Goal: Book appointment/travel/reservation

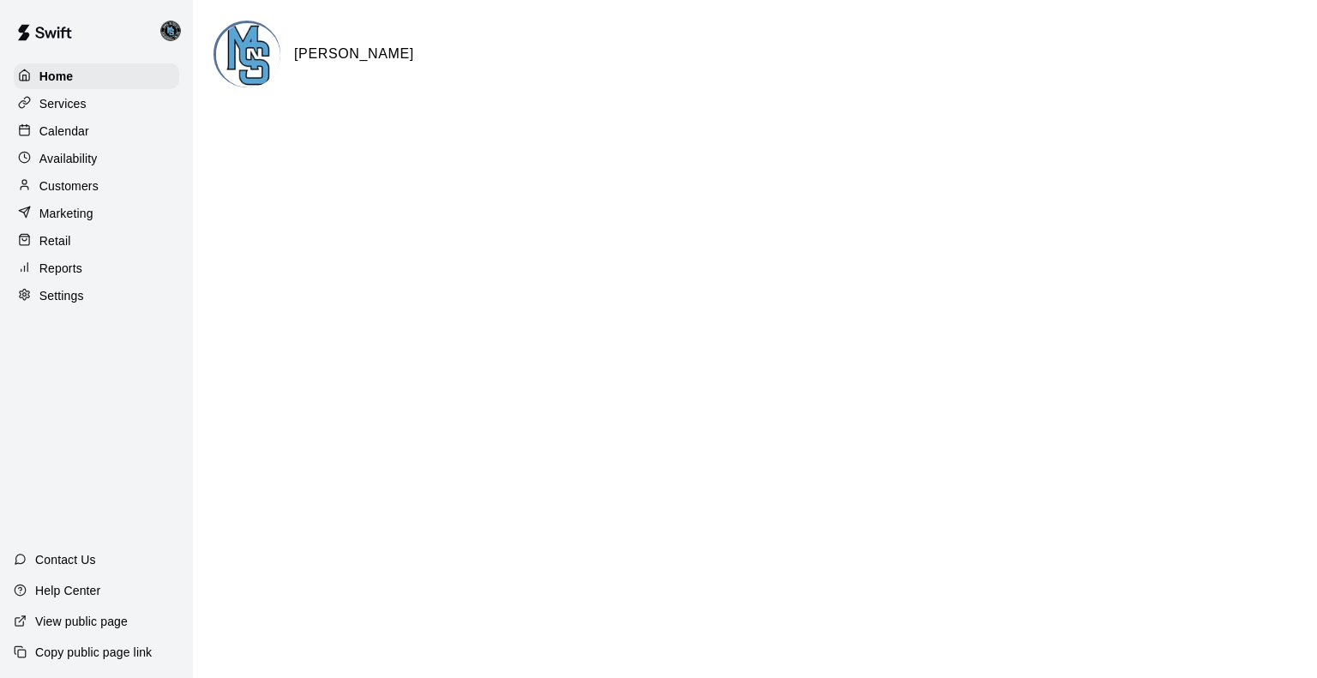
click at [70, 133] on p "Calendar" at bounding box center [64, 131] width 50 height 17
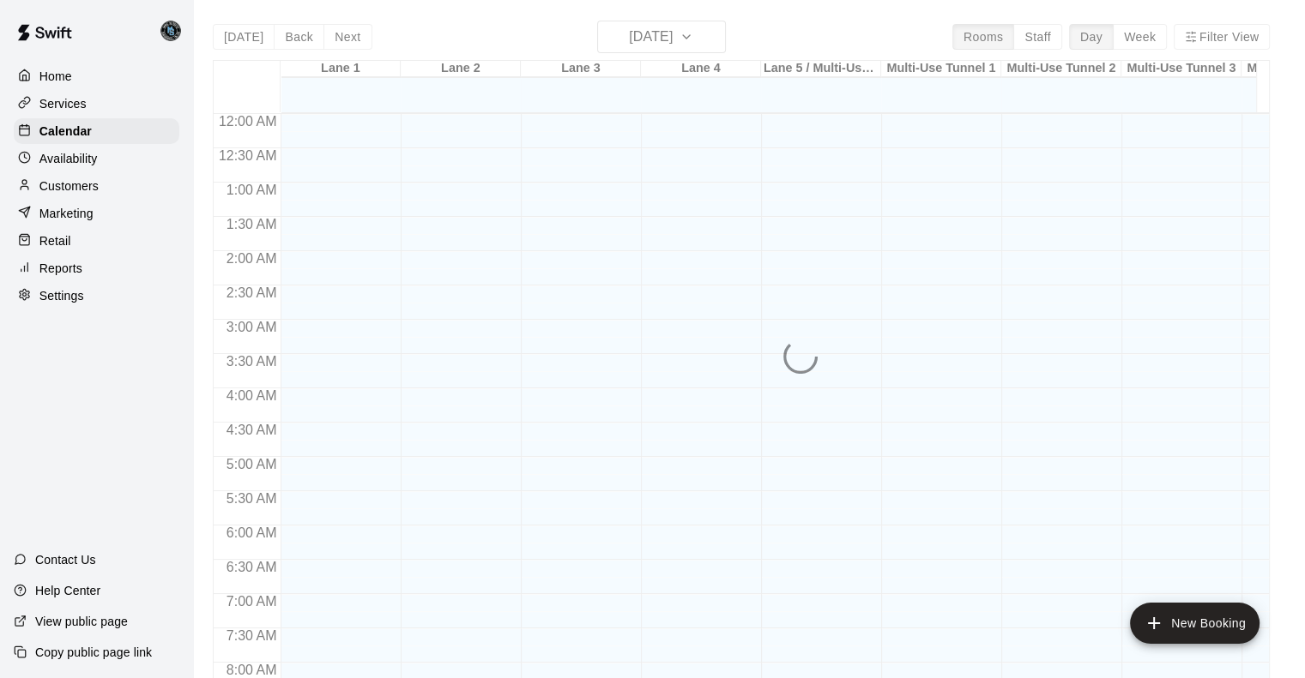
scroll to position [683, 0]
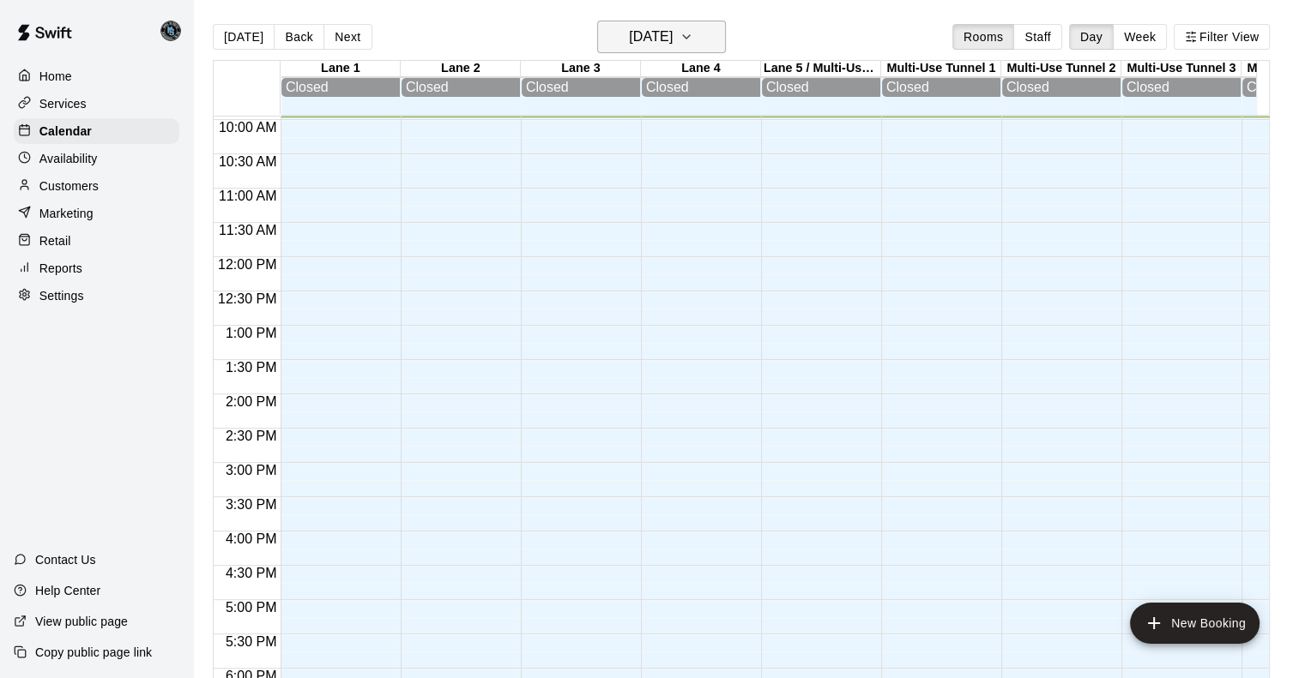
click at [668, 35] on h6 "[DATE]" at bounding box center [651, 37] width 44 height 24
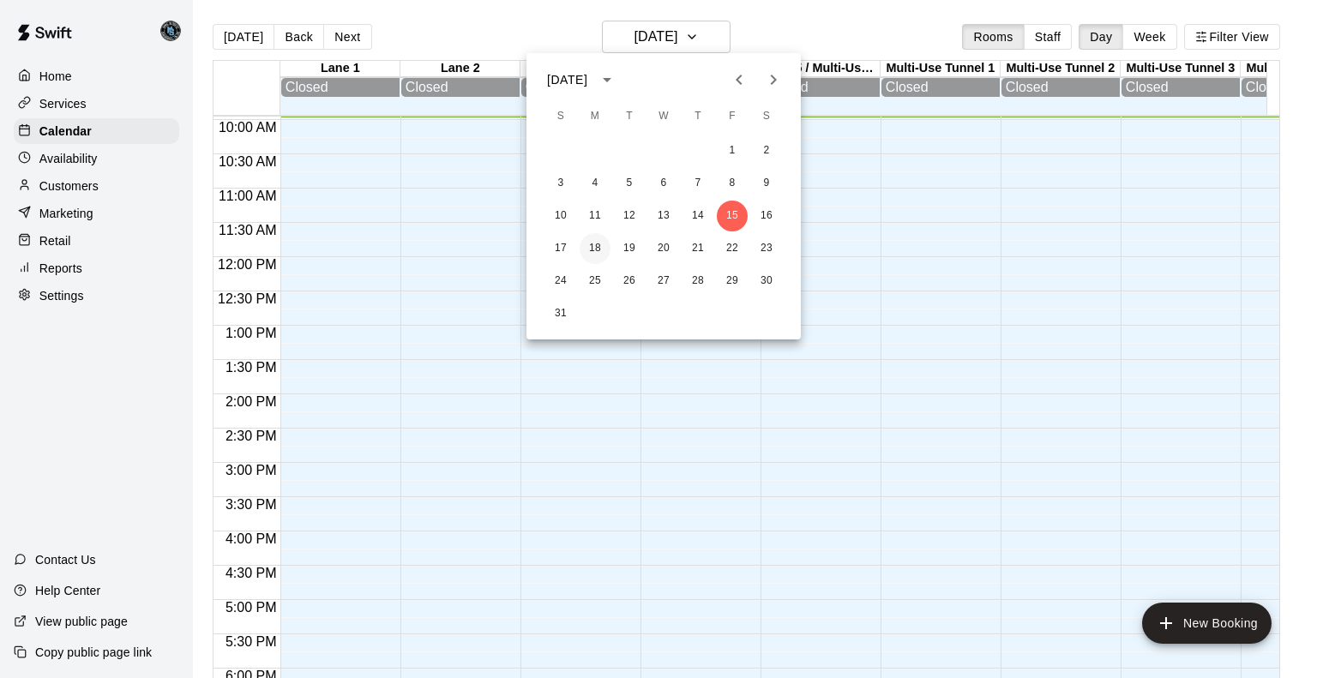
click at [597, 246] on button "18" at bounding box center [595, 248] width 31 height 31
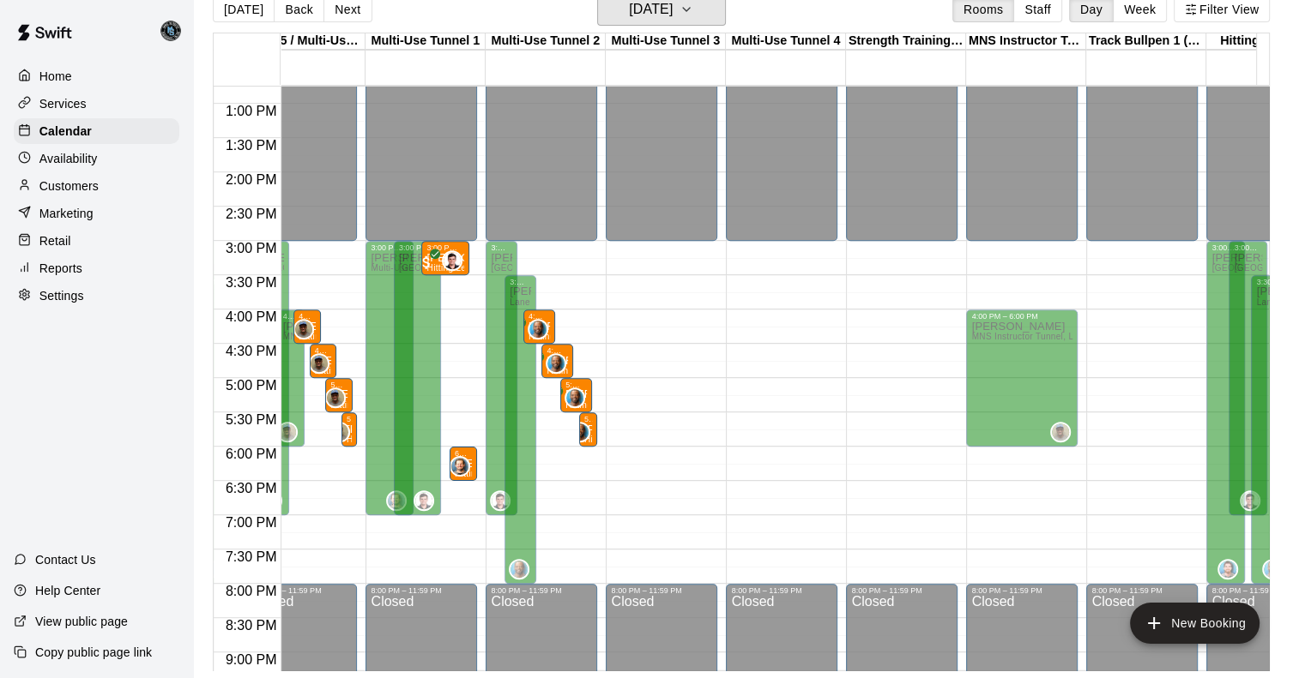
scroll to position [0, 0]
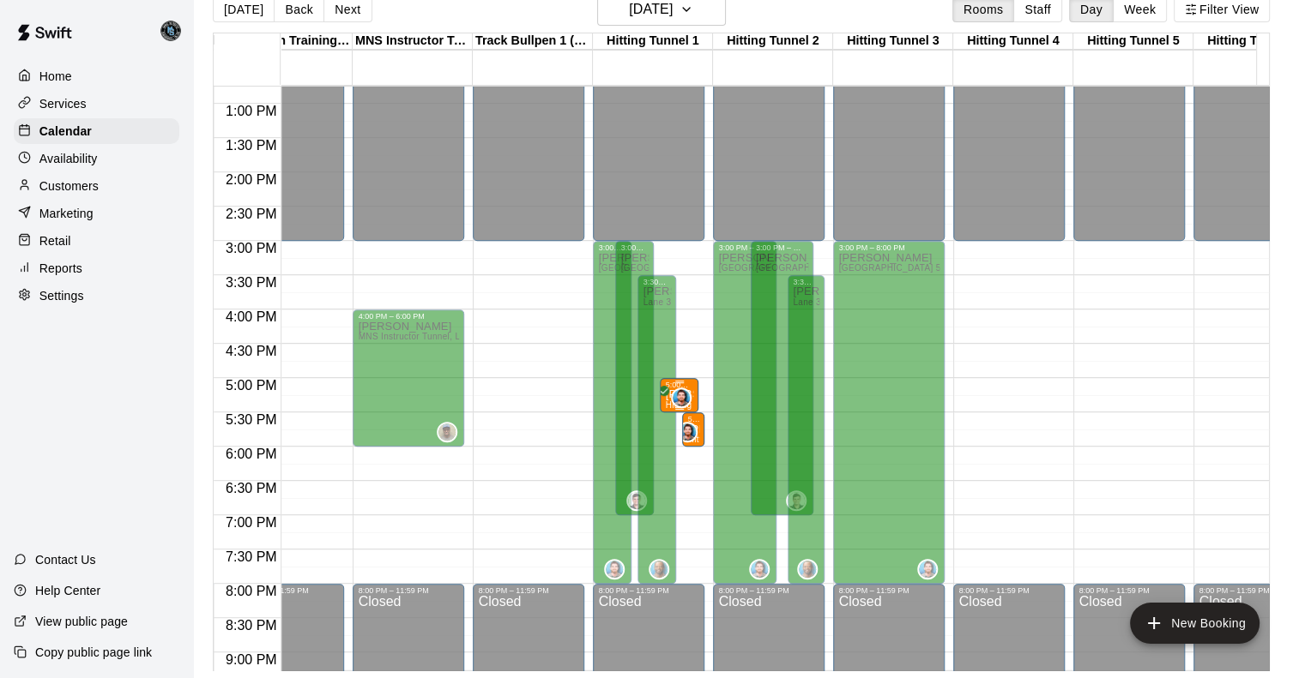
click at [689, 388] on span "0" at bounding box center [685, 398] width 14 height 21
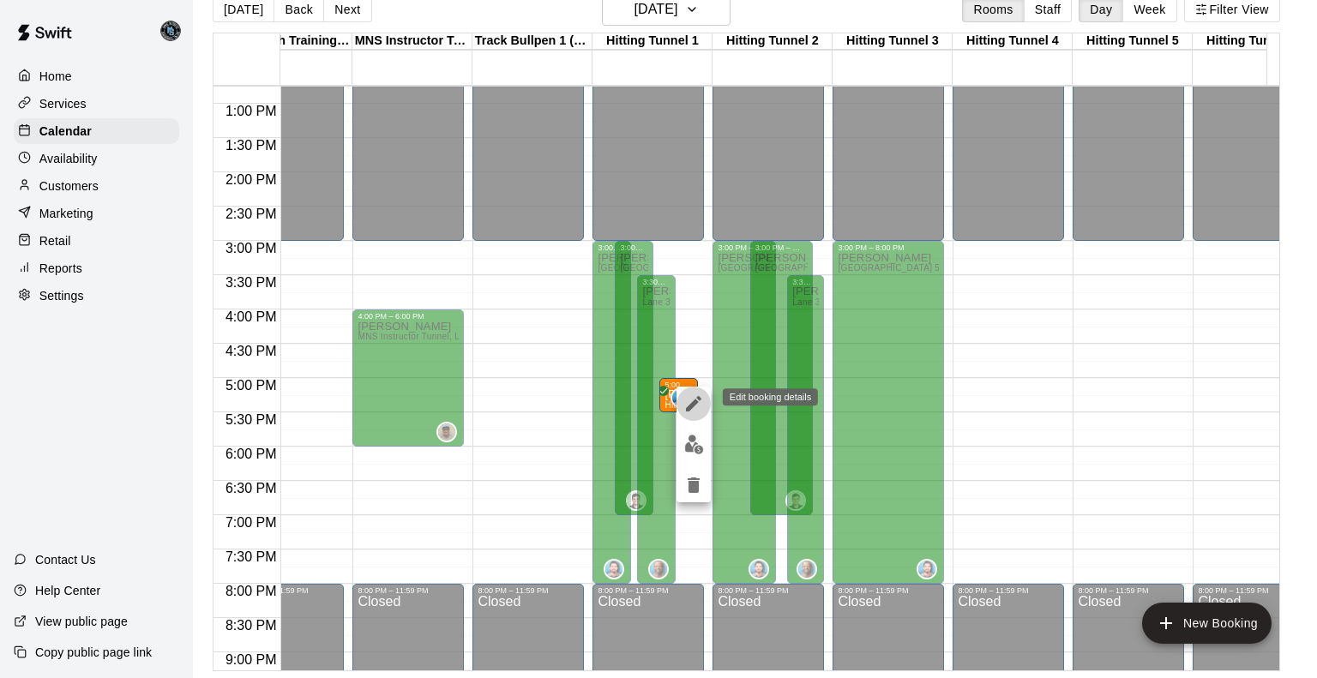
click at [693, 406] on icon "edit" at bounding box center [693, 403] width 15 height 15
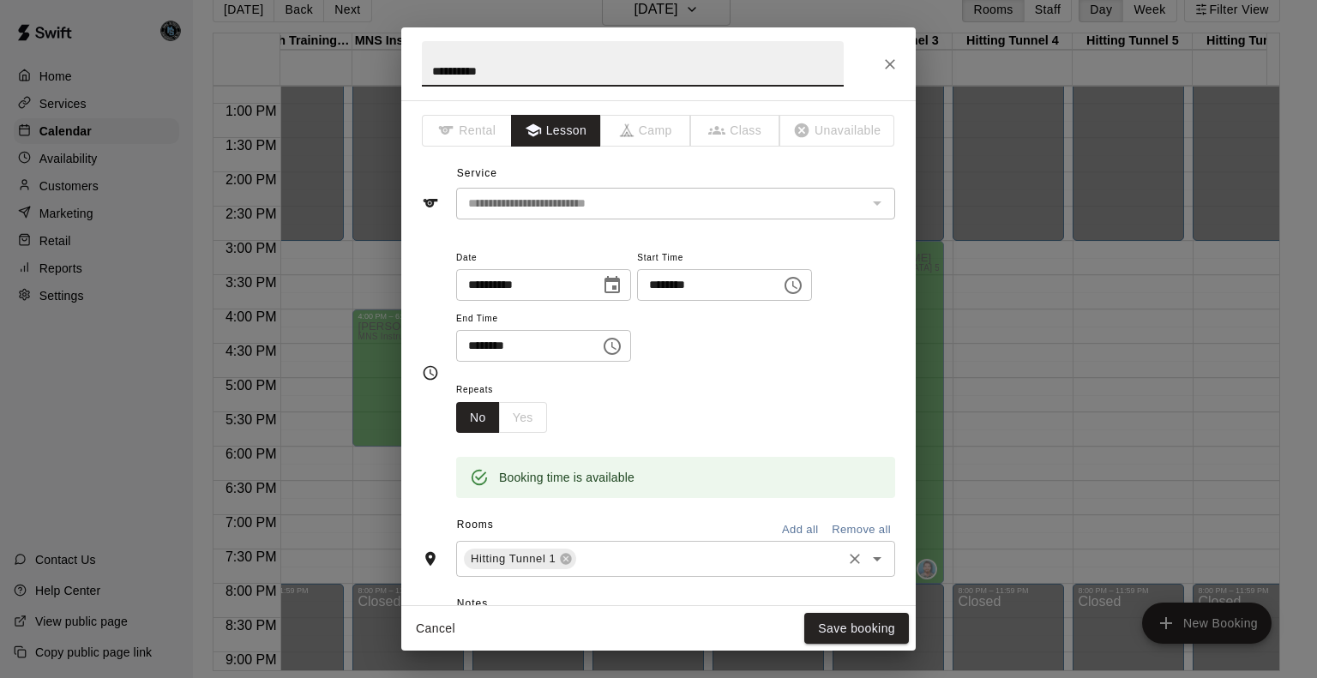
click at [607, 558] on input "text" at bounding box center [709, 559] width 261 height 21
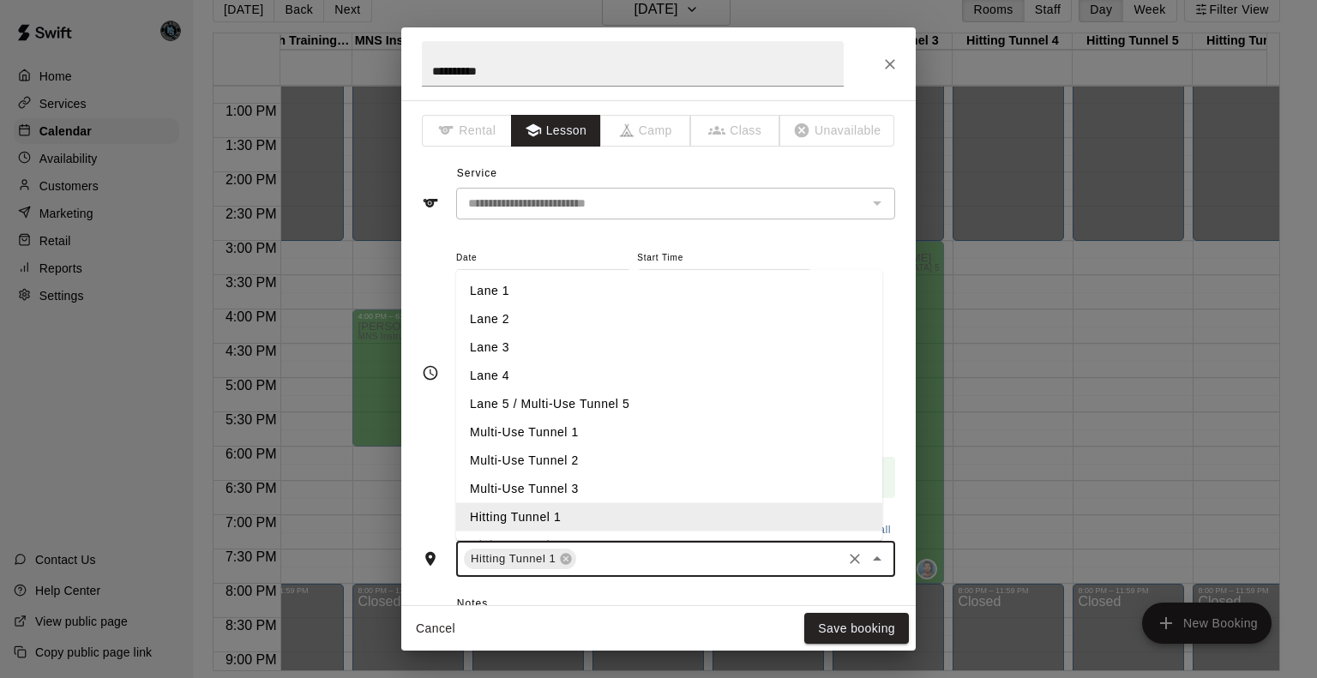
click at [576, 435] on li "Multi-Use Tunnel 1" at bounding box center [669, 433] width 426 height 28
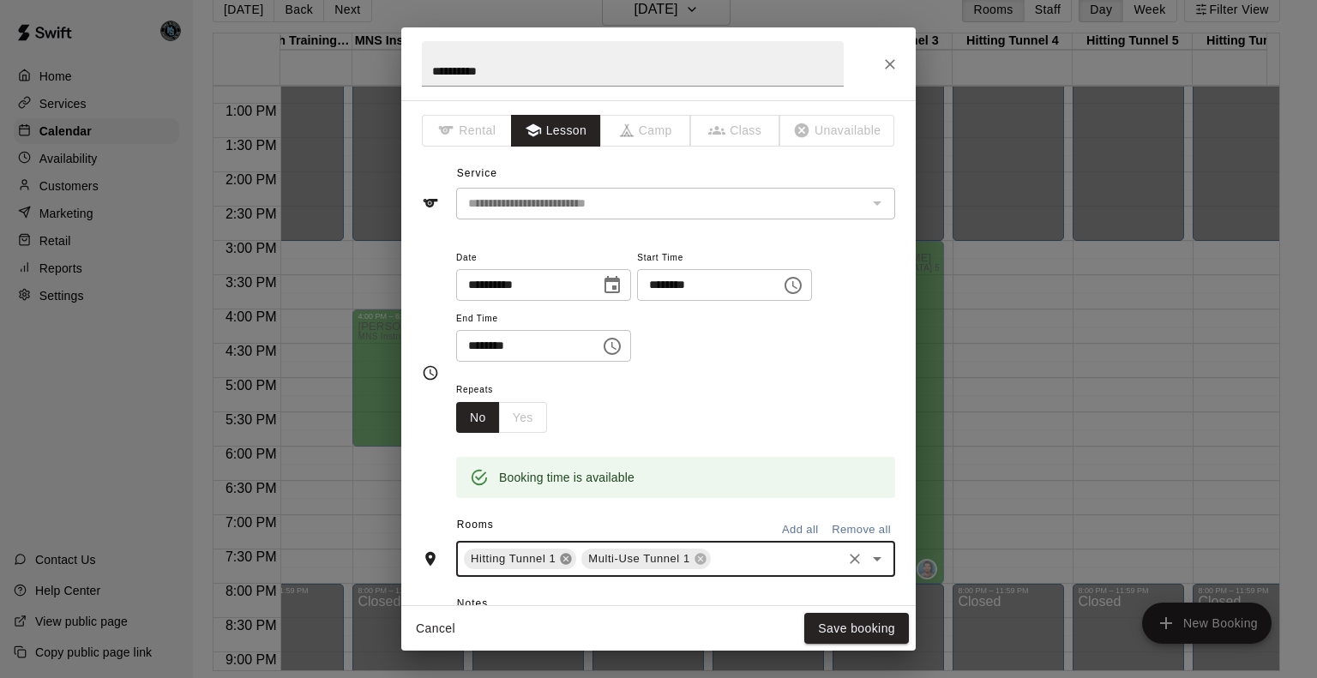
click at [563, 555] on icon at bounding box center [566, 559] width 11 height 11
click at [880, 635] on button "Save booking" at bounding box center [857, 629] width 105 height 32
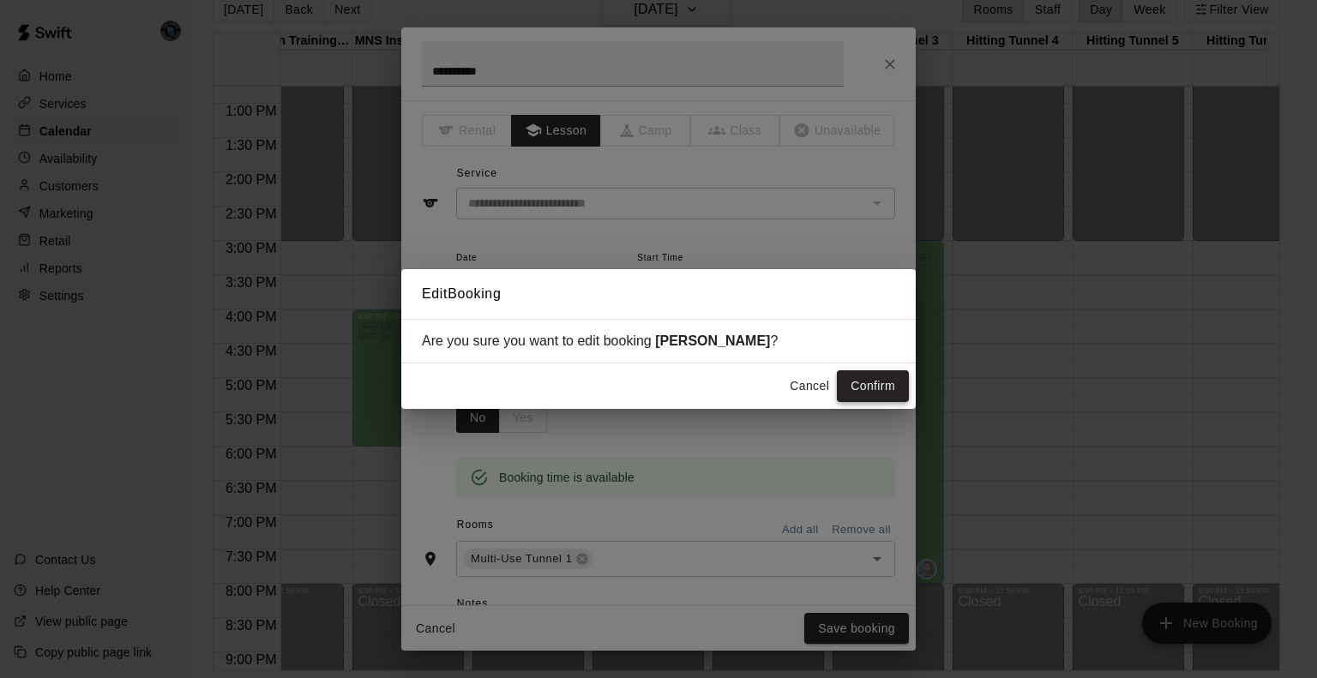
click at [864, 387] on button "Confirm" at bounding box center [873, 387] width 72 height 32
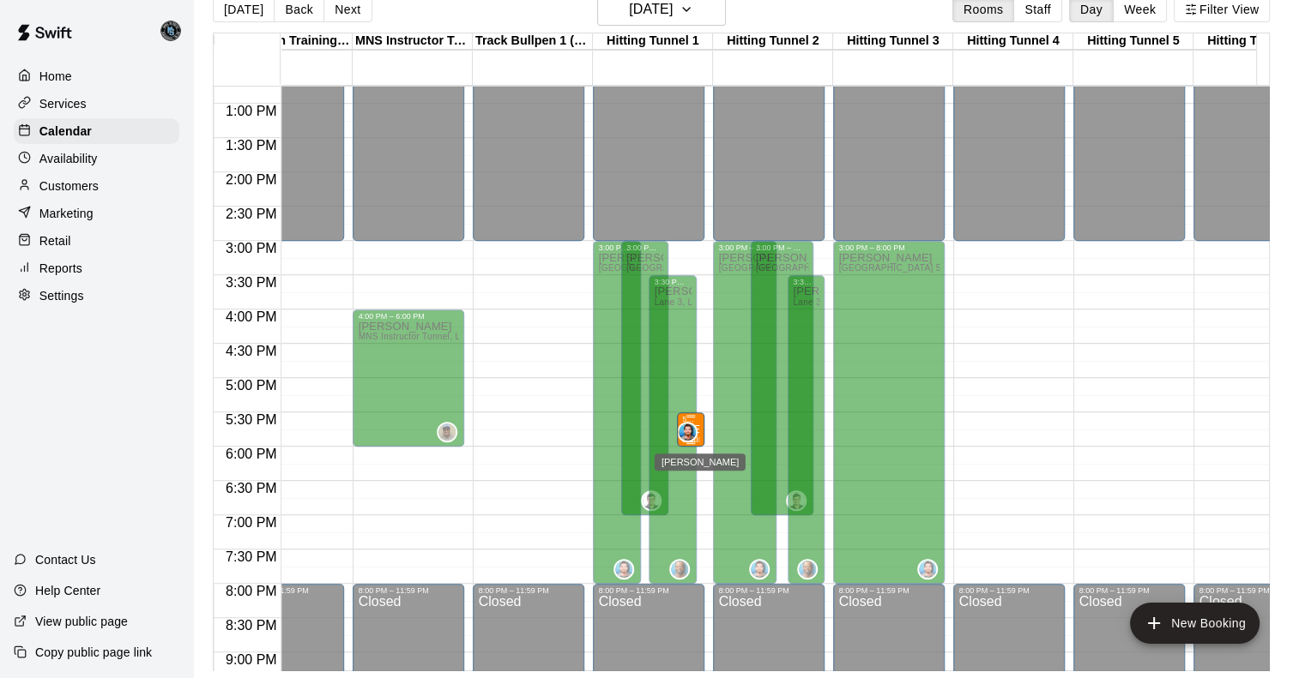
click at [689, 422] on div "Jacob Crooks" at bounding box center [687, 432] width 21 height 21
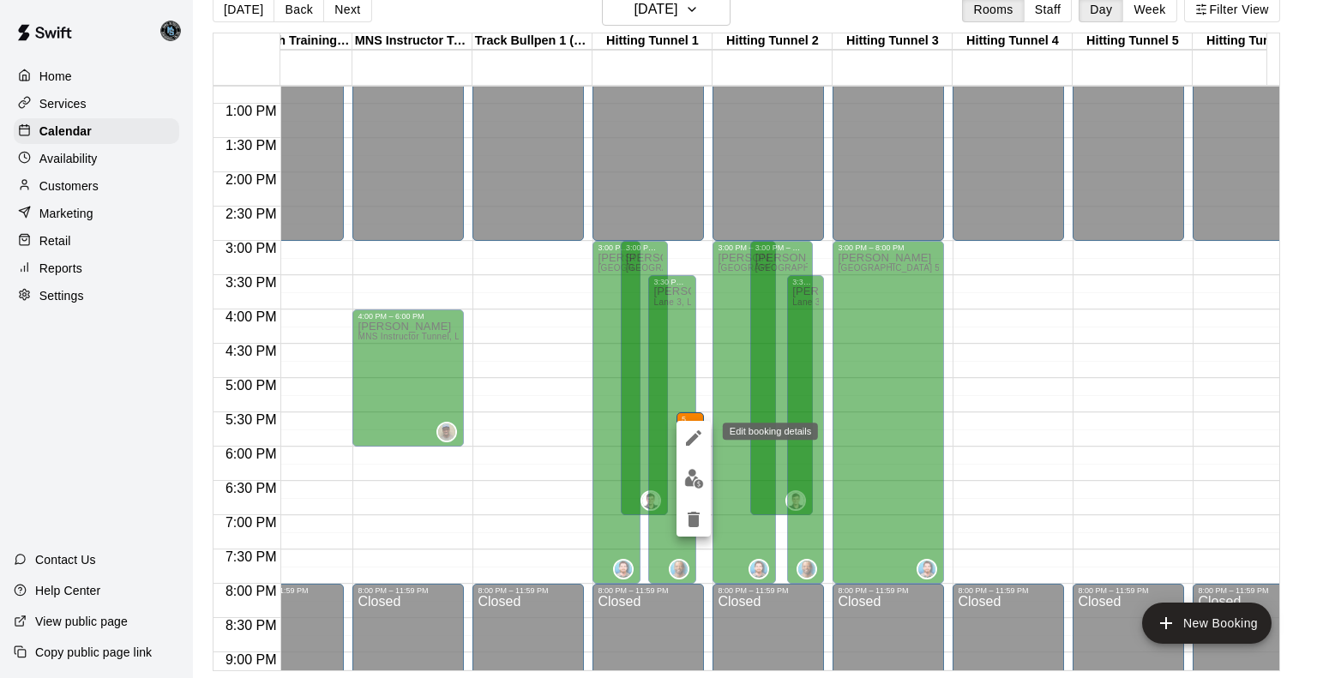
click at [694, 438] on icon "edit" at bounding box center [693, 438] width 15 height 15
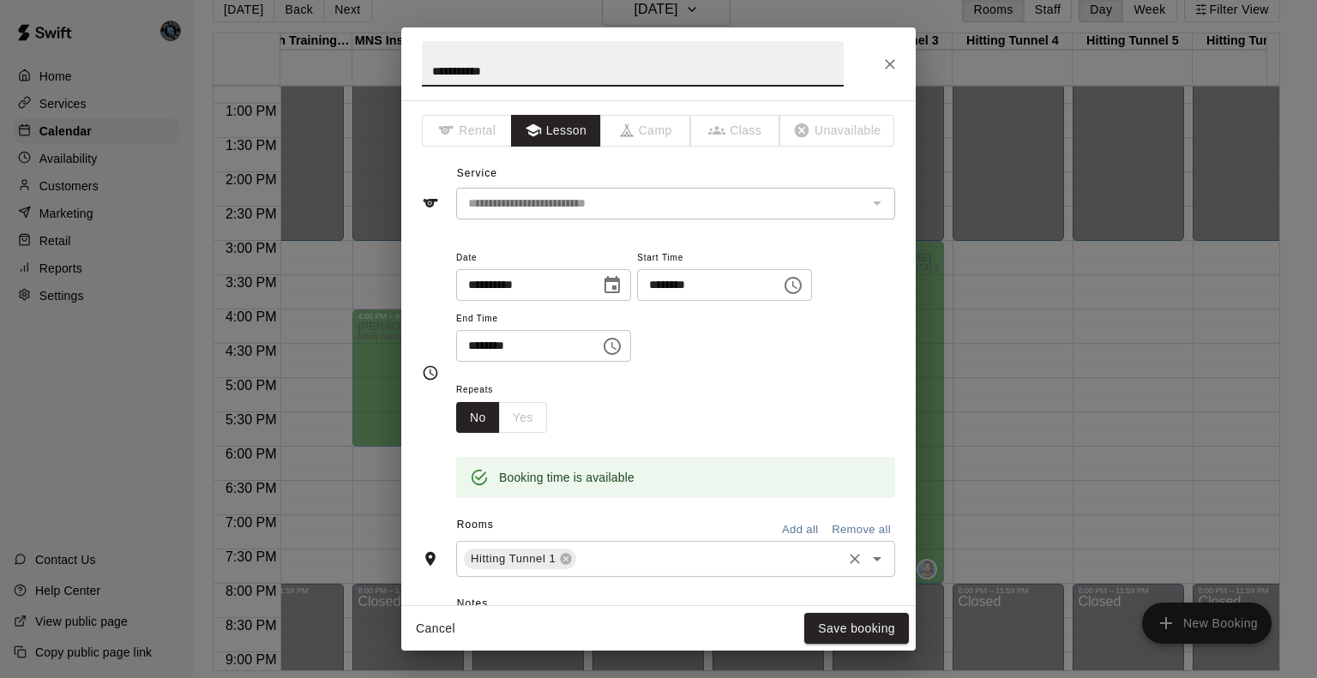
click at [634, 555] on input "text" at bounding box center [709, 559] width 261 height 21
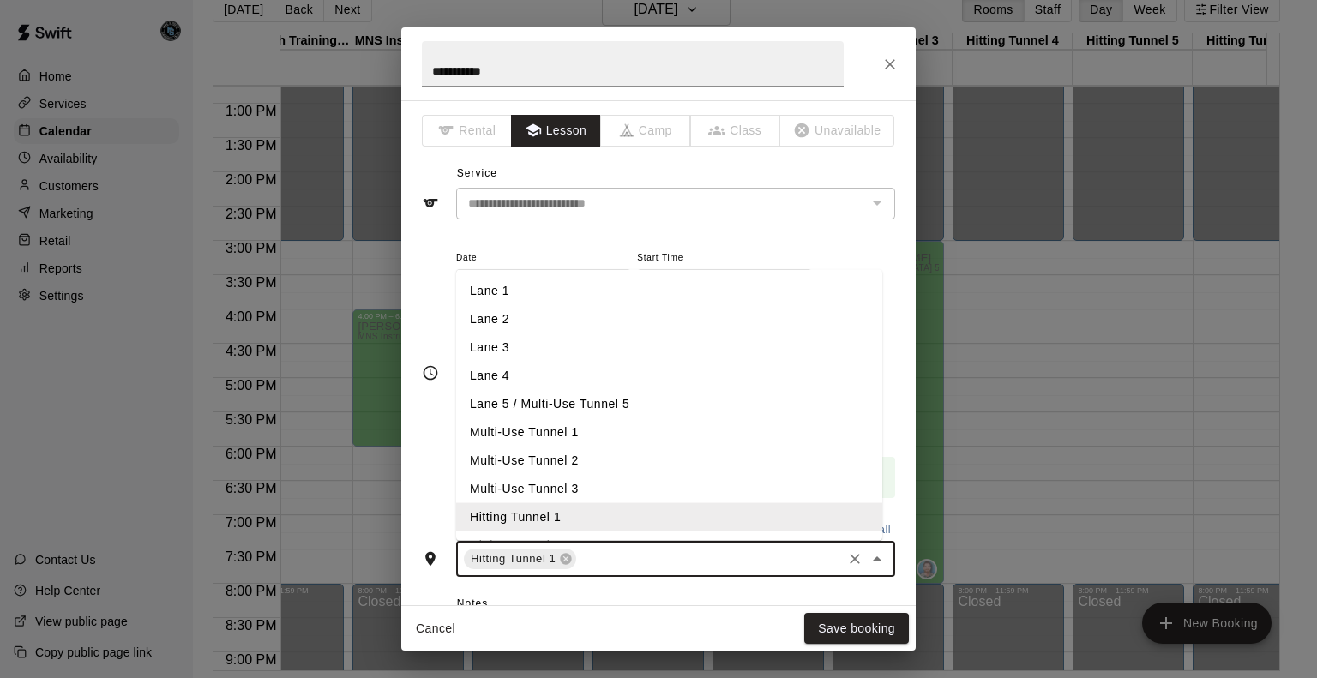
click at [570, 431] on li "Multi-Use Tunnel 1" at bounding box center [669, 433] width 426 height 28
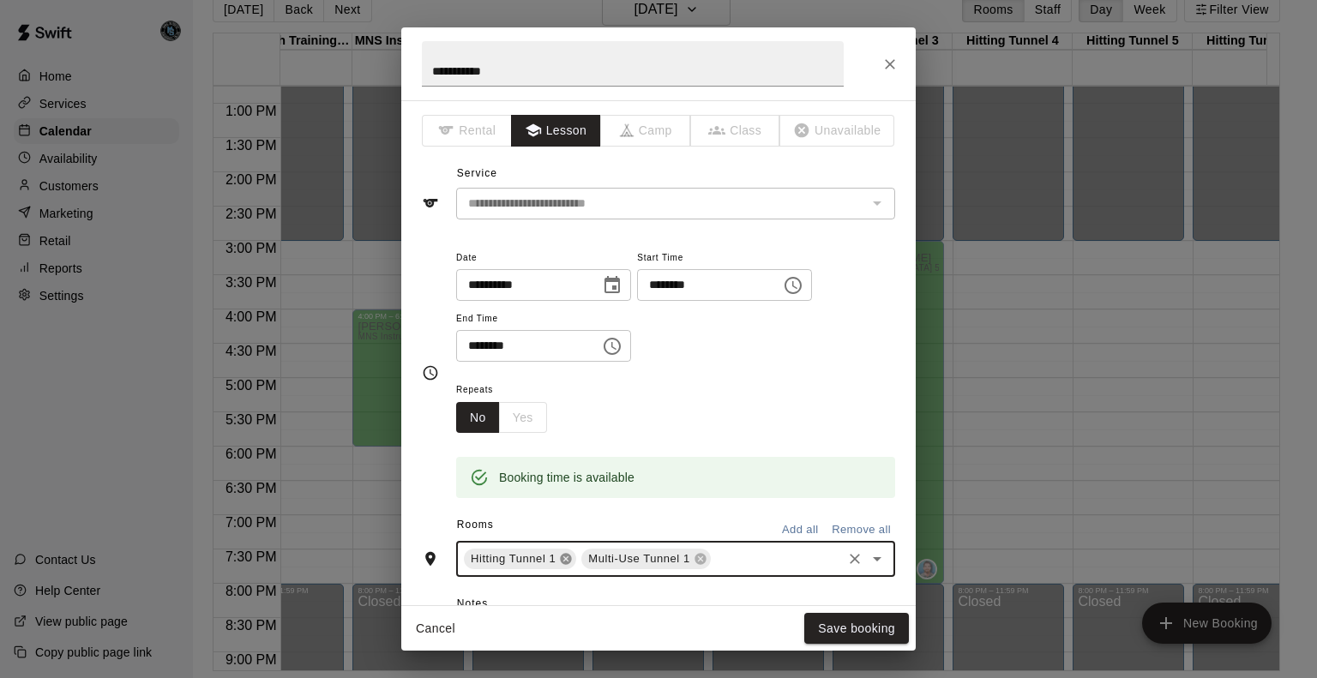
click at [566, 558] on icon at bounding box center [566, 559] width 14 height 14
click at [852, 623] on button "Save booking" at bounding box center [857, 629] width 105 height 32
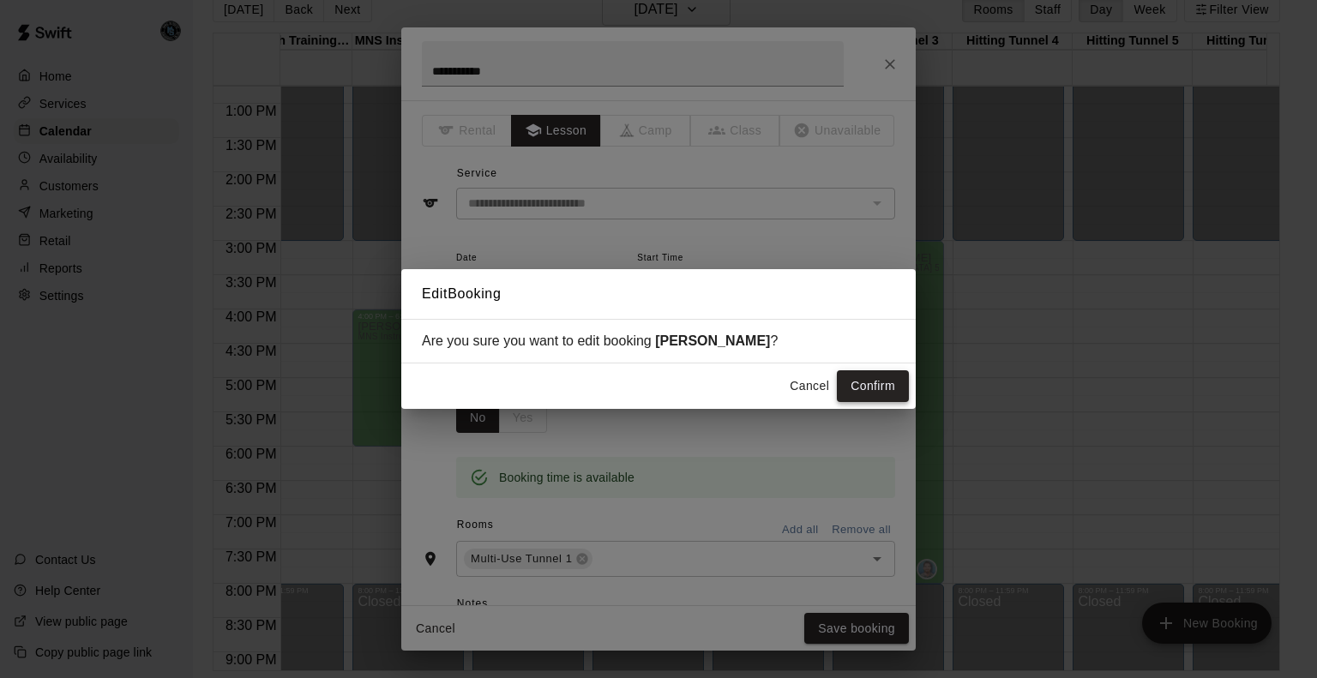
click at [872, 387] on button "Confirm" at bounding box center [873, 387] width 72 height 32
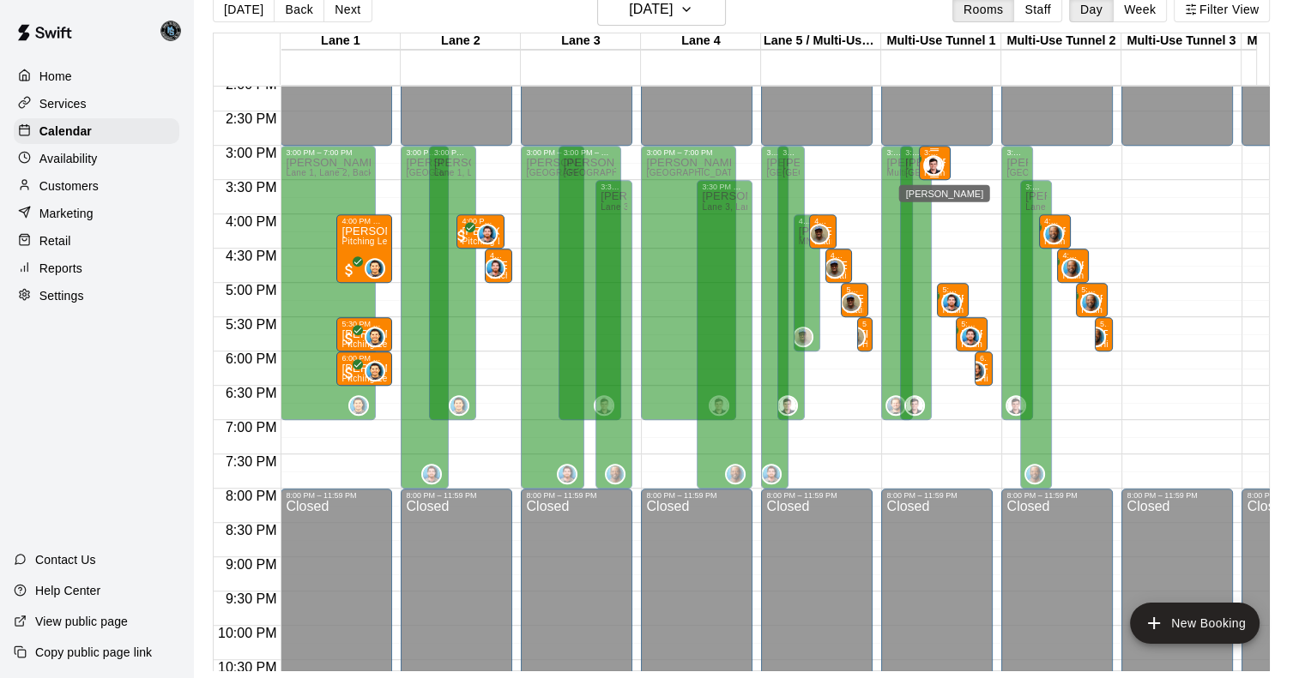
scroll to position [973, 0]
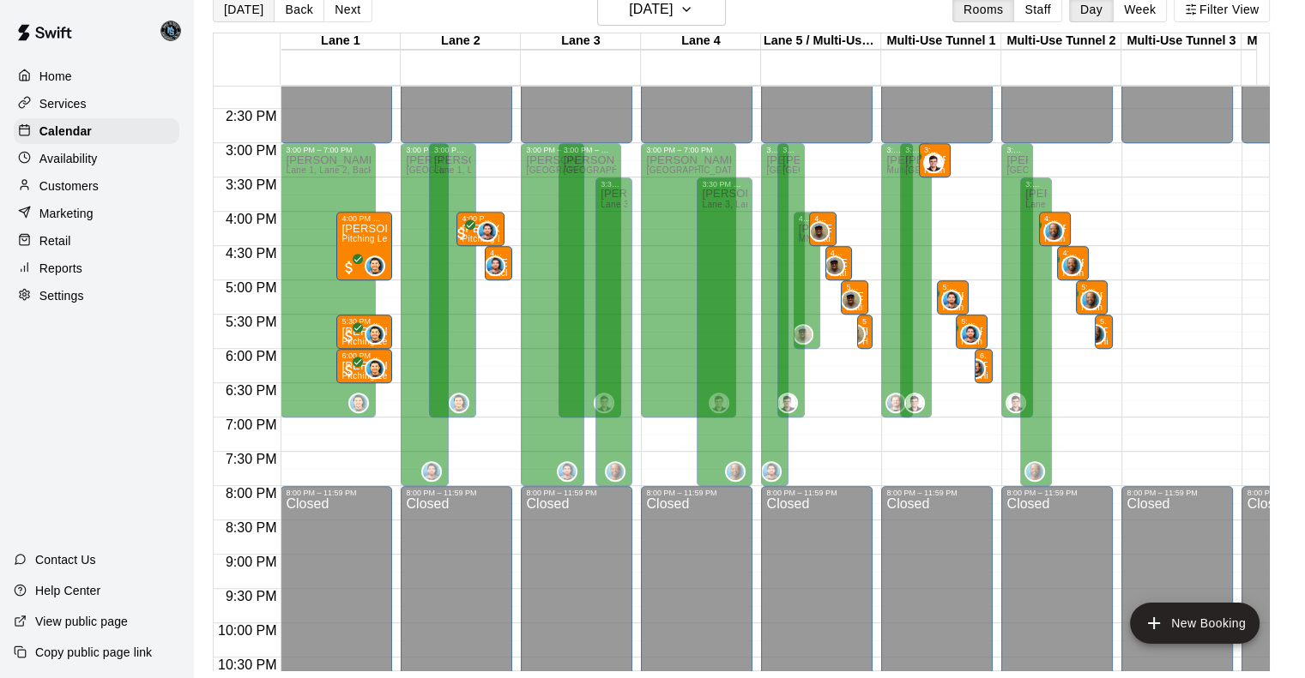
click at [241, 7] on button "[DATE]" at bounding box center [244, 10] width 62 height 26
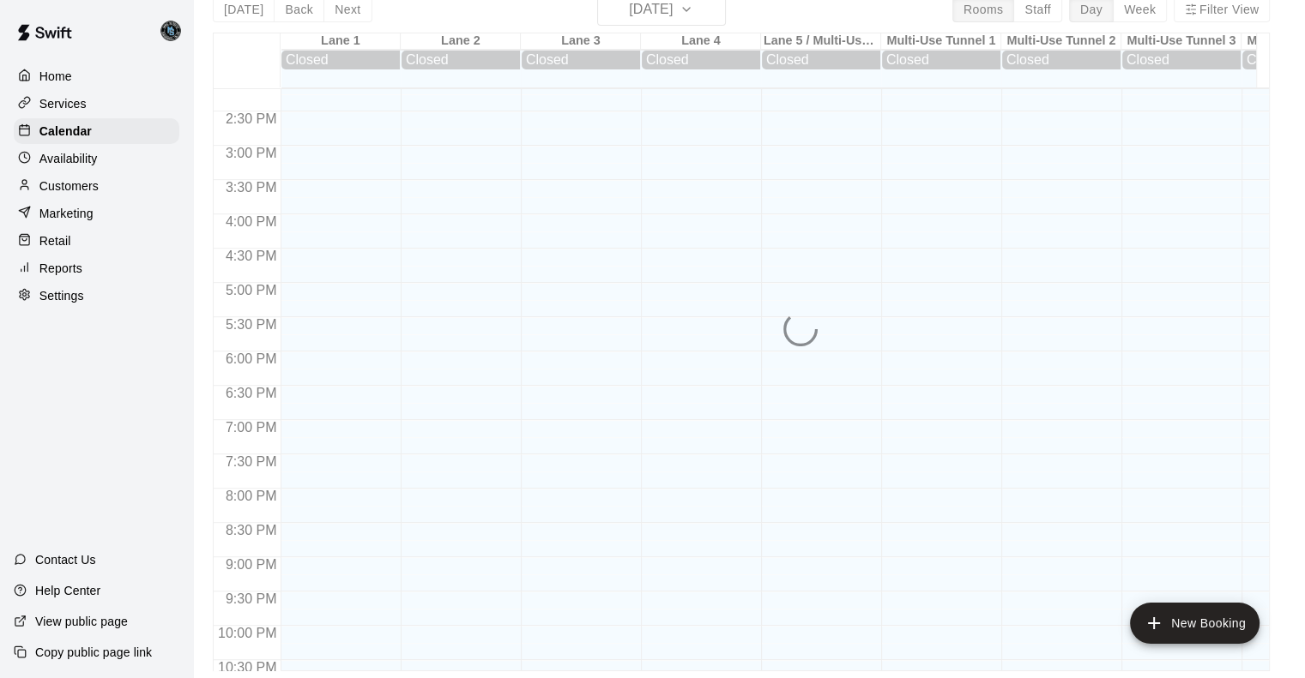
click at [681, 11] on div "[DATE] Back [DATE][DATE] Rooms Staff Day Week Filter View Lane 1 [GEOGRAPHIC_DA…" at bounding box center [741, 332] width 1057 height 678
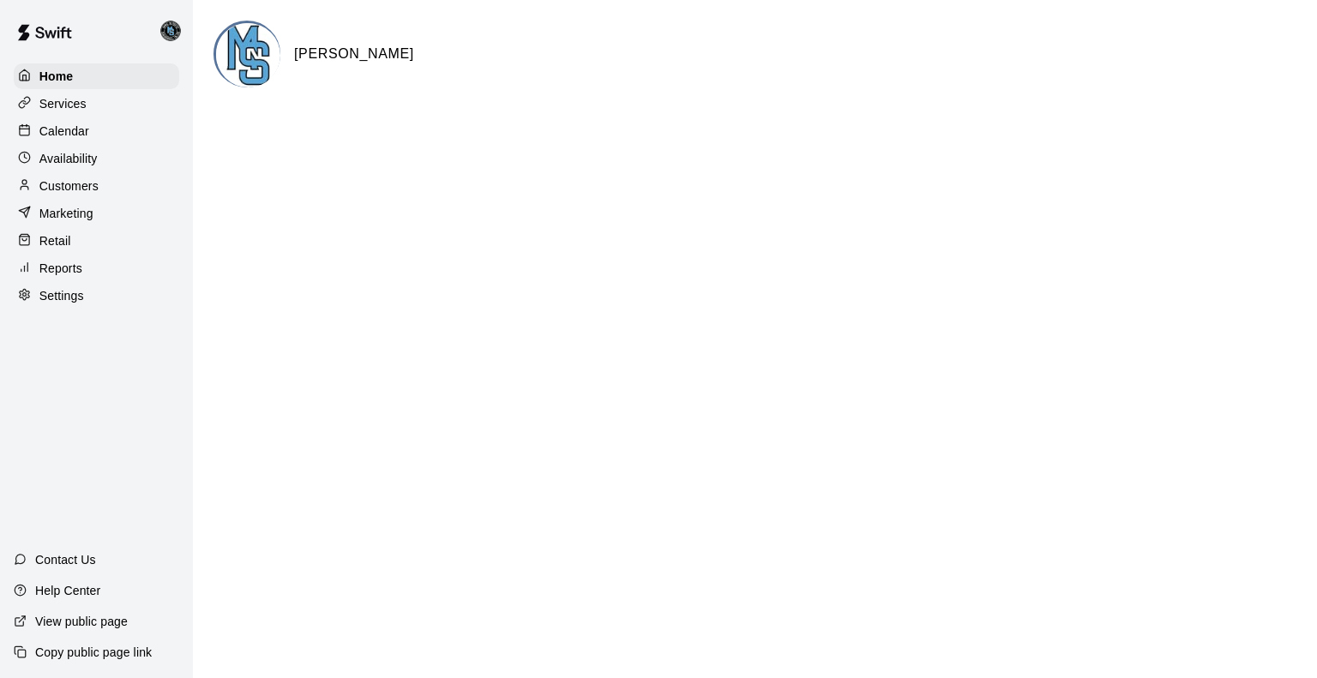
click at [71, 140] on p "Calendar" at bounding box center [64, 131] width 50 height 17
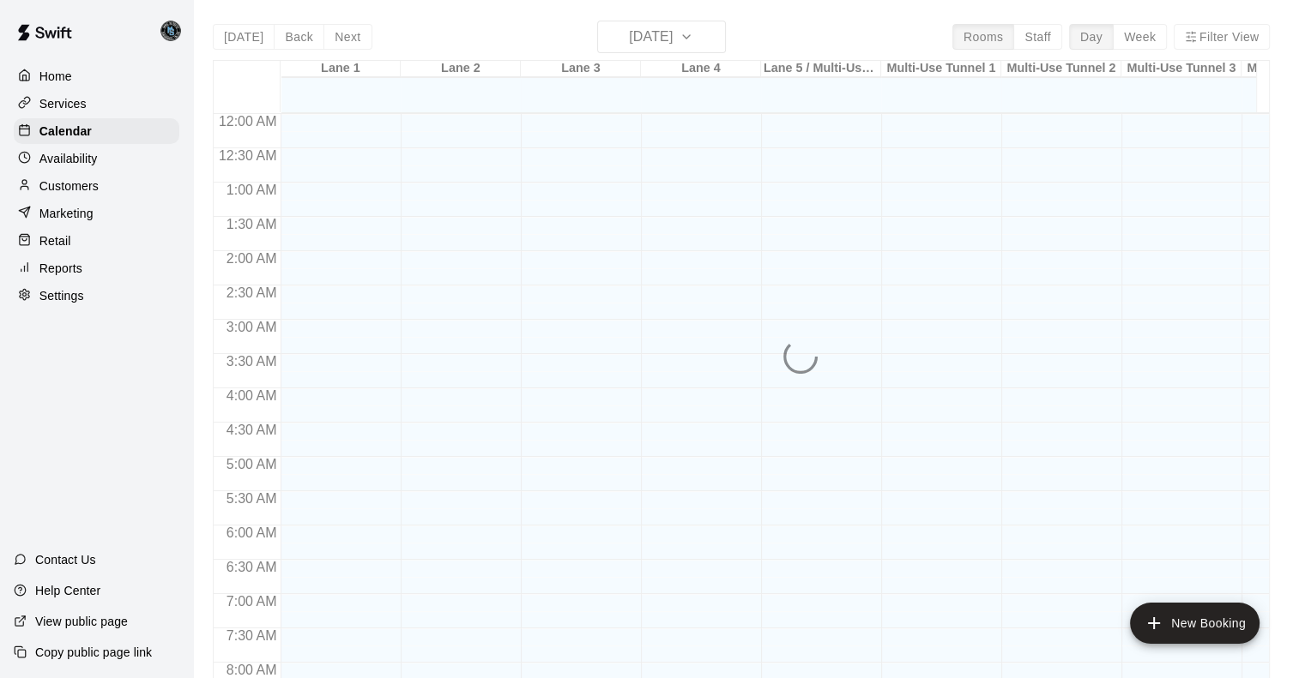
scroll to position [686, 0]
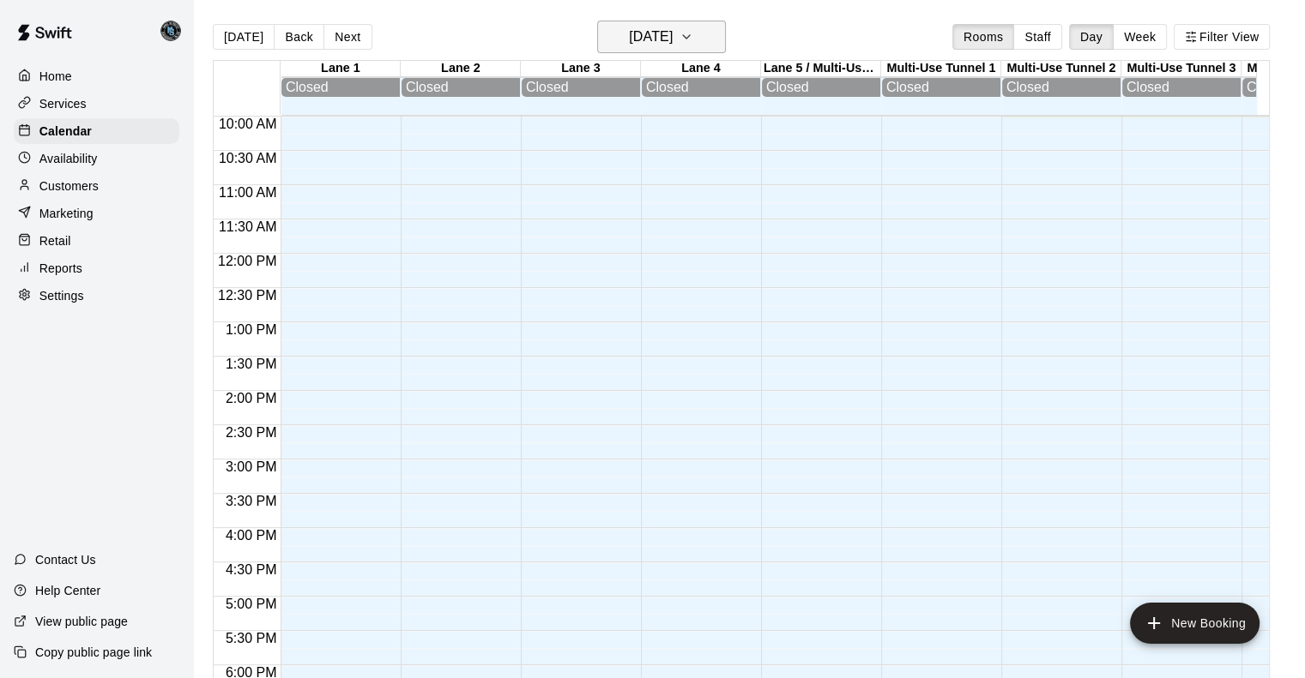
click at [699, 37] on button "[DATE]" at bounding box center [661, 37] width 129 height 33
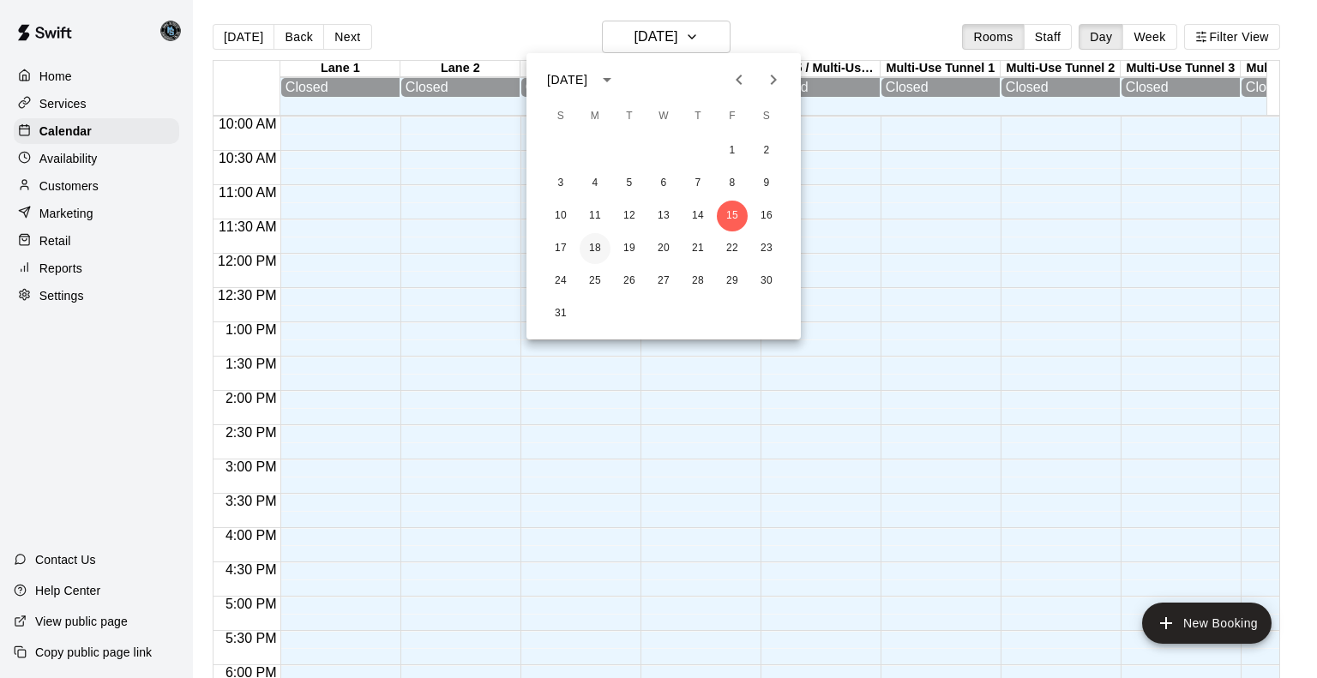
click at [597, 245] on button "18" at bounding box center [595, 248] width 31 height 31
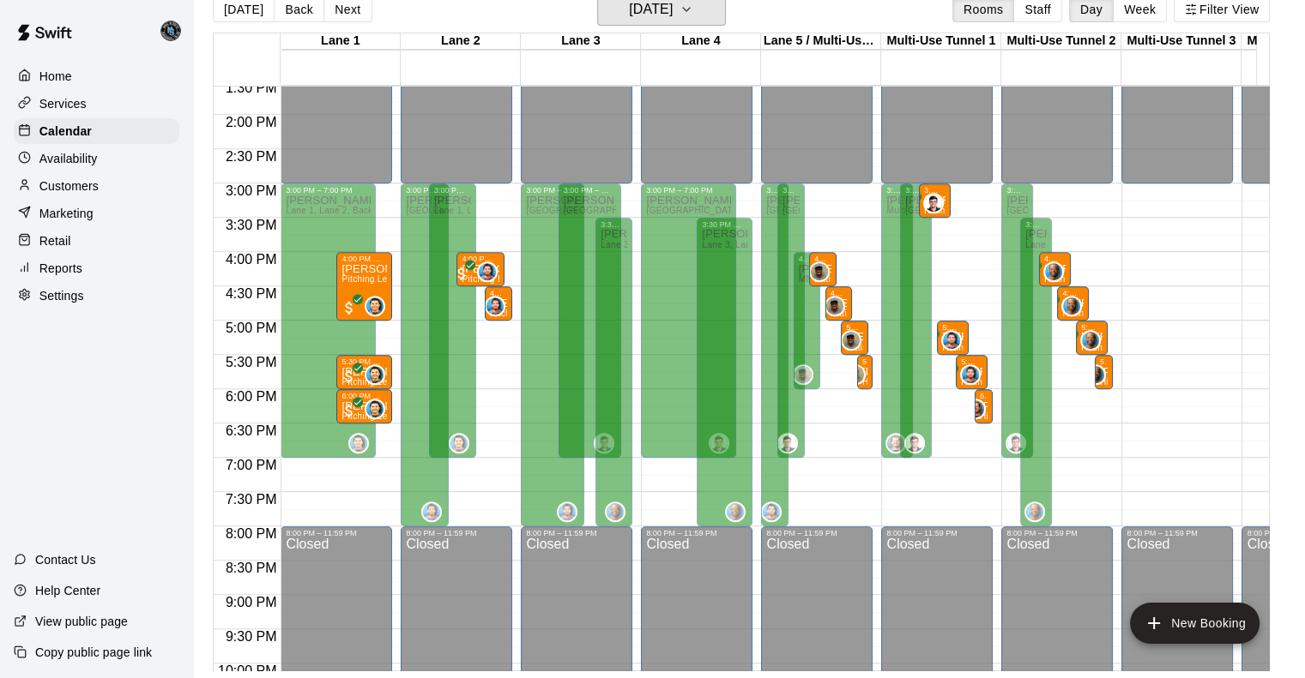
scroll to position [933, 0]
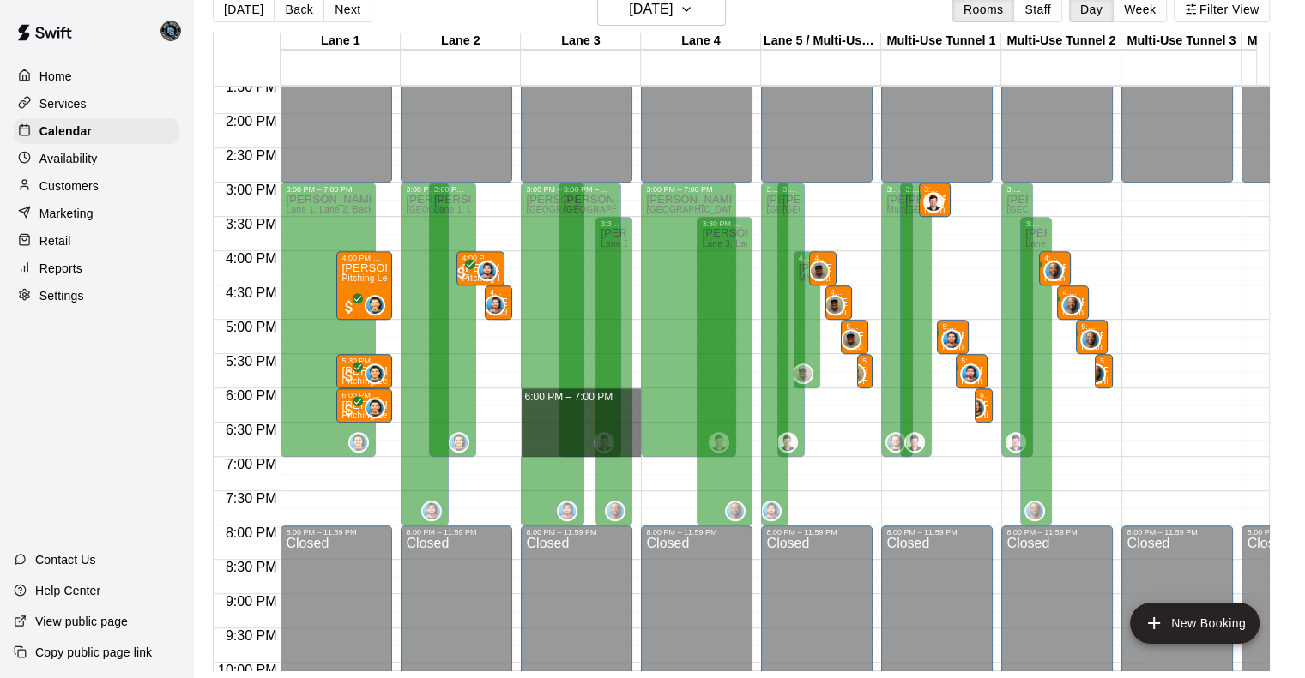
drag, startPoint x: 635, startPoint y: 391, endPoint x: 632, endPoint y: 449, distance: 57.5
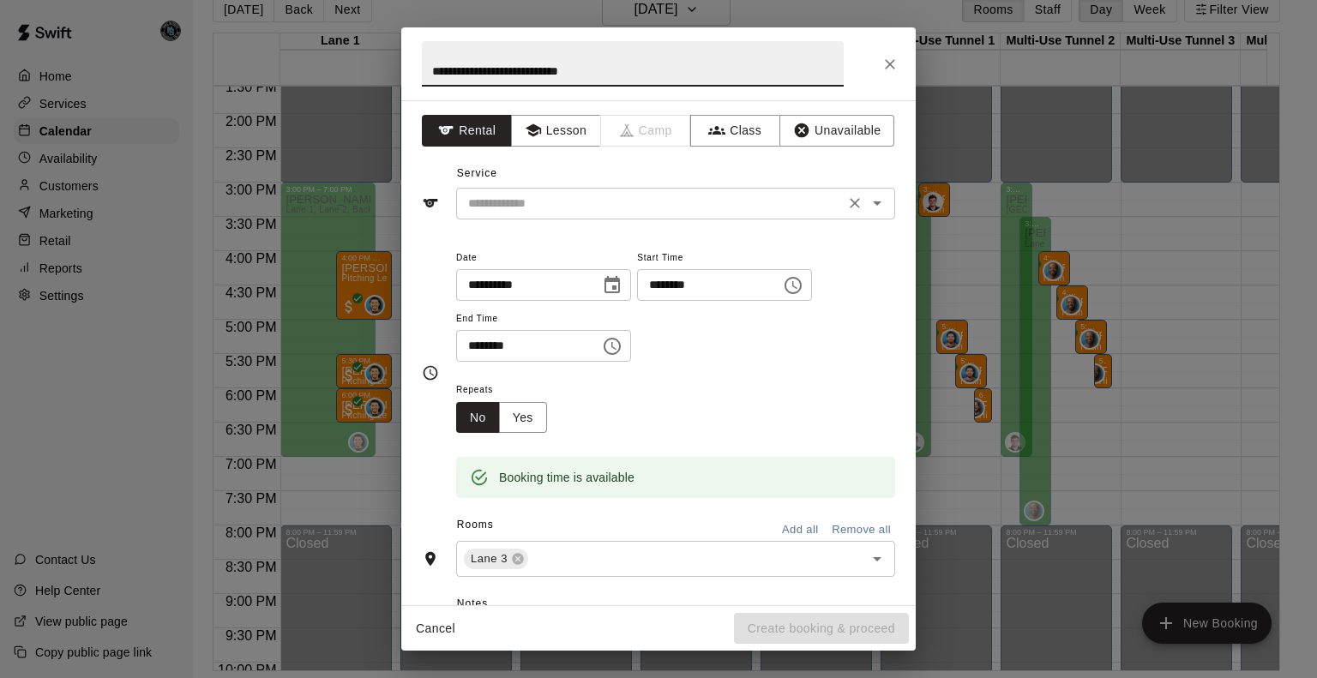
type input "**********"
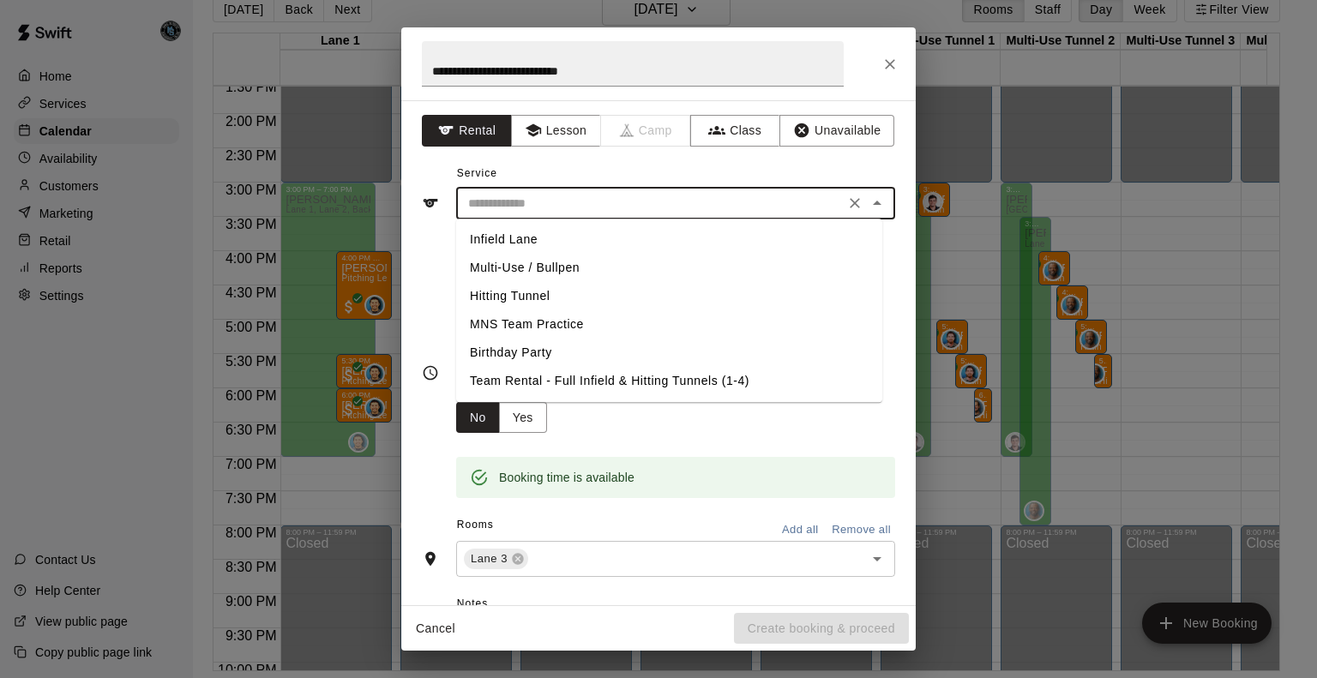
click at [573, 208] on input "text" at bounding box center [650, 203] width 378 height 21
click at [549, 327] on li "MNS Team Practice" at bounding box center [669, 325] width 426 height 28
type input "**********"
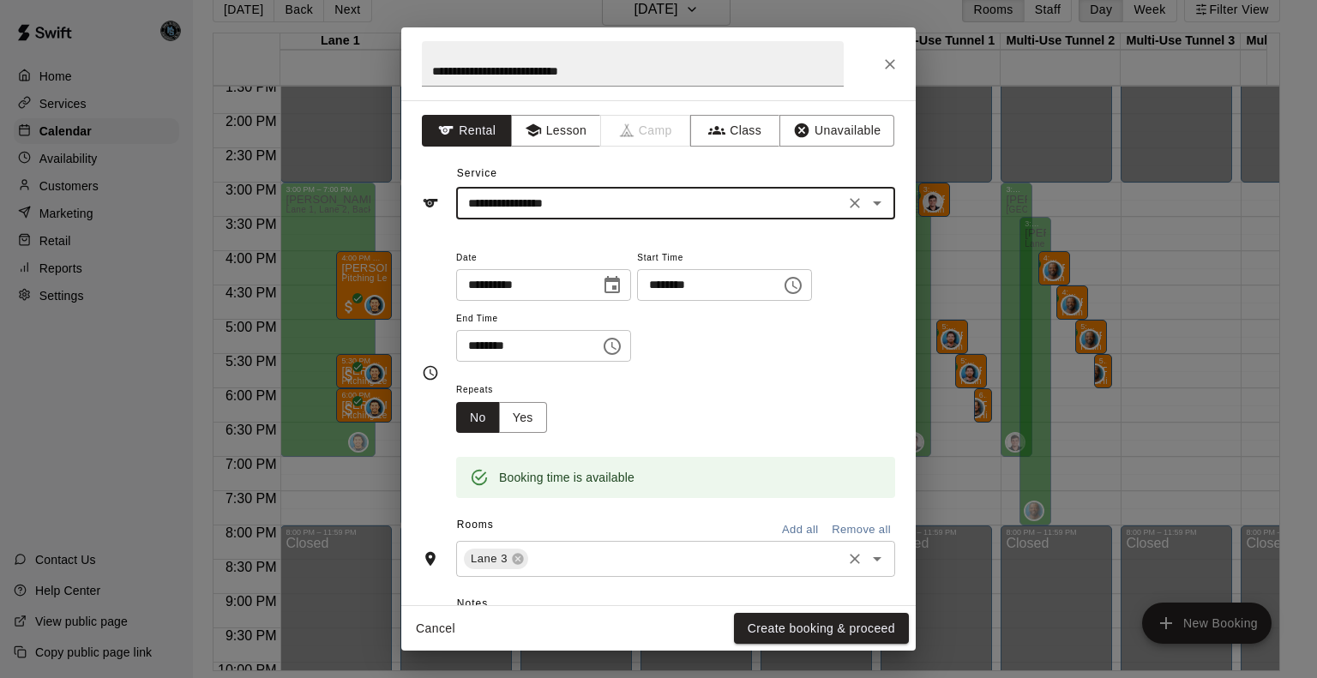
click at [566, 564] on input "text" at bounding box center [685, 559] width 309 height 21
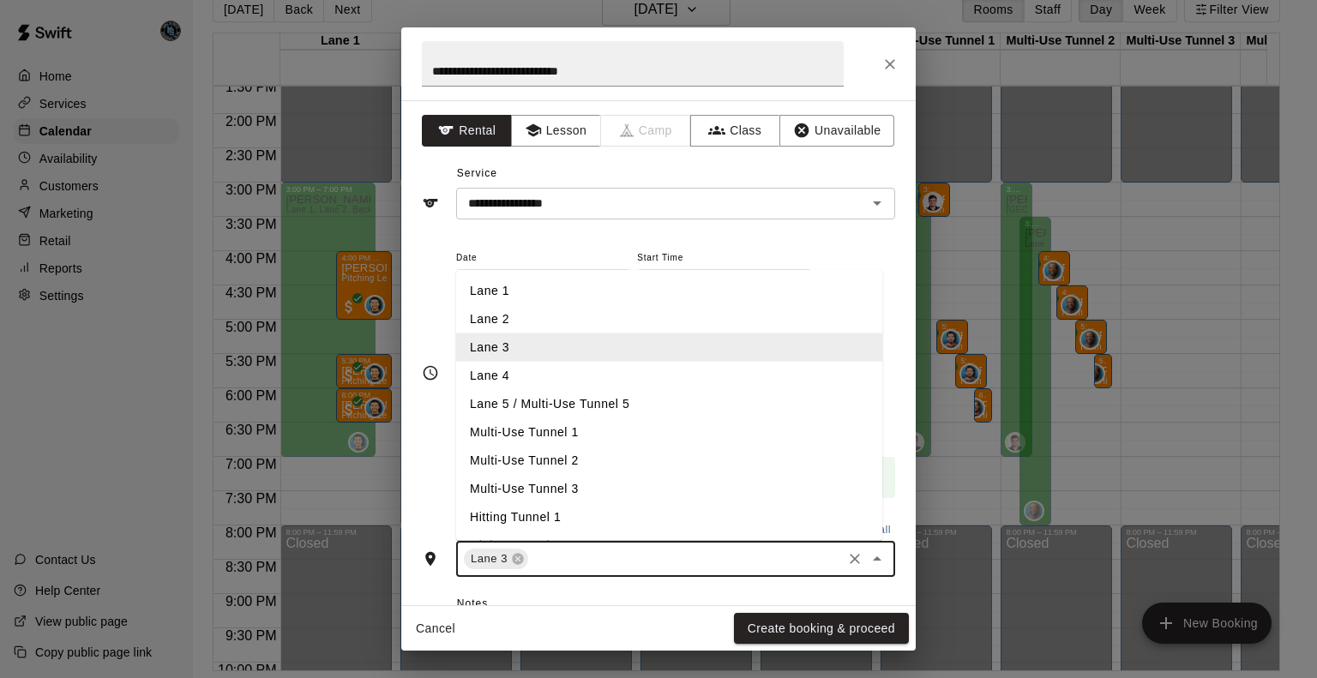
click at [548, 369] on li "Lane 4" at bounding box center [669, 376] width 426 height 28
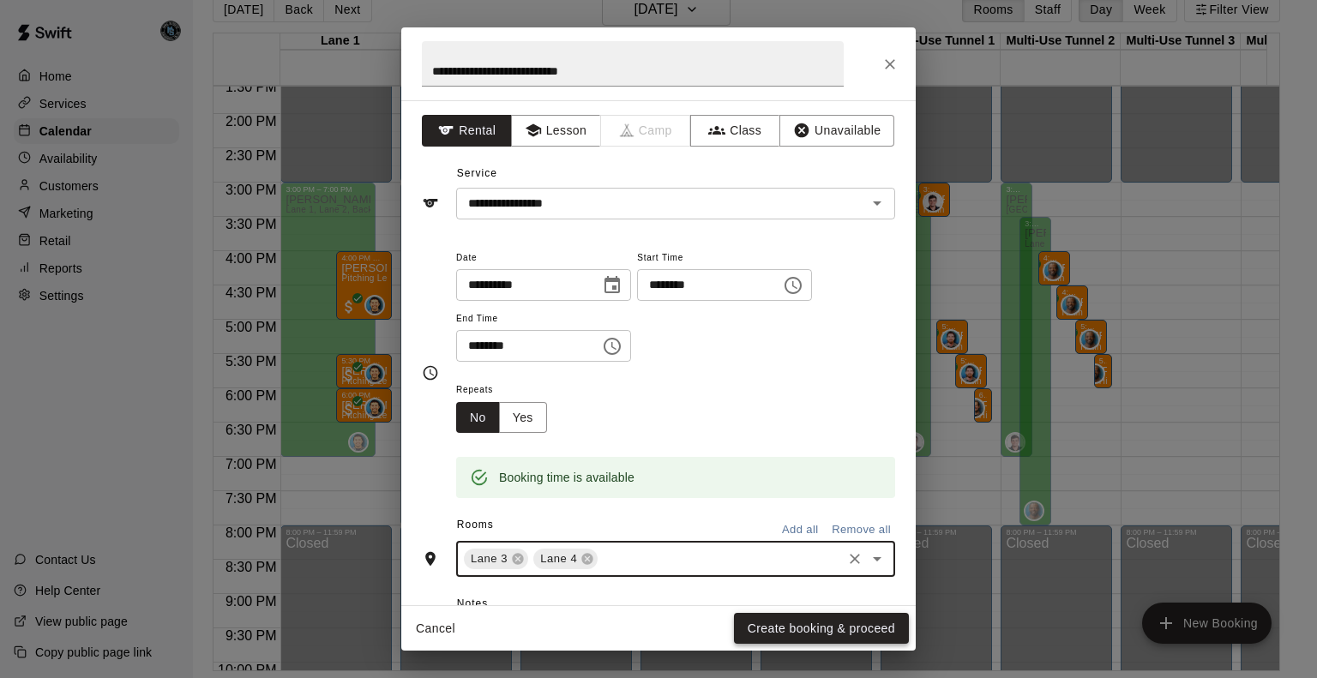
click at [824, 629] on button "Create booking & proceed" at bounding box center [821, 629] width 175 height 32
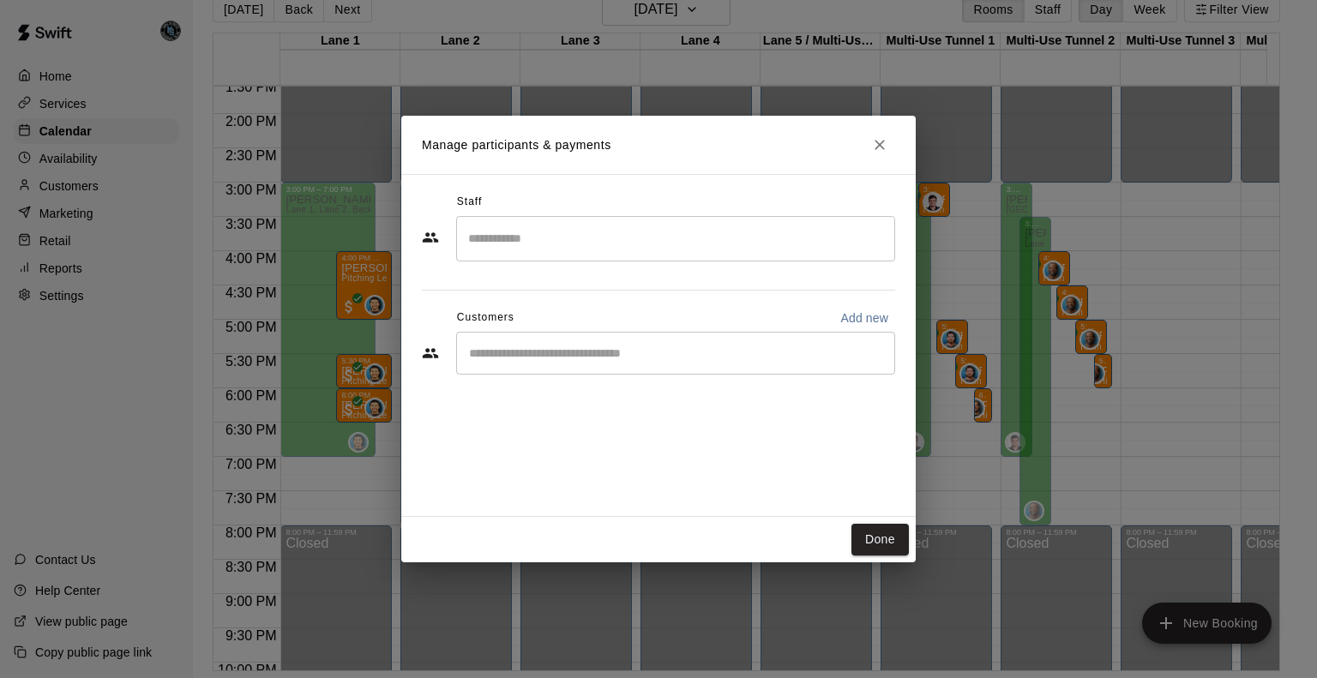
click at [528, 366] on div "​" at bounding box center [675, 353] width 439 height 43
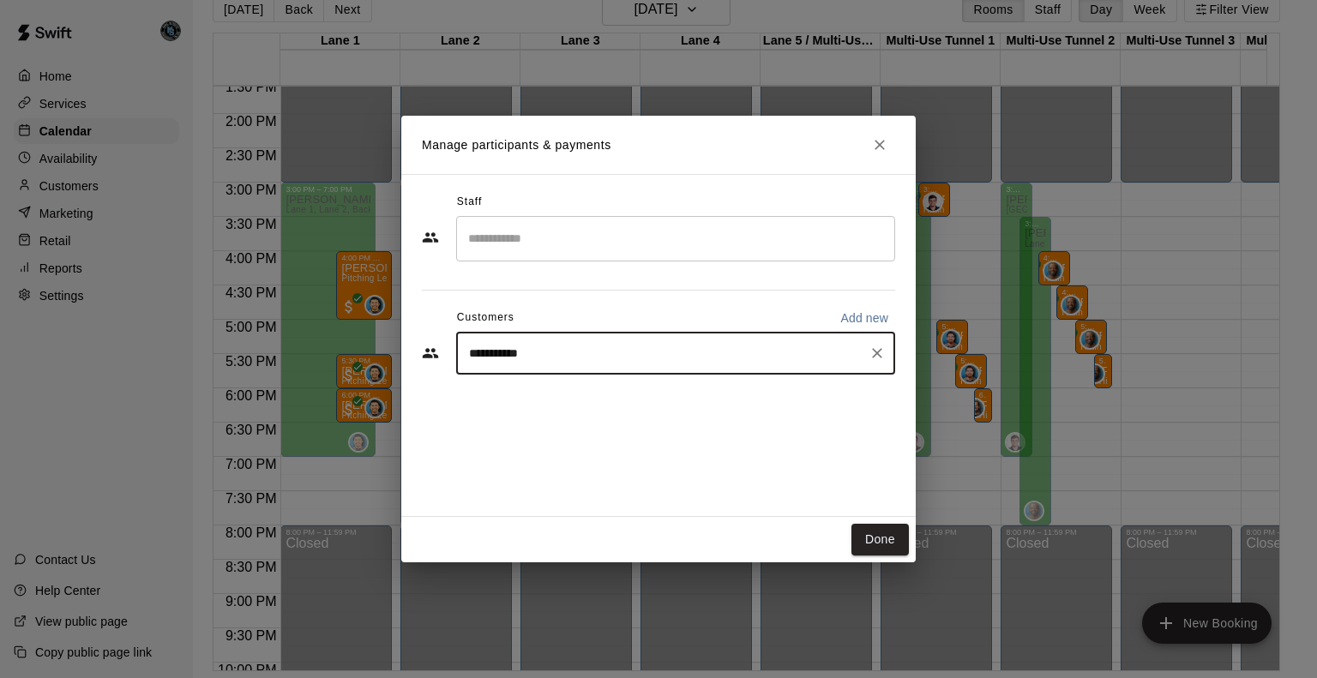
type input "**********"
click at [580, 405] on span "dchambers1156@gmail.com" at bounding box center [596, 411] width 184 height 12
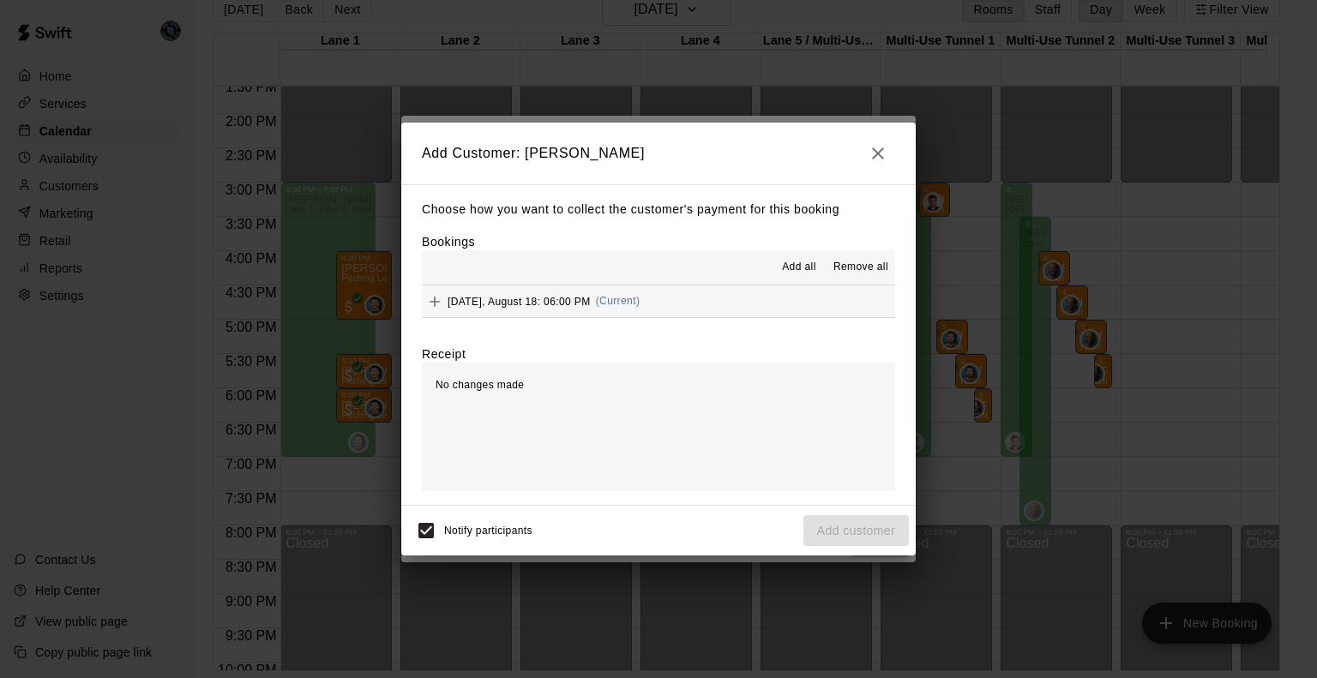
click at [810, 267] on span "Add all" at bounding box center [799, 267] width 34 height 17
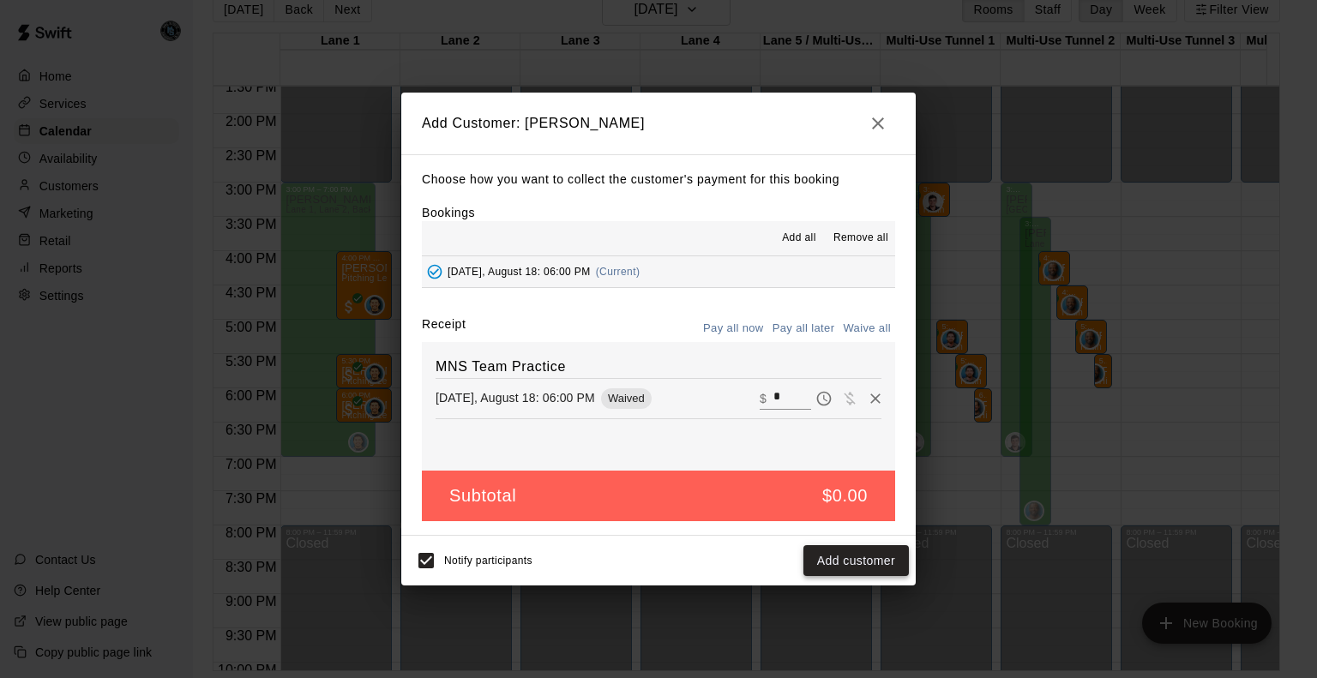
click at [868, 563] on button "Add customer" at bounding box center [857, 562] width 106 height 32
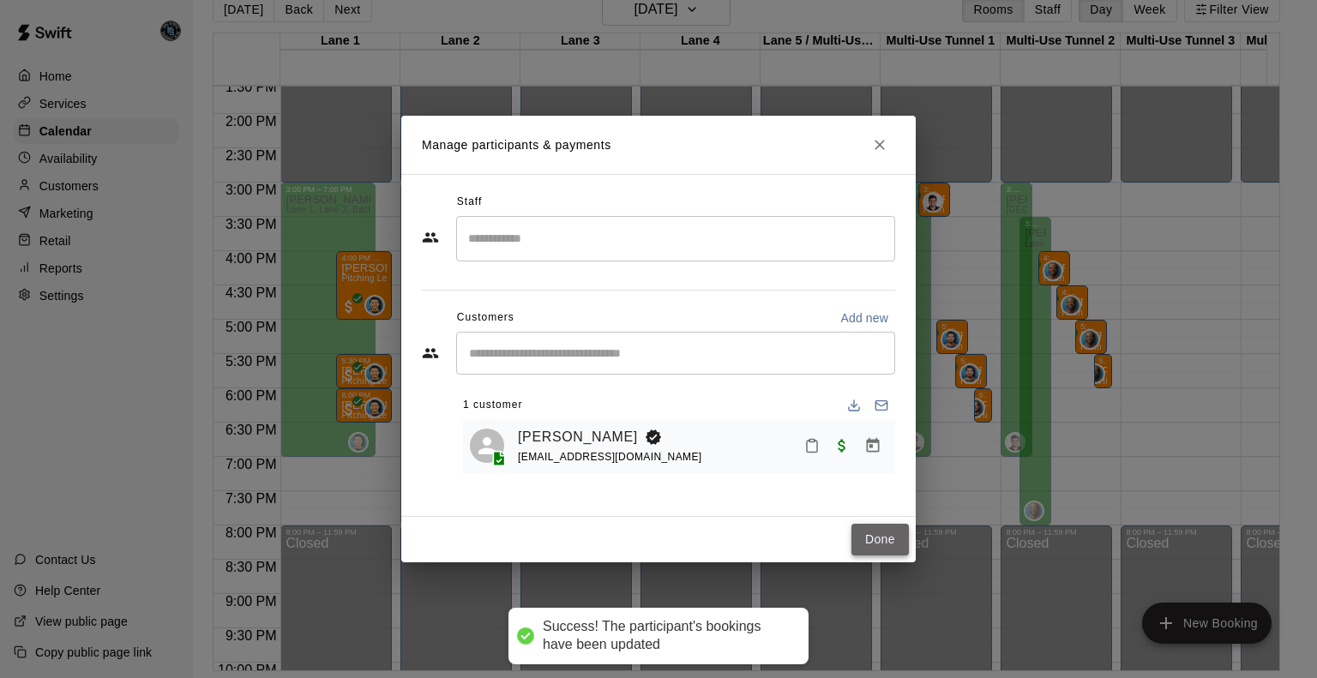
click at [889, 540] on button "Done" at bounding box center [880, 540] width 57 height 32
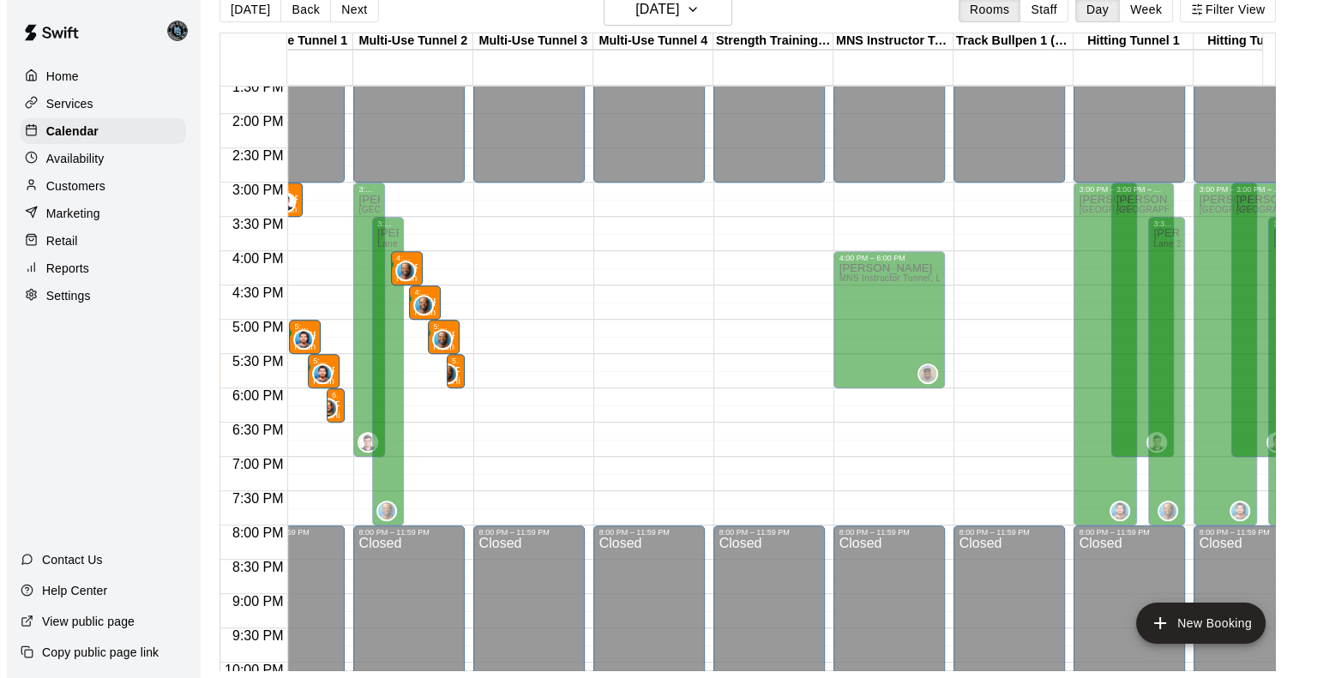
scroll to position [0, 661]
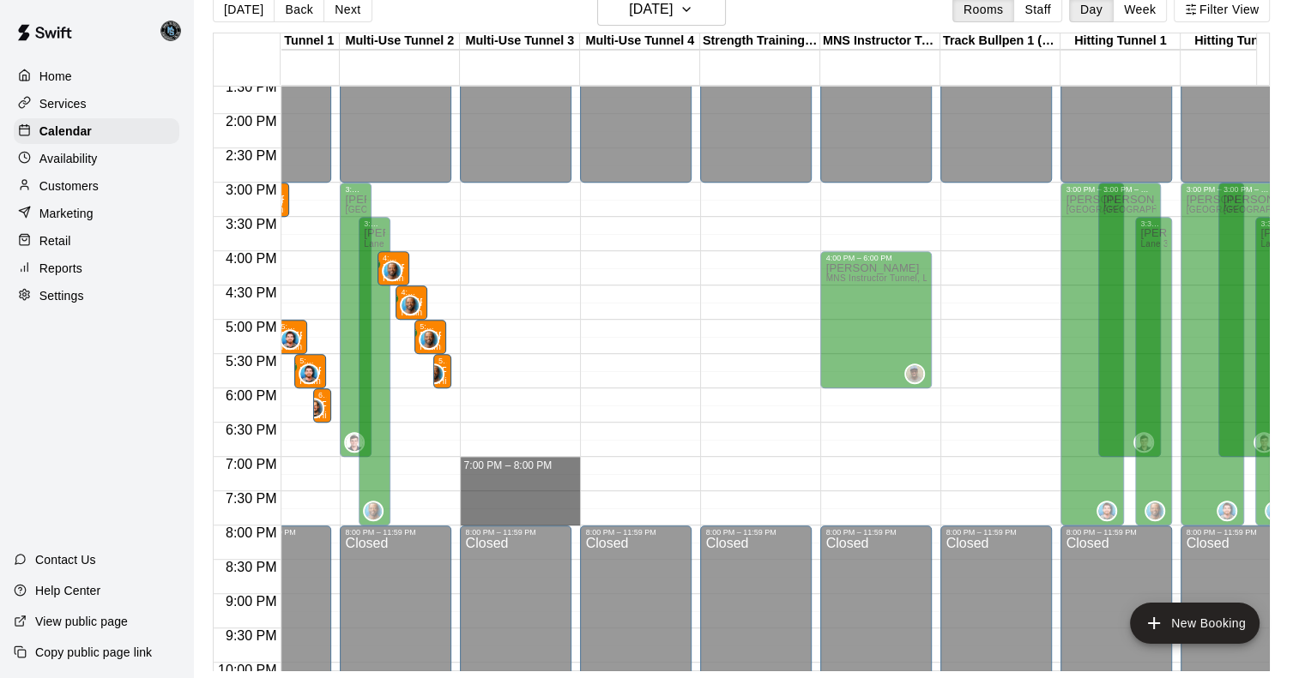
drag, startPoint x: 546, startPoint y: 457, endPoint x: 546, endPoint y: 520, distance: 62.6
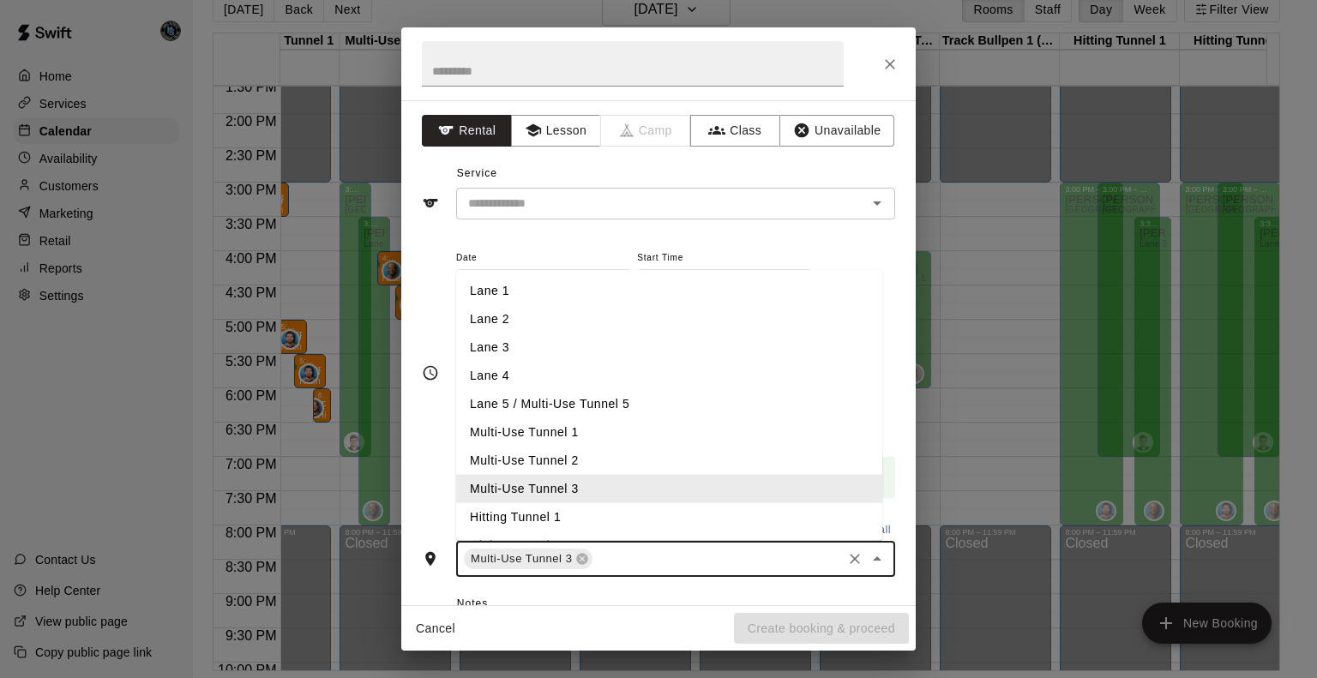
click at [611, 553] on input "text" at bounding box center [717, 559] width 244 height 21
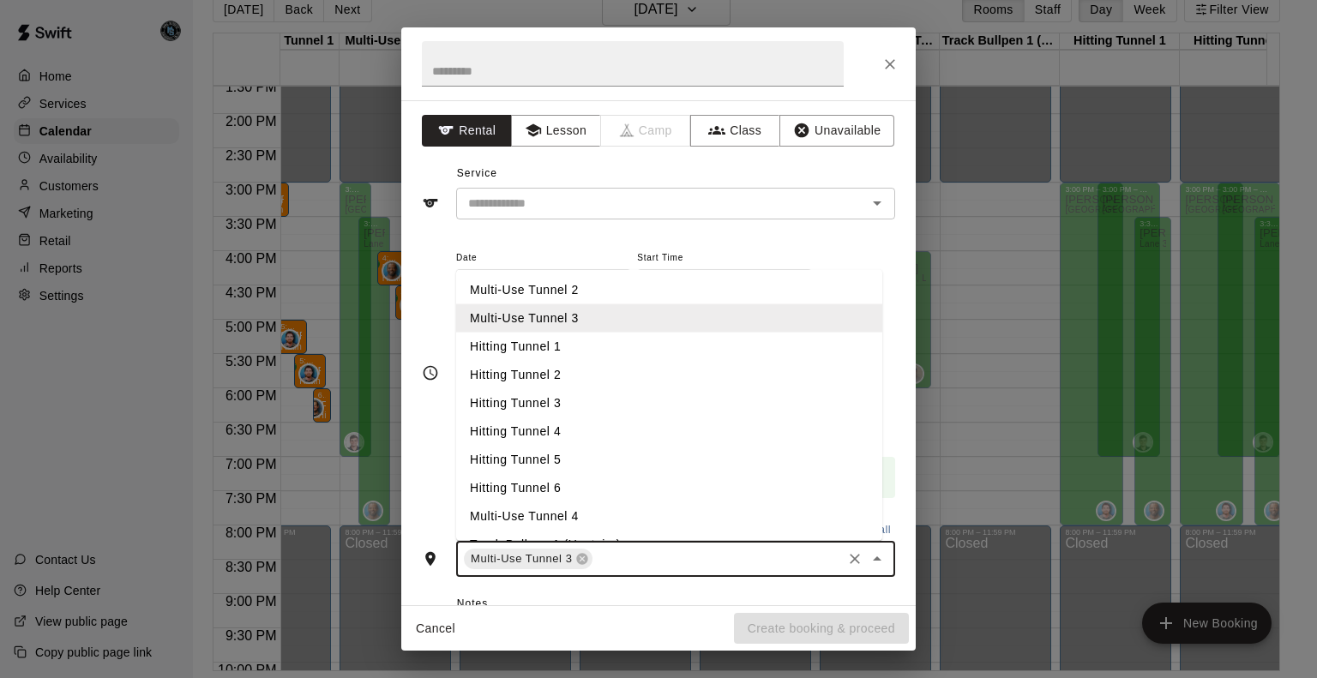
scroll to position [172, 0]
click at [590, 403] on li "Hitting Tunnel 3" at bounding box center [669, 403] width 426 height 28
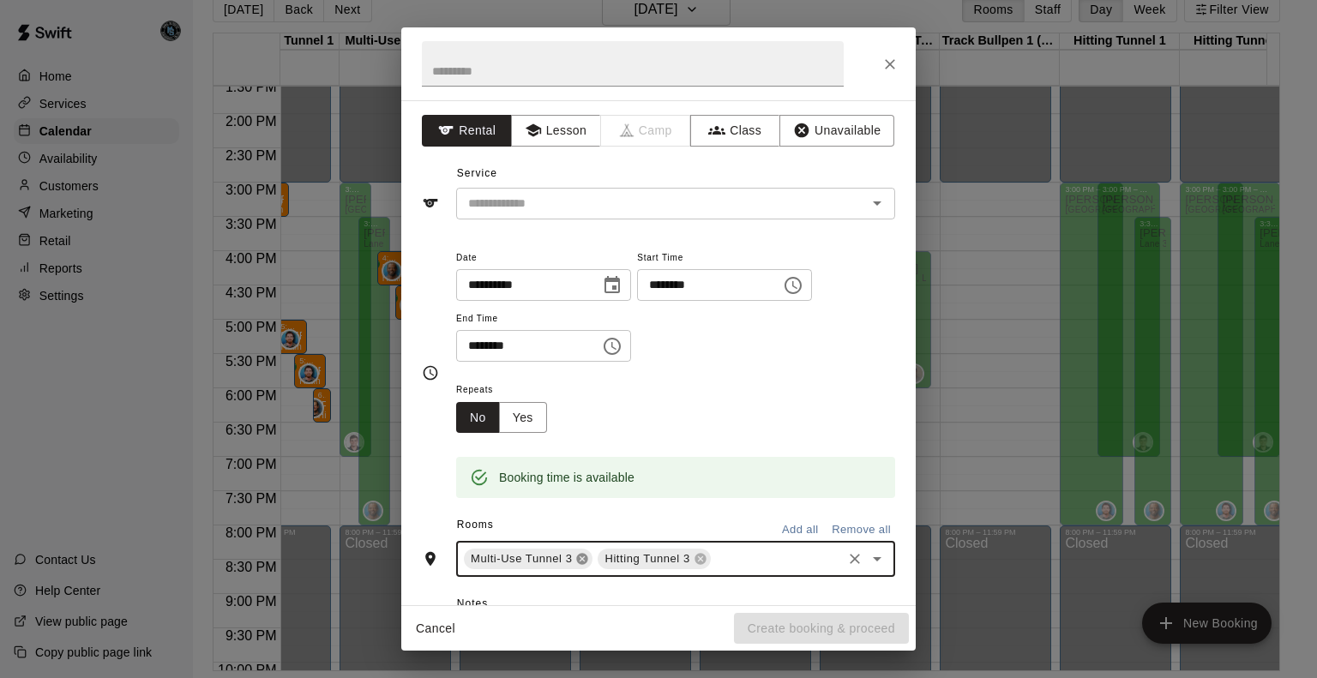
click at [581, 561] on icon at bounding box center [582, 559] width 11 height 11
click at [625, 558] on input "text" at bounding box center [709, 559] width 261 height 21
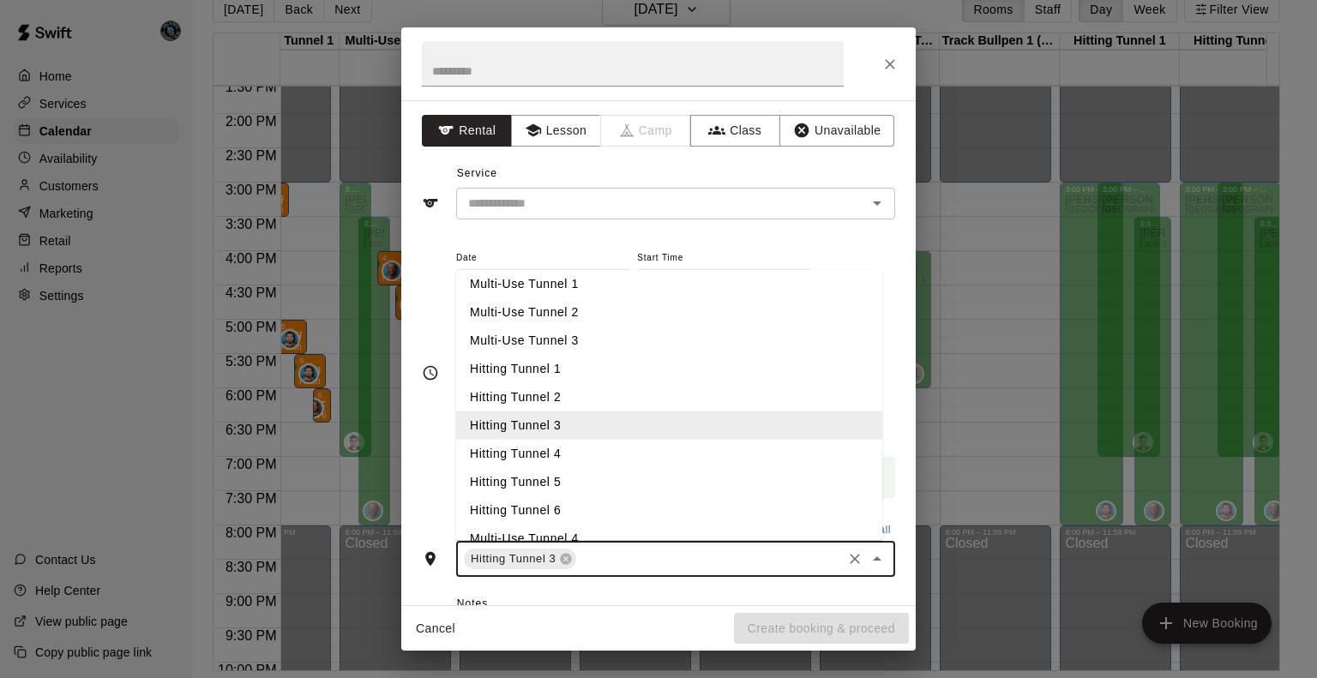
scroll to position [154, 0]
click at [611, 447] on li "Hitting Tunnel 4" at bounding box center [669, 448] width 426 height 28
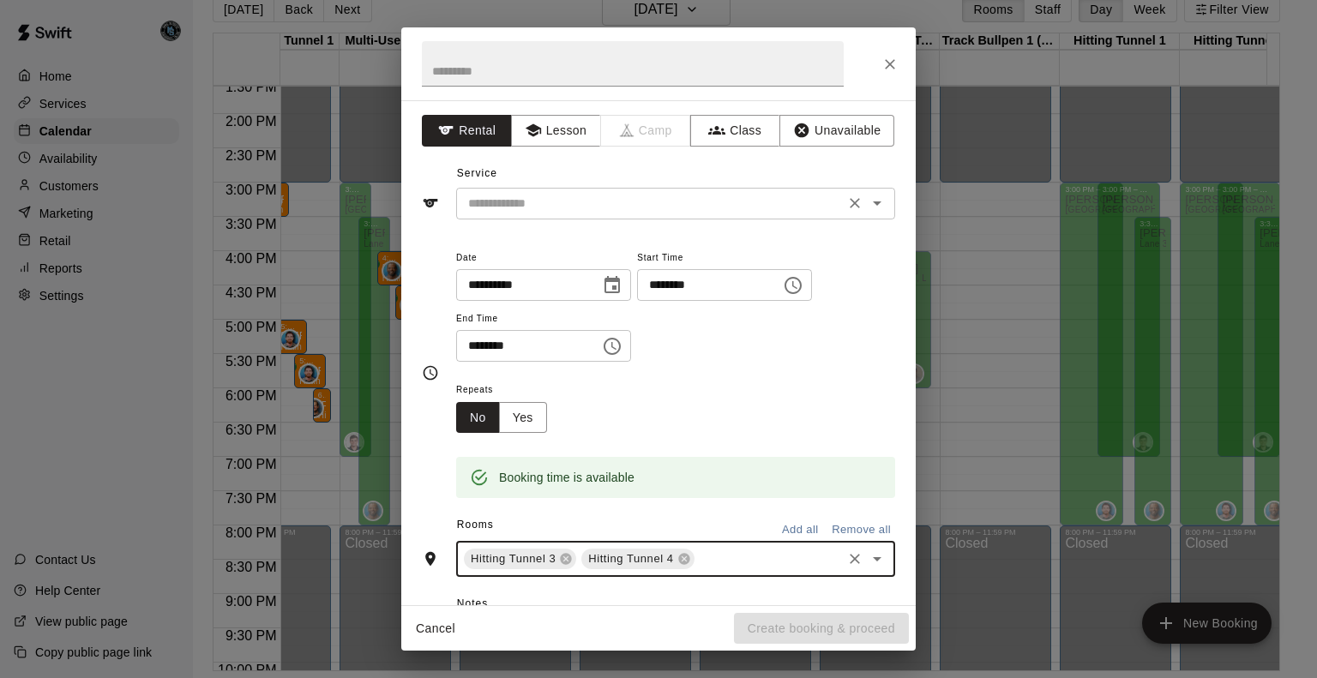
click at [559, 204] on input "text" at bounding box center [650, 203] width 378 height 21
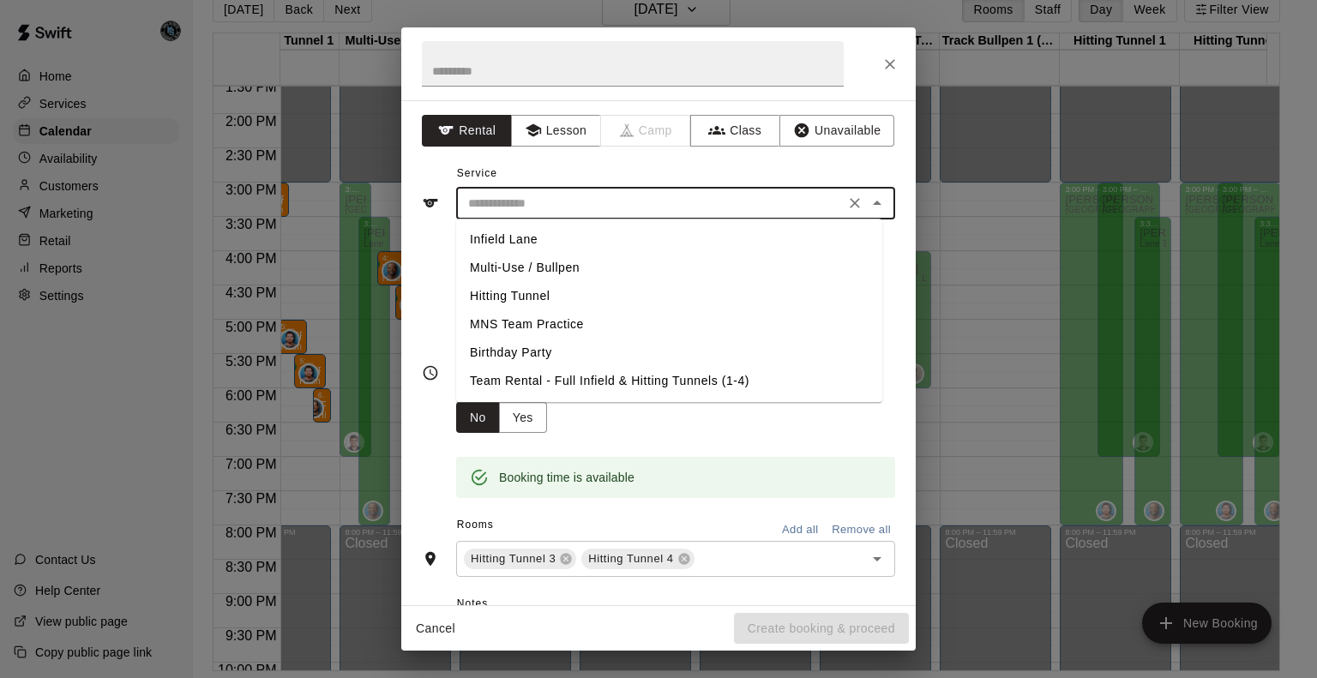
click at [563, 326] on li "MNS Team Practice" at bounding box center [669, 325] width 426 height 28
type input "**********"
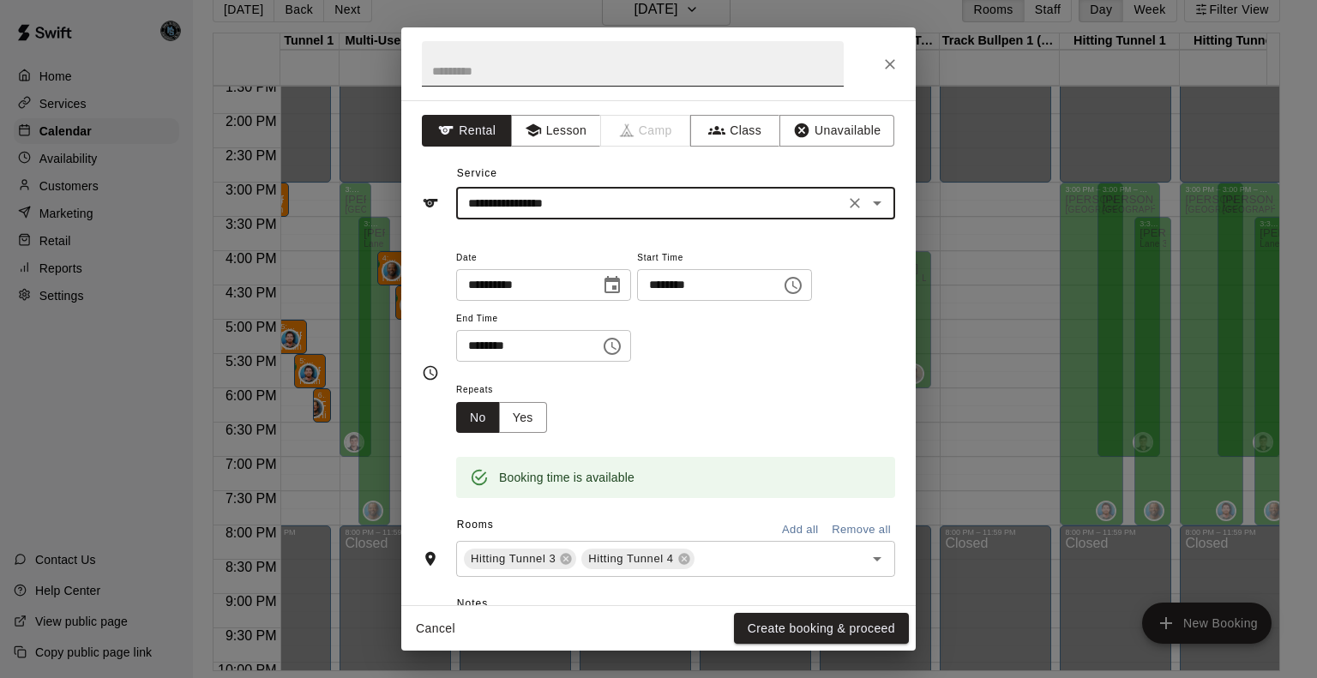
click at [473, 67] on input "text" at bounding box center [633, 63] width 422 height 45
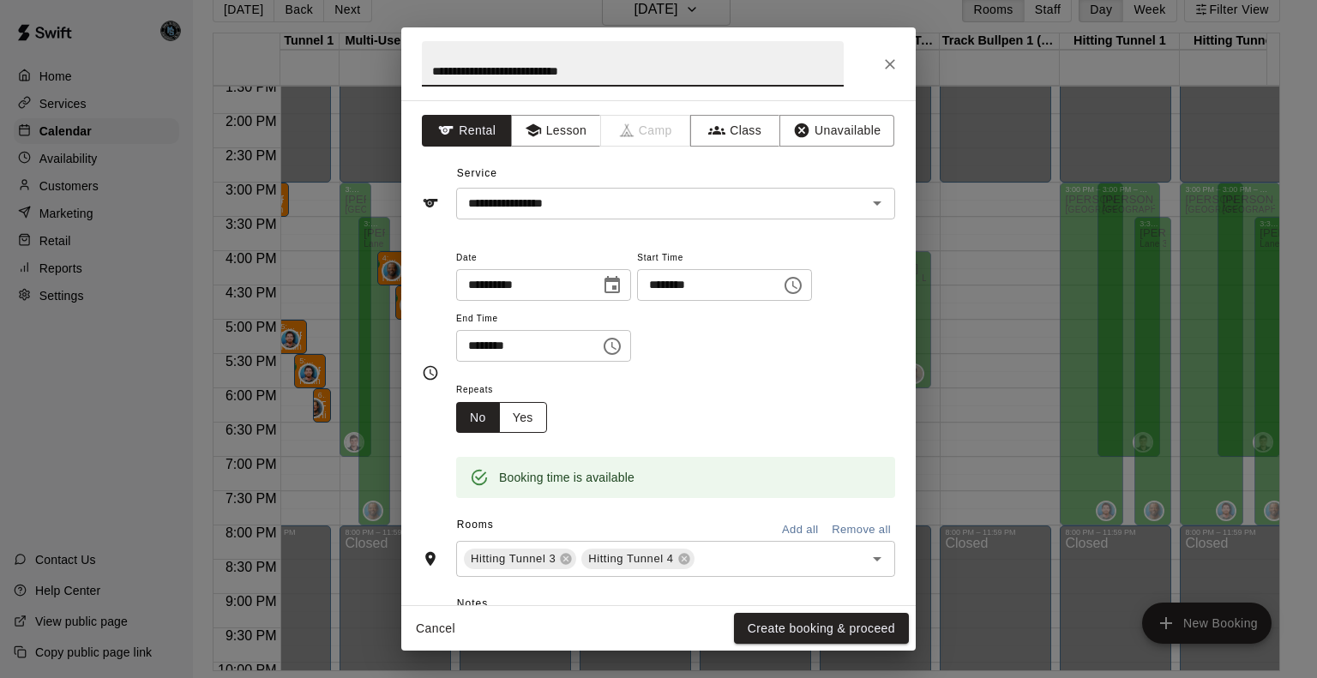
type input "**********"
click at [524, 414] on button "Yes" at bounding box center [523, 418] width 48 height 32
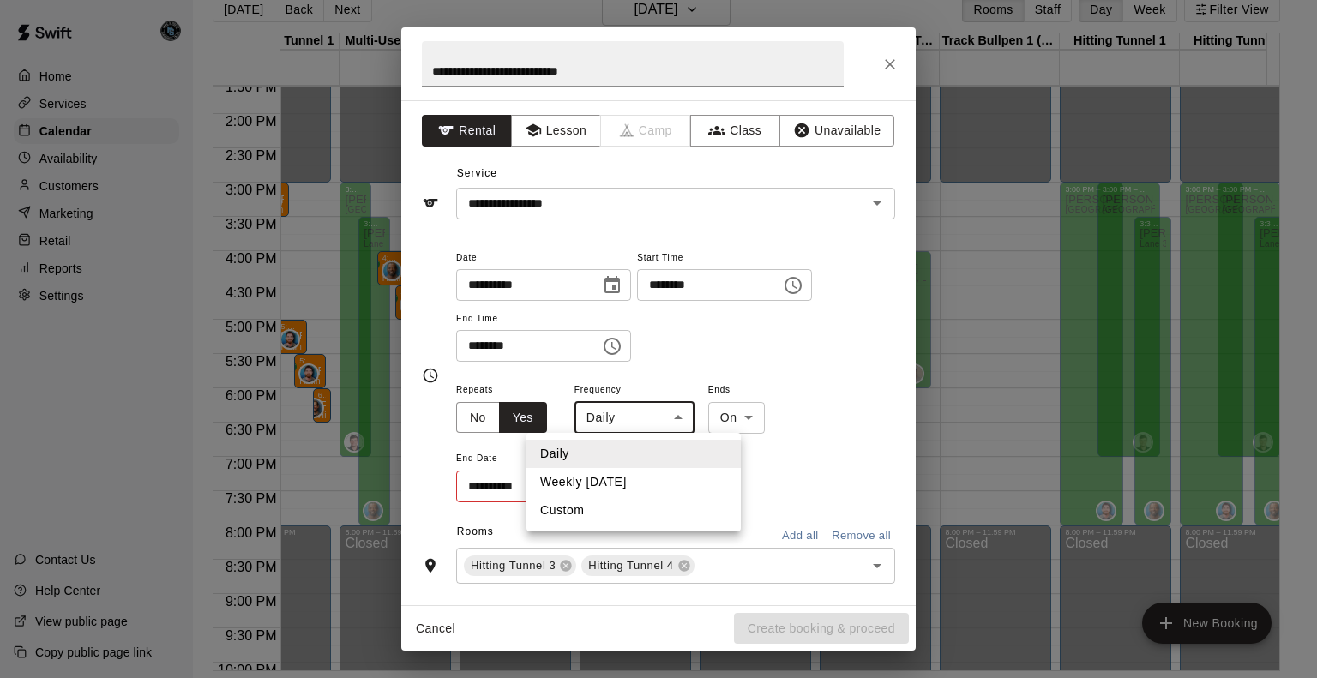
click at [639, 414] on body "Home Services Calendar Availability Customers Marketing Retail Reports Settings…" at bounding box center [658, 326] width 1317 height 706
click at [637, 479] on li "Weekly on Monday" at bounding box center [634, 482] width 214 height 28
type input "******"
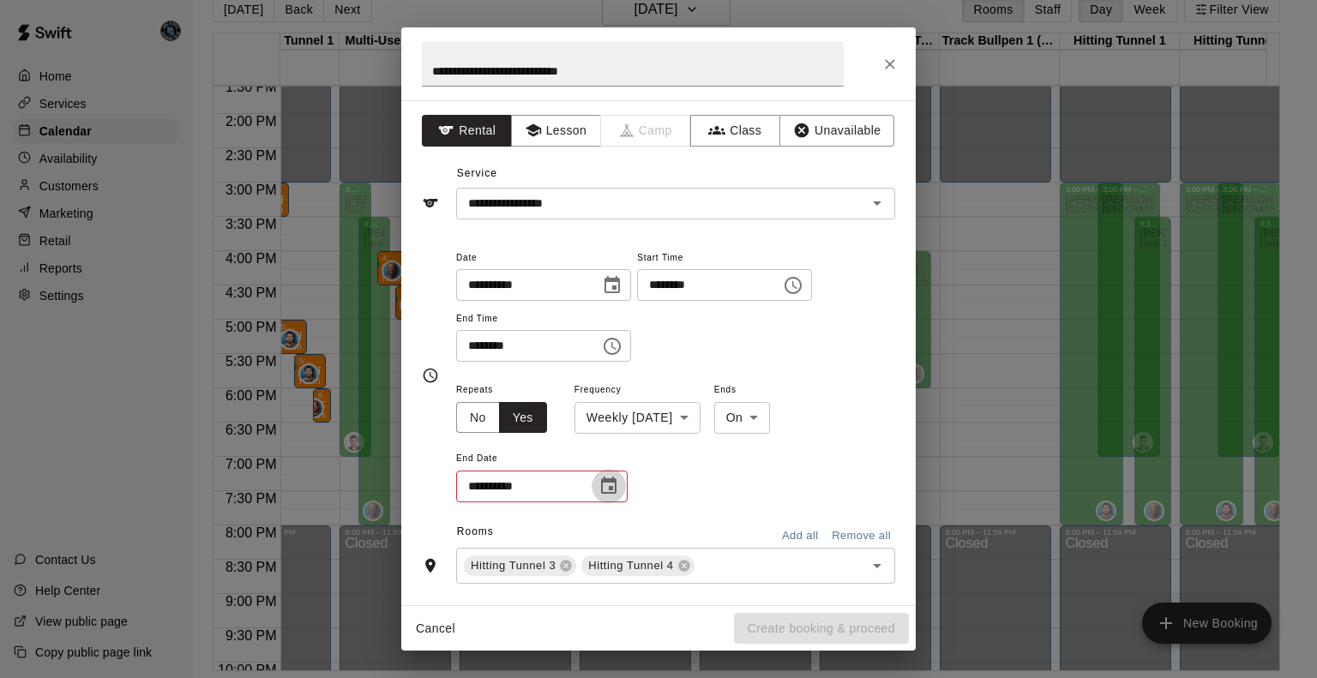
click at [607, 486] on icon "Choose date" at bounding box center [609, 486] width 21 height 21
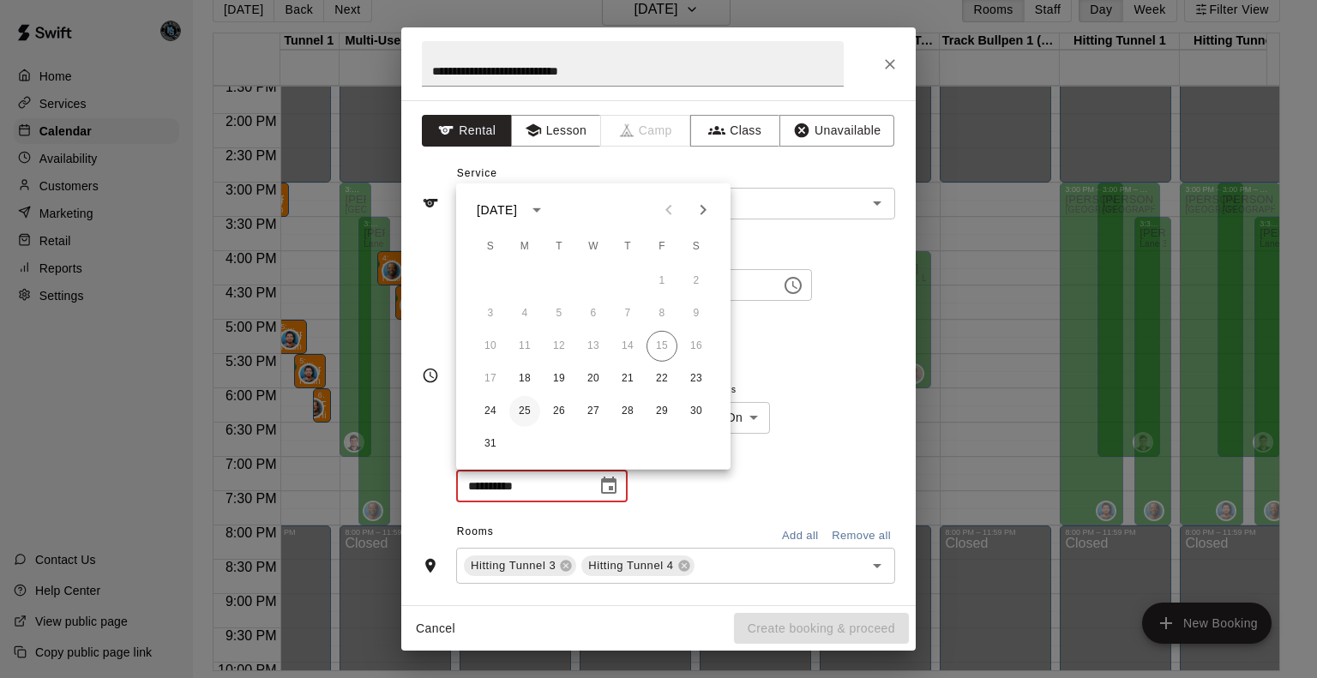
click at [527, 414] on button "25" at bounding box center [524, 411] width 31 height 31
type input "**********"
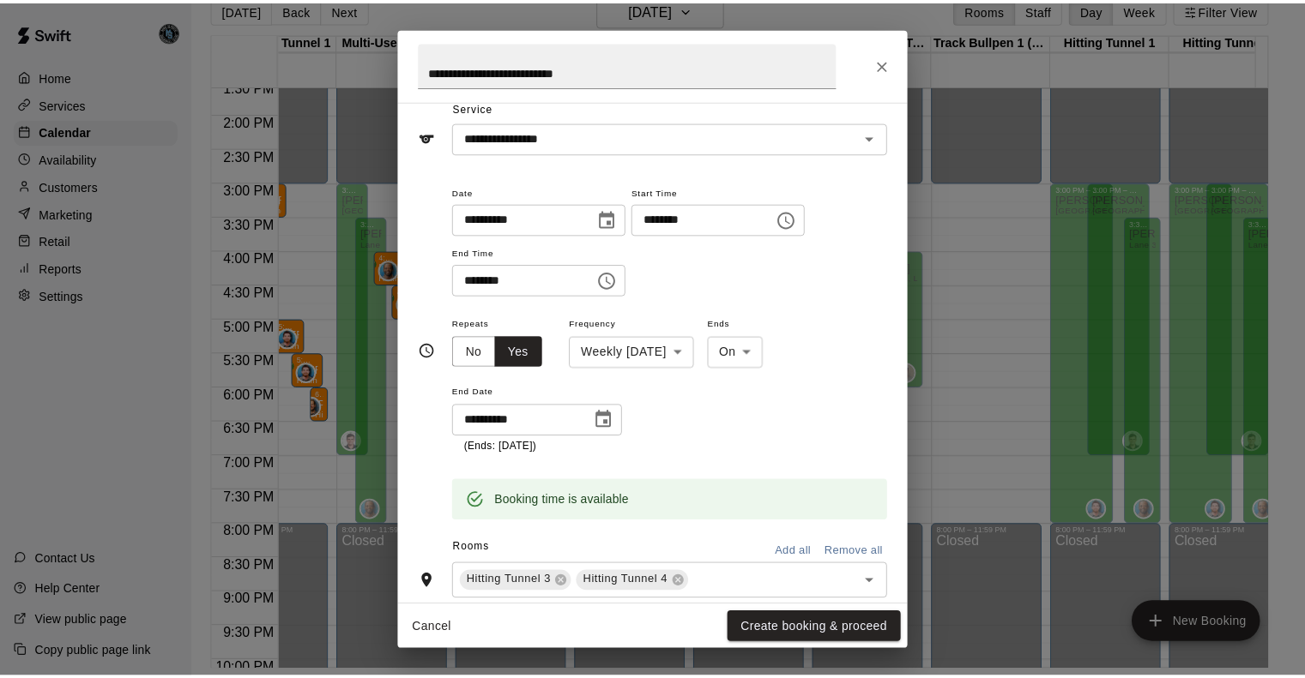
scroll to position [93, 0]
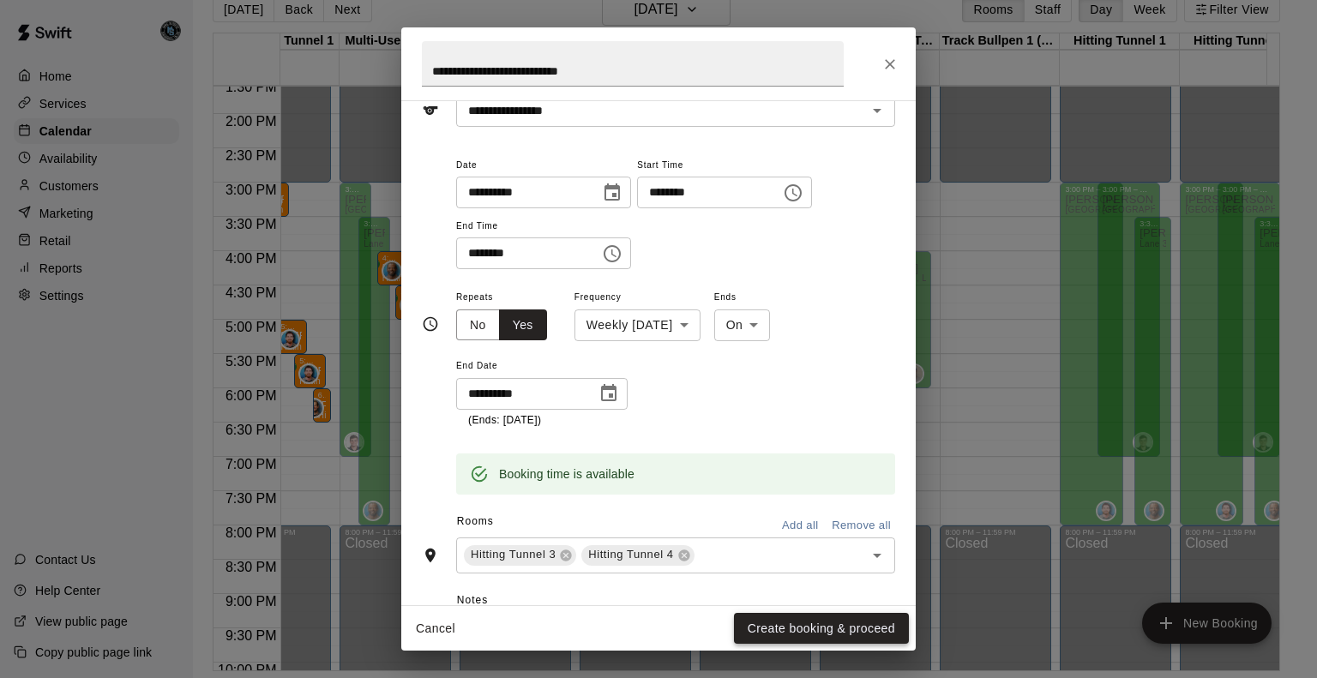
click at [820, 627] on button "Create booking & proceed" at bounding box center [821, 629] width 175 height 32
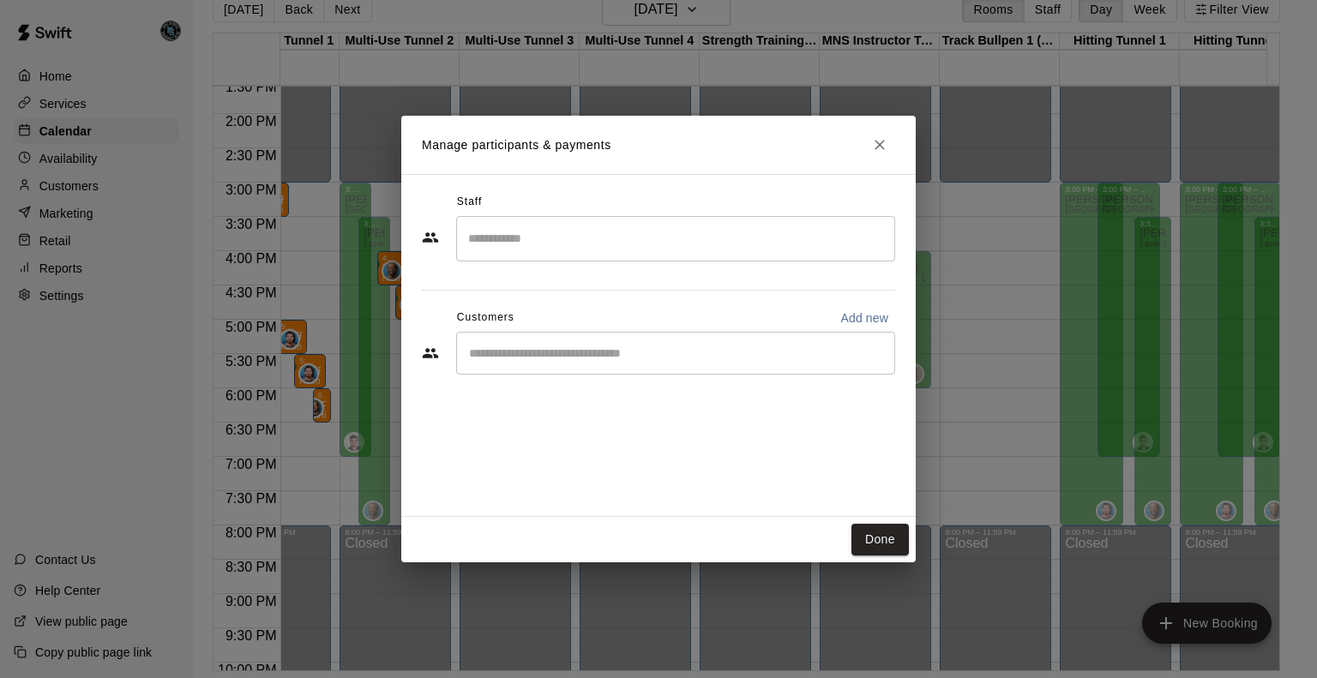
click at [570, 356] on input "Start typing to search customers..." at bounding box center [676, 353] width 424 height 17
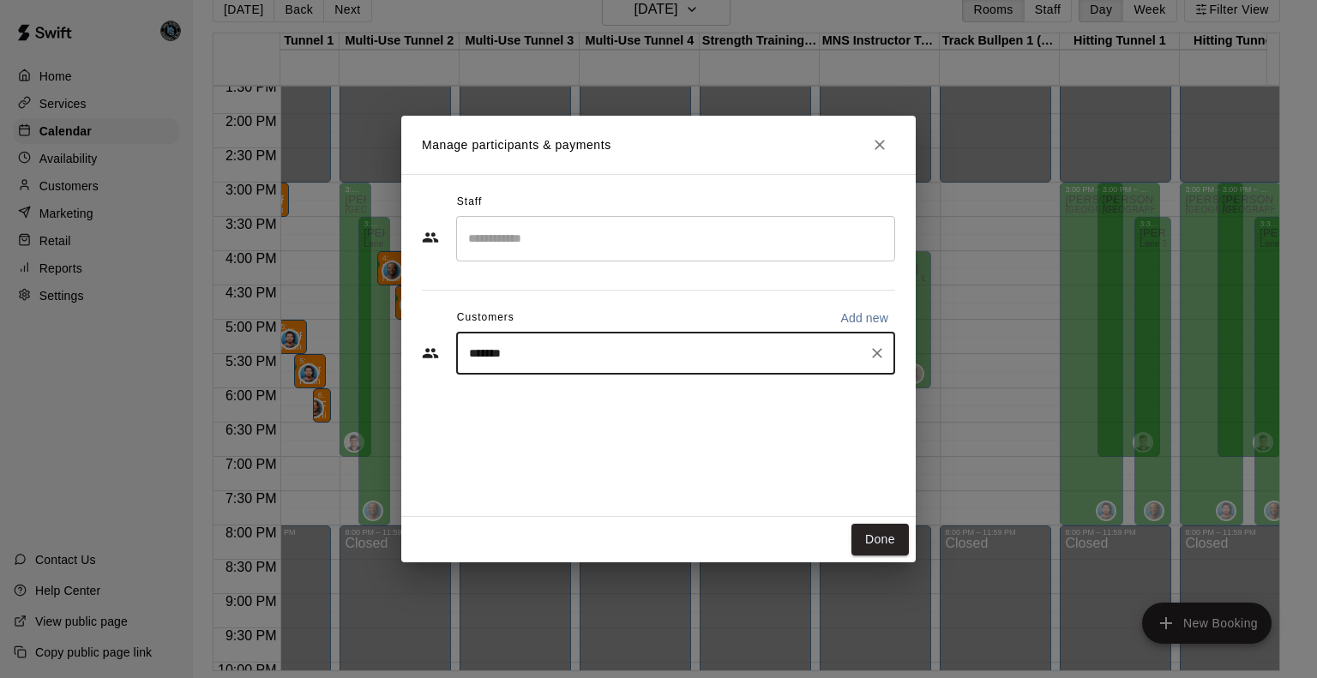
type input "********"
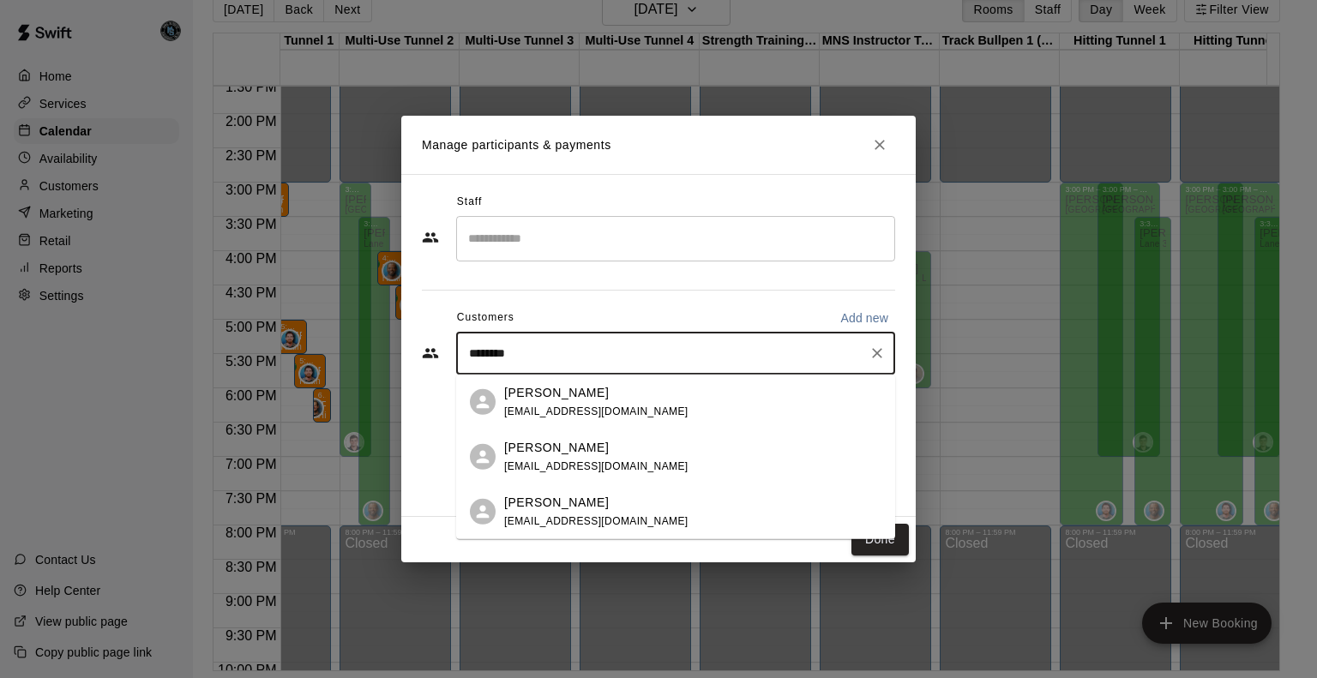
click at [563, 394] on p "Dustin Chambers" at bounding box center [556, 392] width 105 height 18
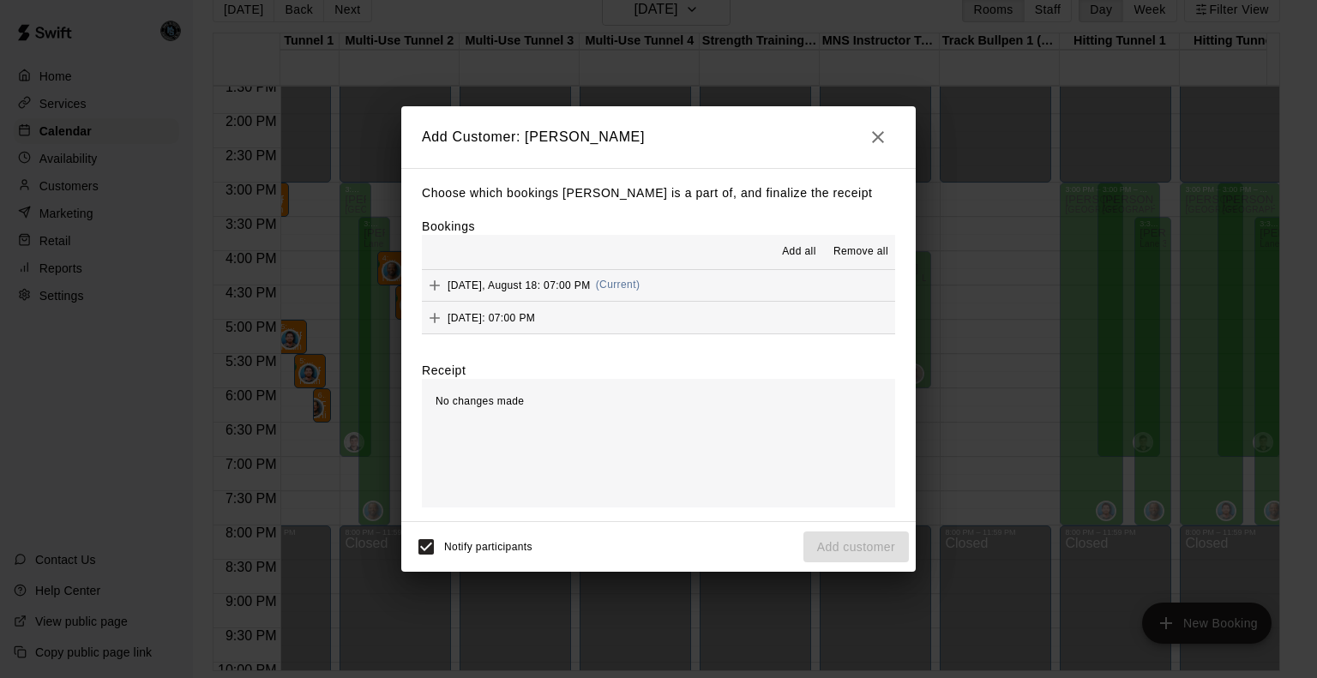
click at [799, 256] on span "Add all" at bounding box center [799, 252] width 34 height 17
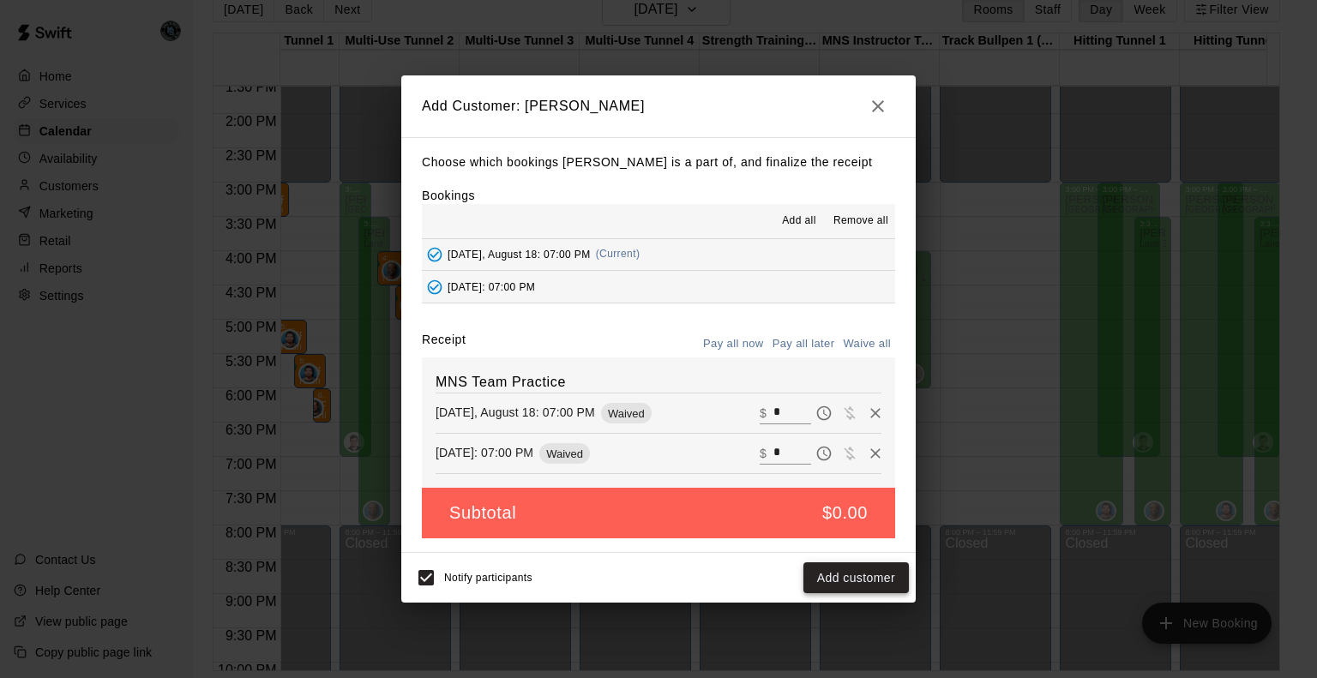
click at [860, 582] on button "Add customer" at bounding box center [857, 579] width 106 height 32
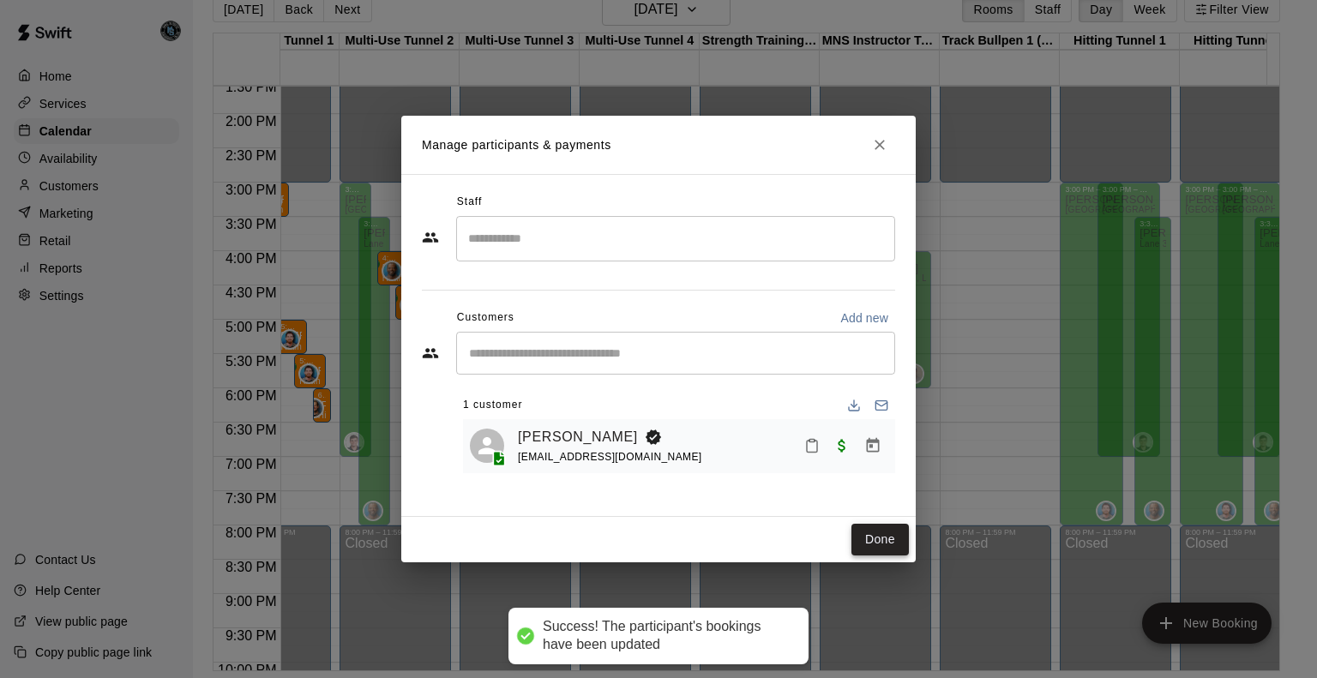
click at [871, 545] on button "Done" at bounding box center [880, 540] width 57 height 32
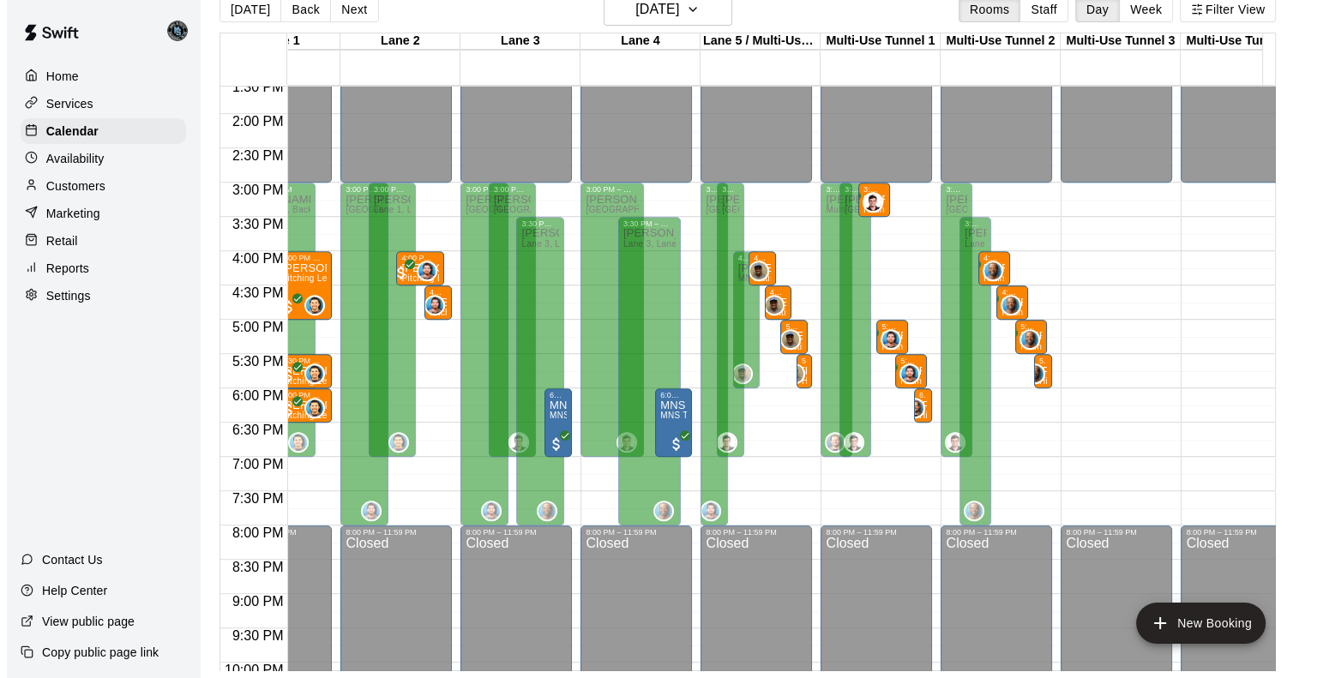
scroll to position [0, 0]
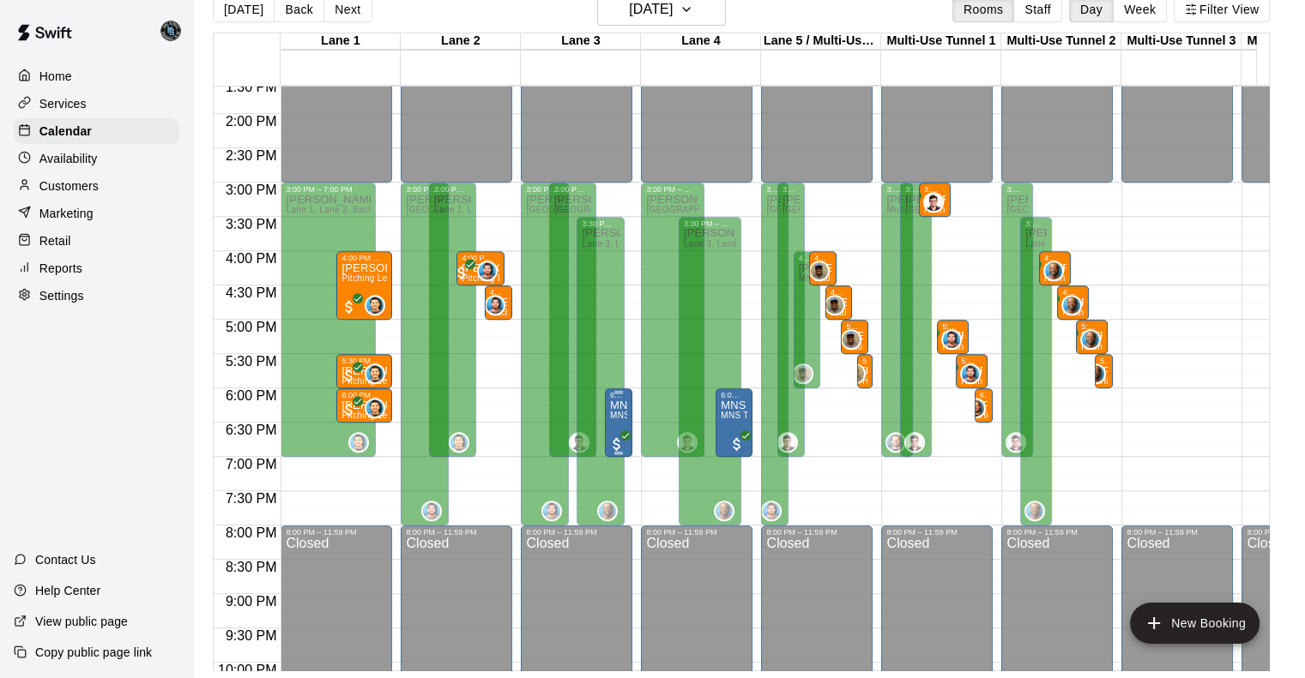
click at [618, 420] on span "MNS Team Practice" at bounding box center [650, 415] width 81 height 9
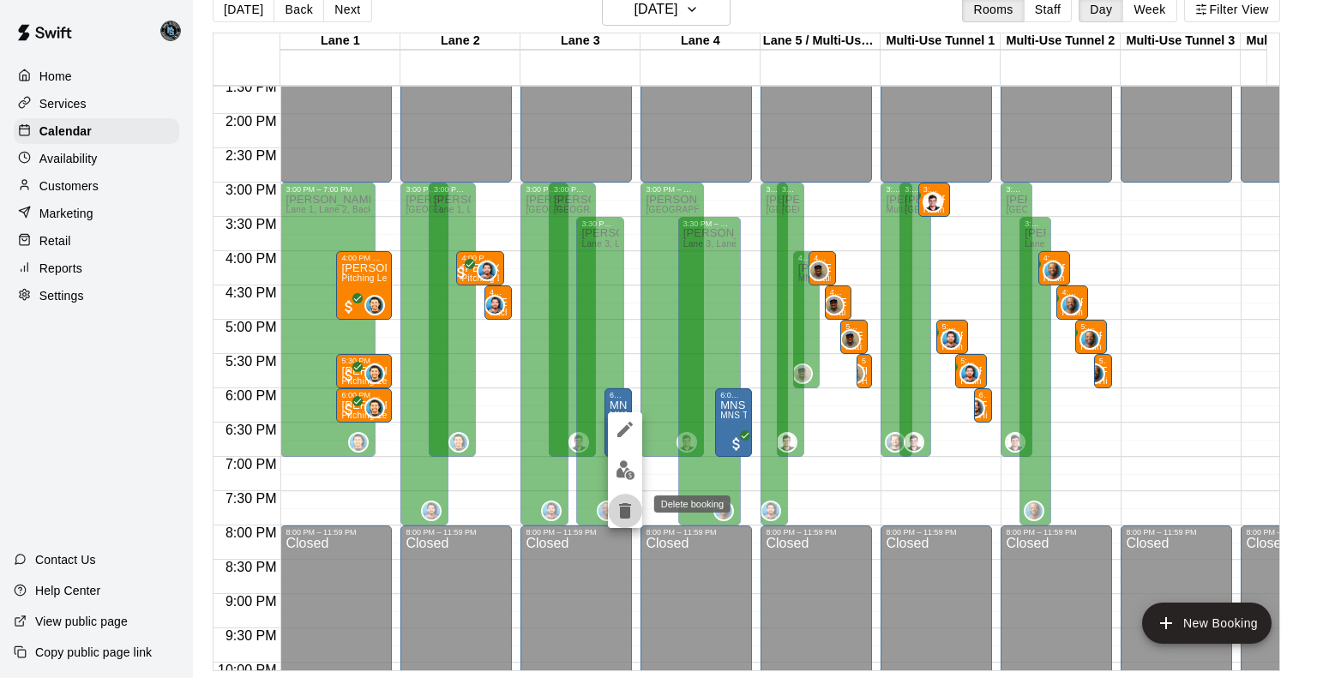
click at [627, 518] on icon "delete" at bounding box center [625, 510] width 12 height 15
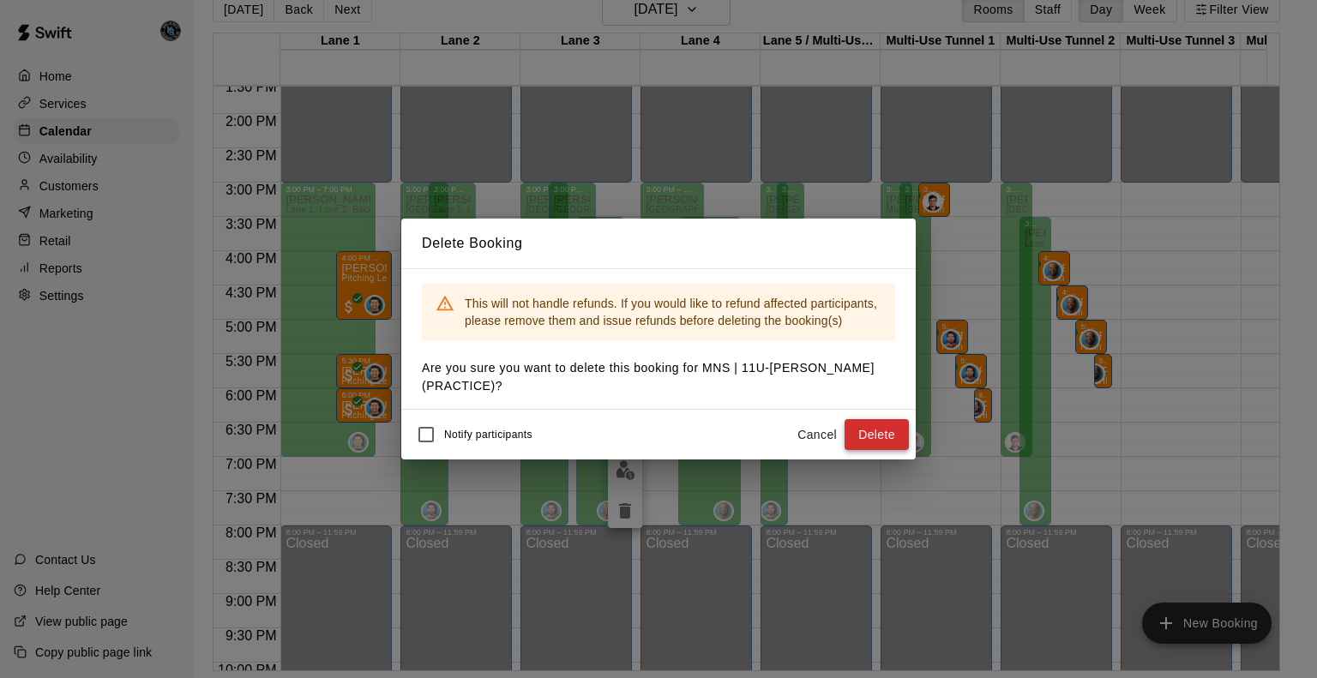
click at [878, 435] on button "Delete" at bounding box center [877, 435] width 64 height 32
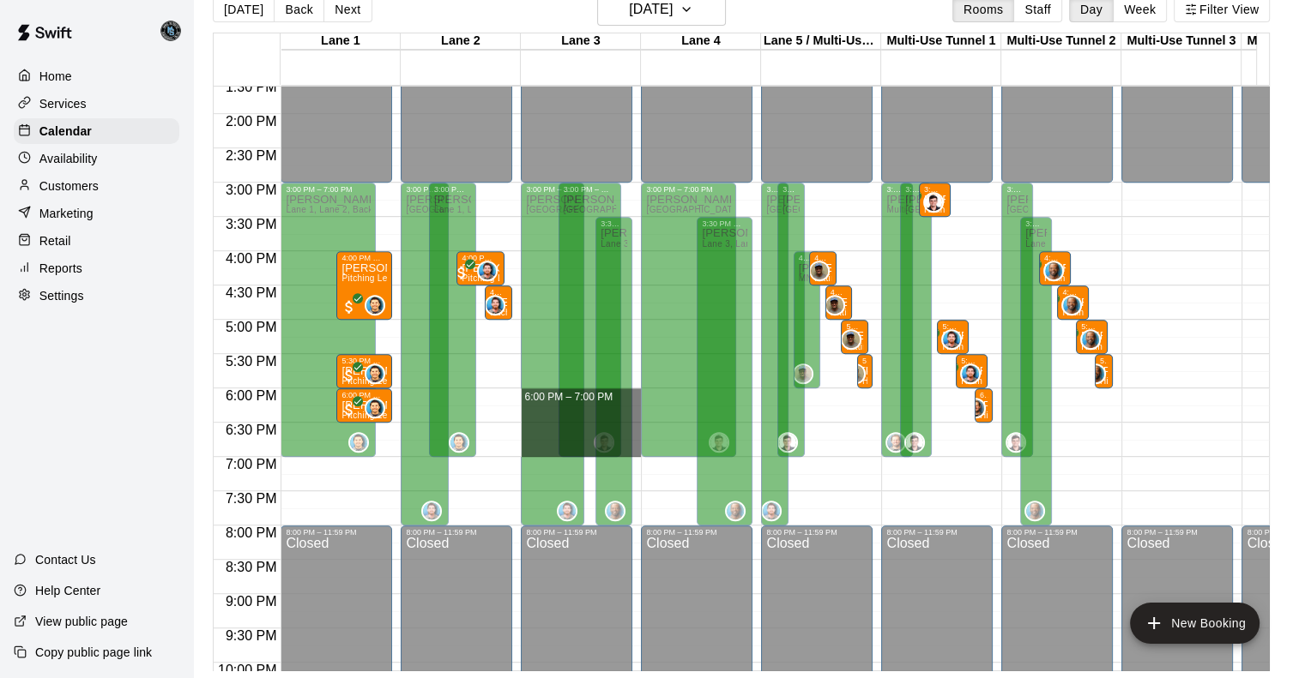
drag, startPoint x: 631, startPoint y: 390, endPoint x: 632, endPoint y: 449, distance: 58.3
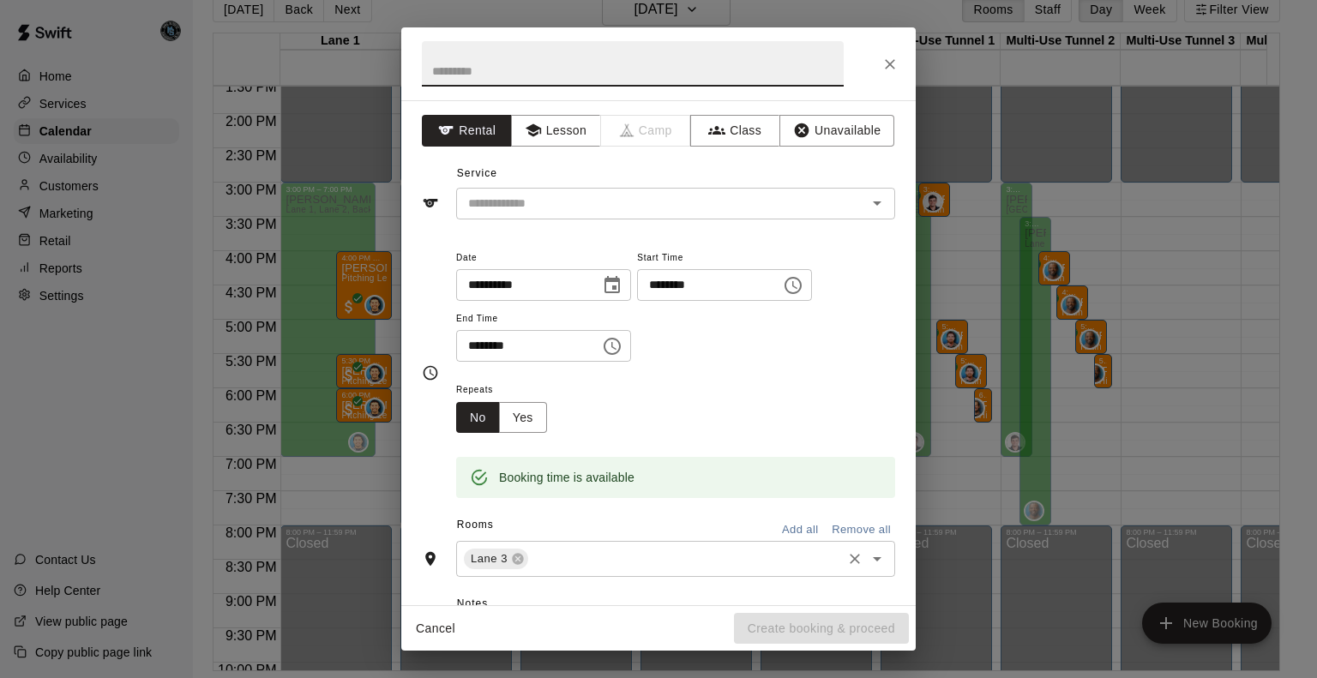
click at [604, 563] on input "text" at bounding box center [685, 559] width 309 height 21
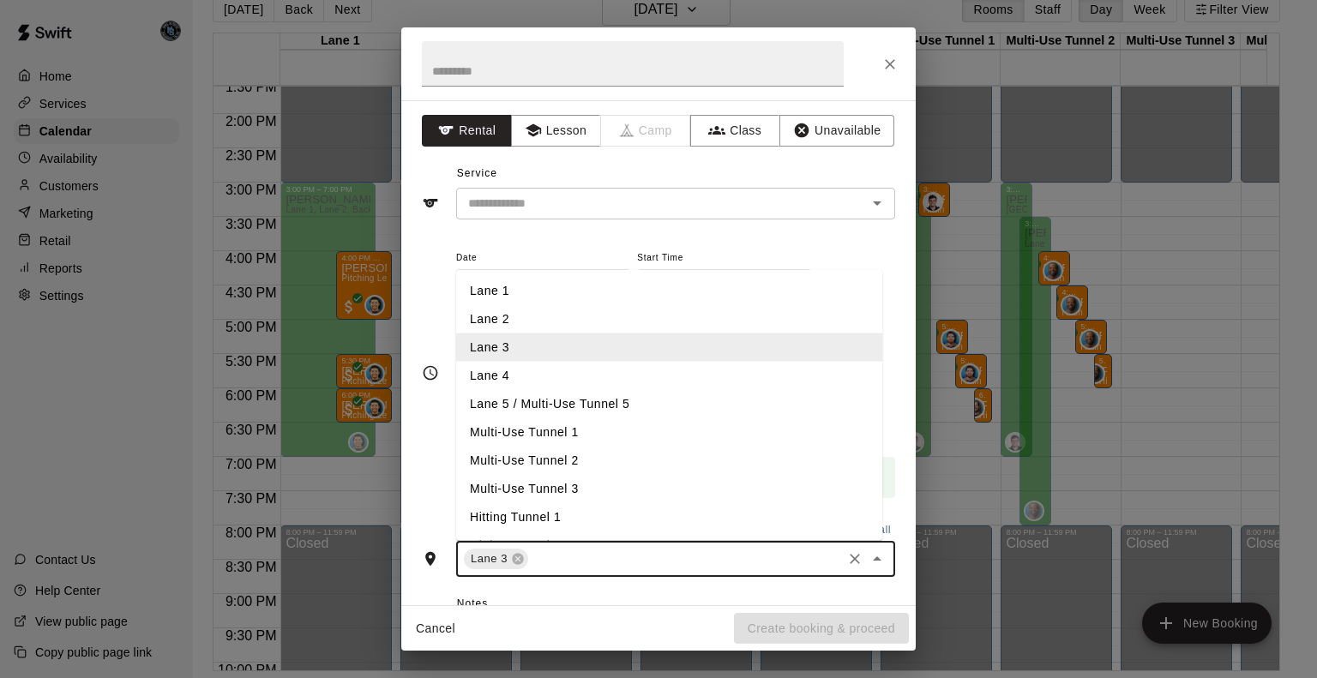
click at [523, 374] on li "Lane 4" at bounding box center [669, 376] width 426 height 28
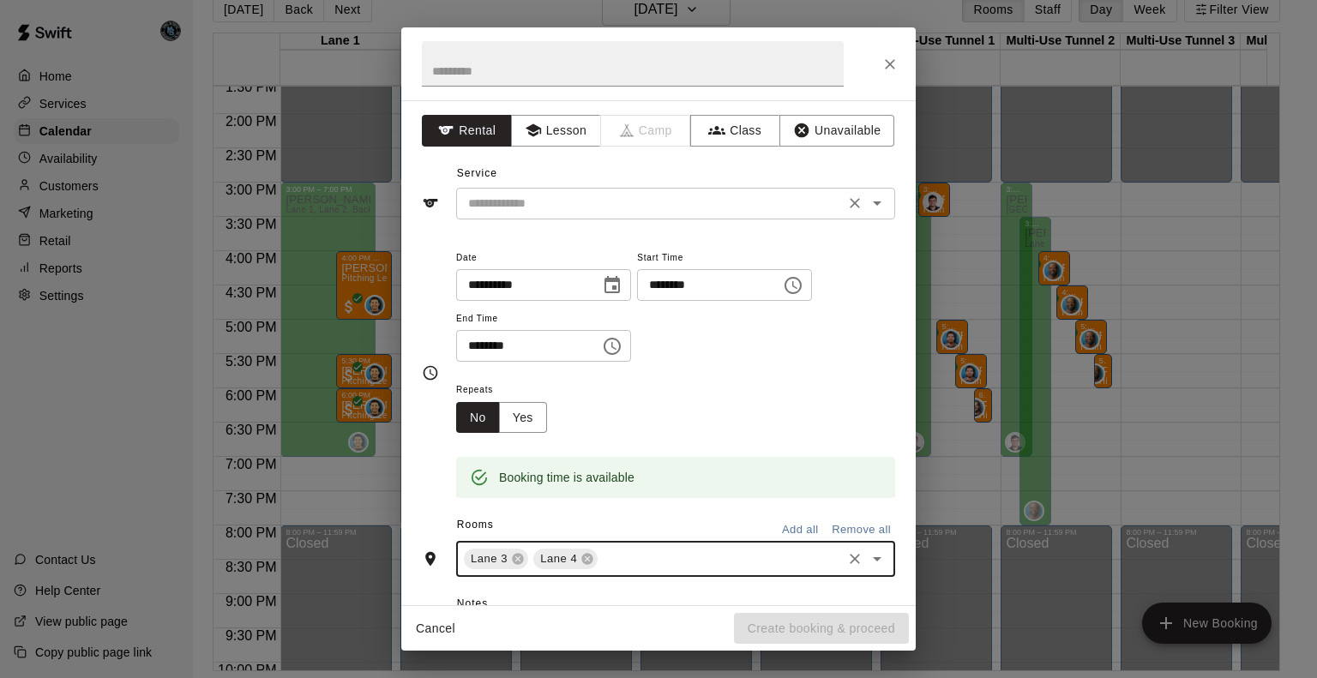
click at [539, 193] on input "text" at bounding box center [650, 203] width 378 height 21
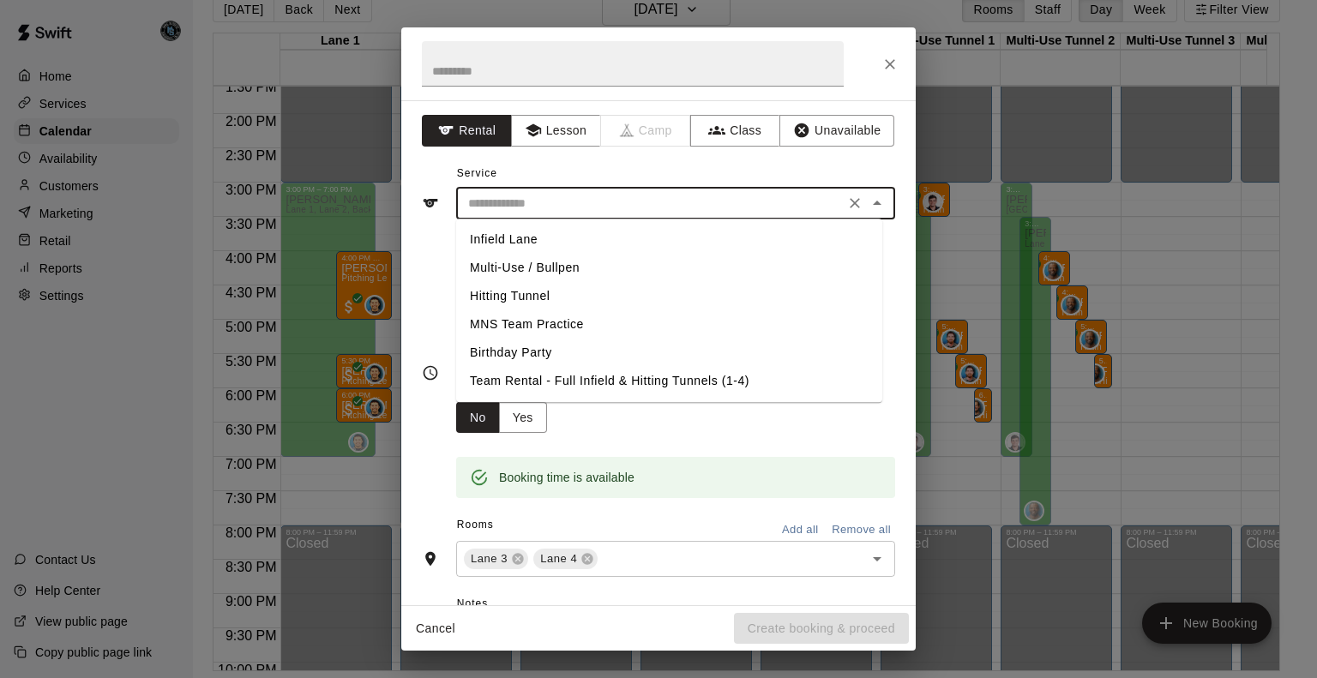
click at [564, 324] on li "MNS Team Practice" at bounding box center [669, 325] width 426 height 28
type input "**********"
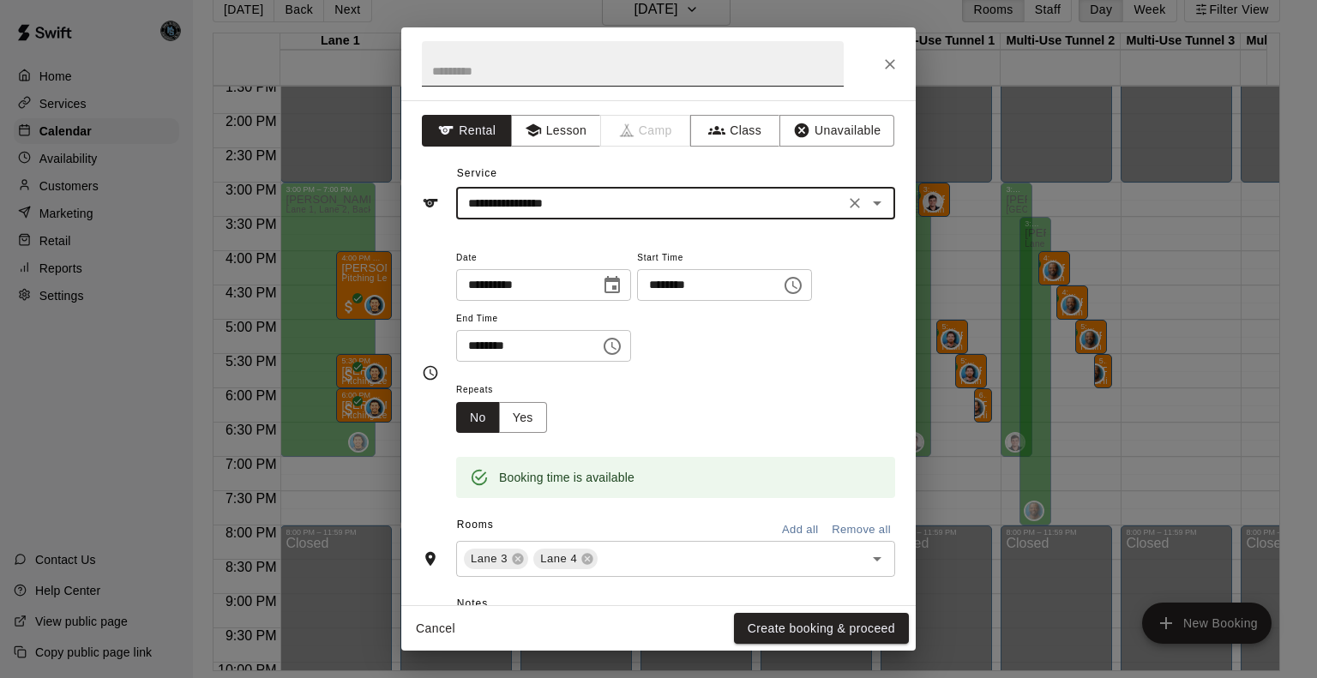
click at [527, 75] on input "text" at bounding box center [633, 63] width 422 height 45
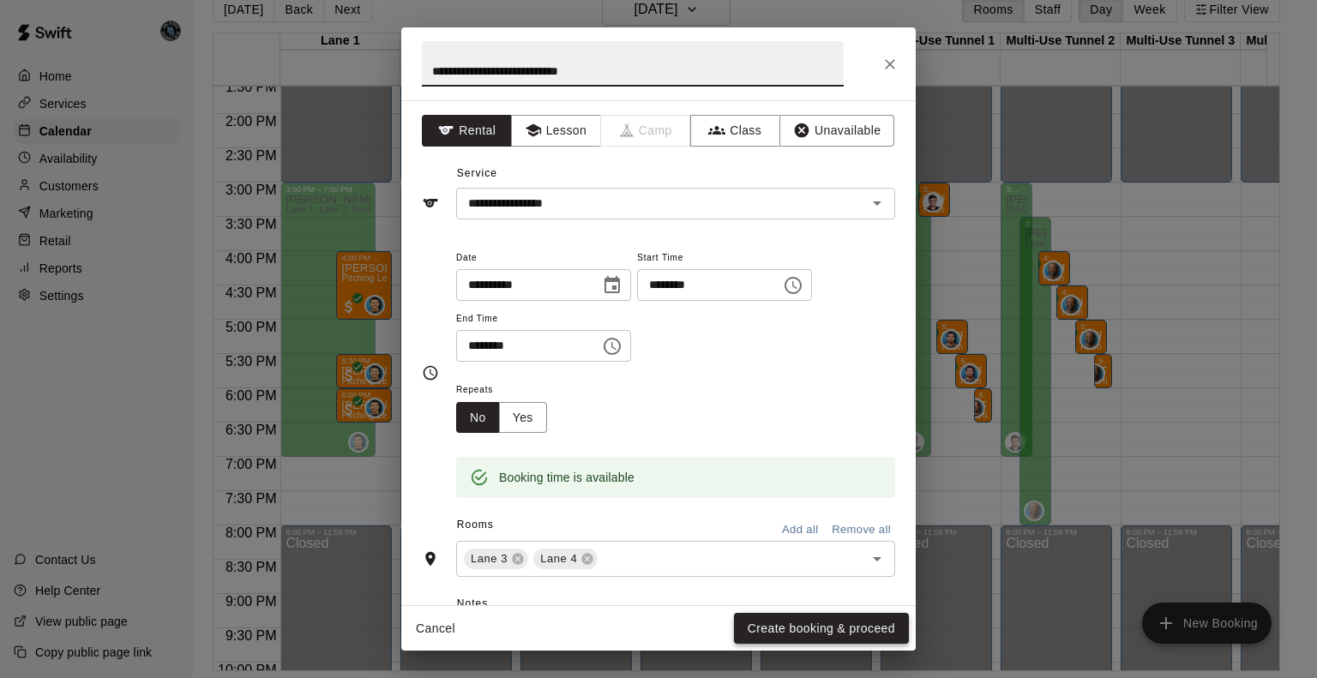
type input "**********"
click at [828, 625] on button "Create booking & proceed" at bounding box center [821, 629] width 175 height 32
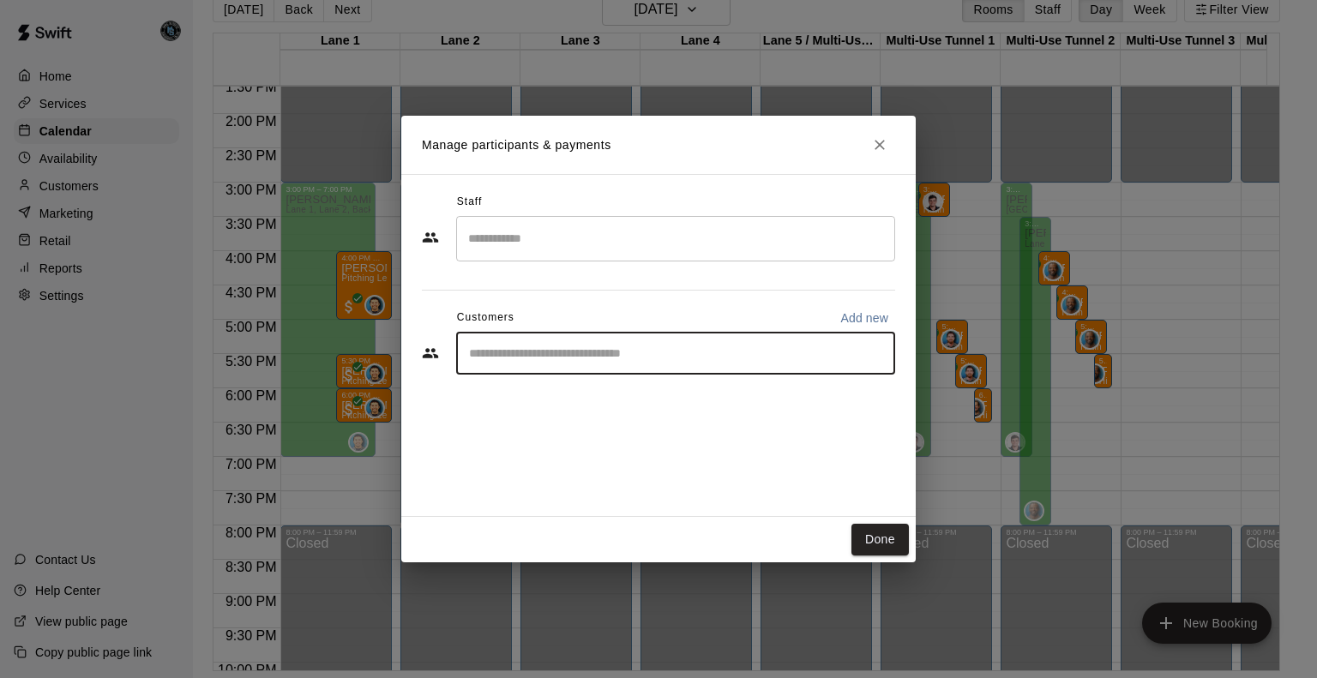
click at [715, 347] on input "Start typing to search customers..." at bounding box center [676, 353] width 424 height 17
type input "********"
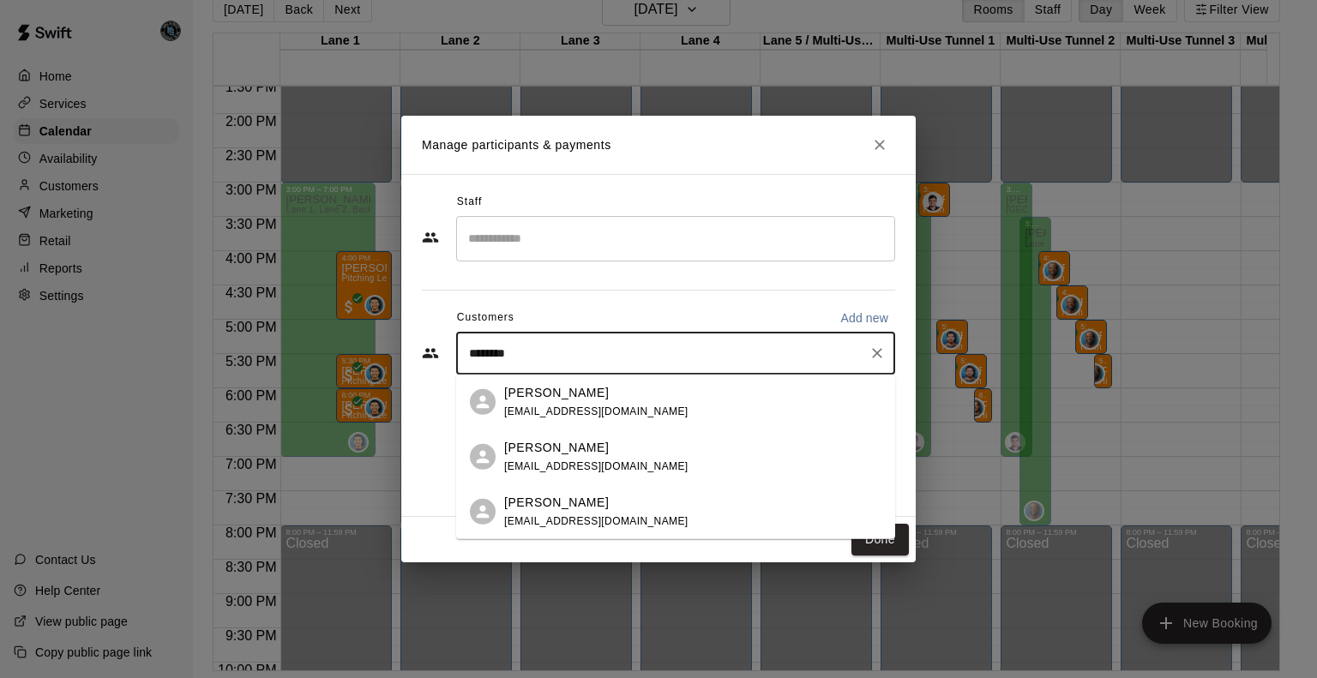
click at [566, 392] on p "Dustin Chambers" at bounding box center [556, 392] width 105 height 18
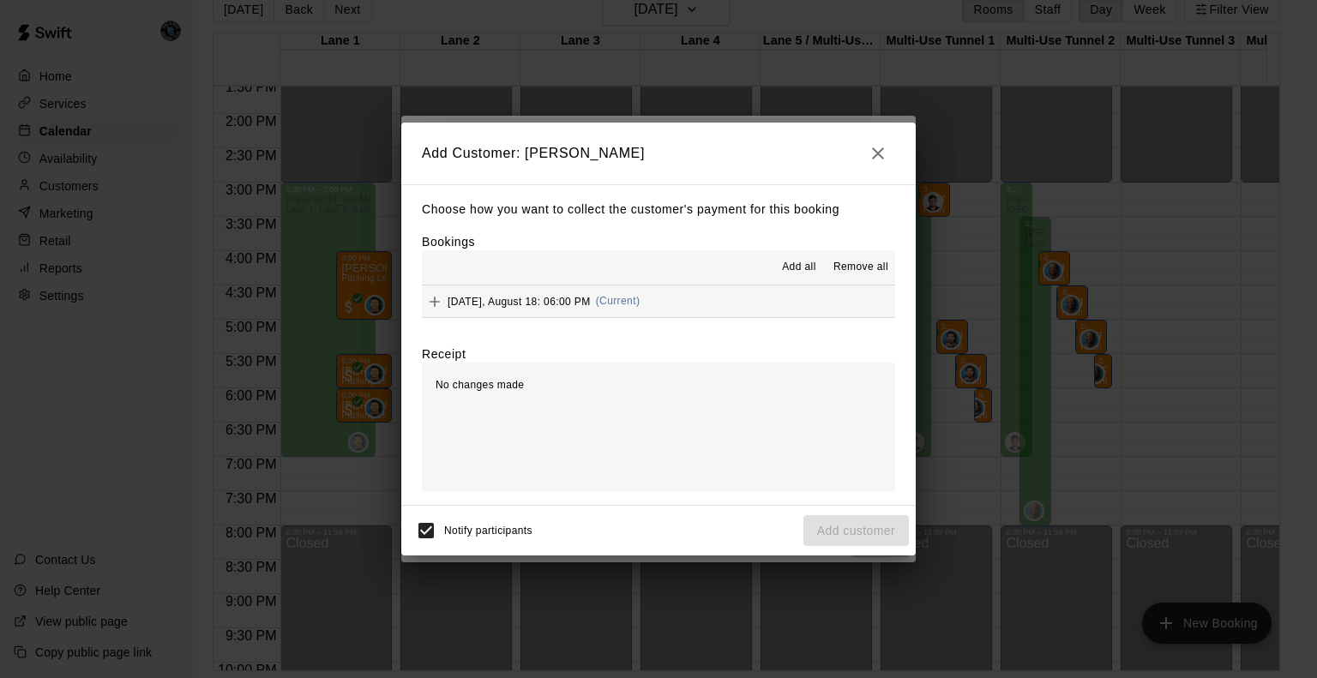
drag, startPoint x: 877, startPoint y: 146, endPoint x: 891, endPoint y: 146, distance: 13.7
click at [878, 146] on icon "button" at bounding box center [878, 153] width 21 height 21
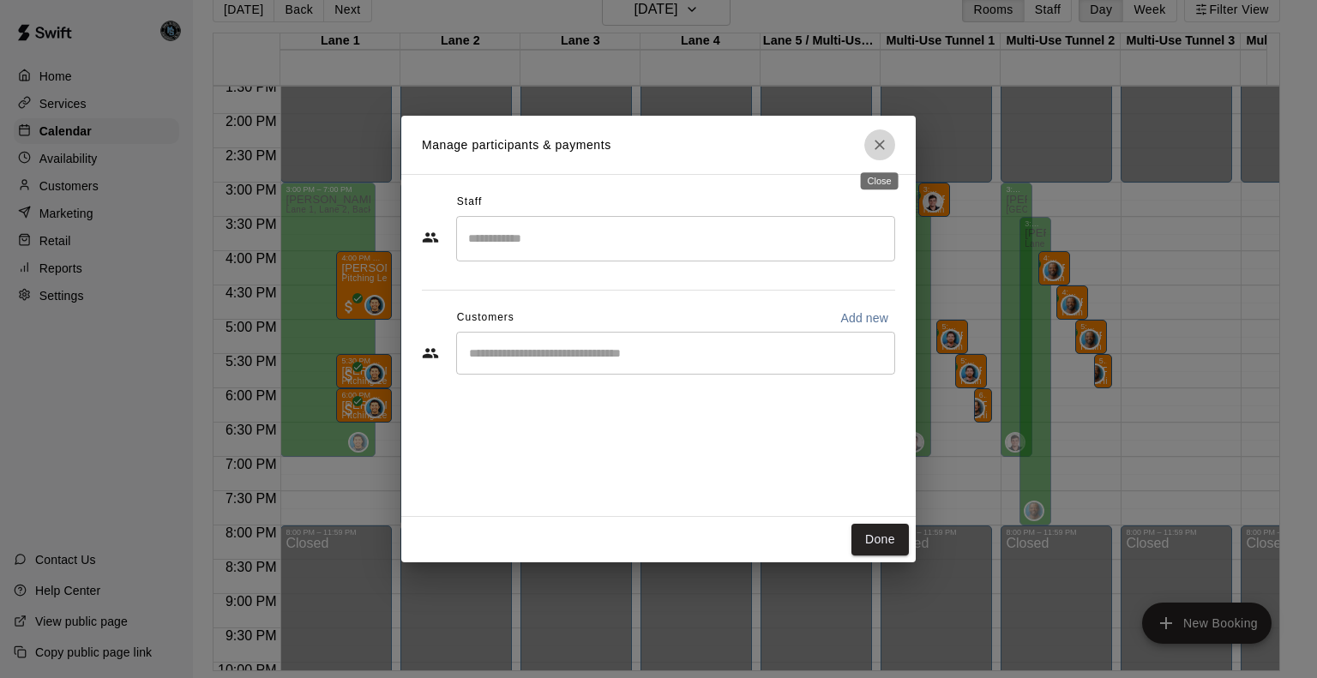
click at [879, 147] on icon "Close" at bounding box center [879, 144] width 17 height 17
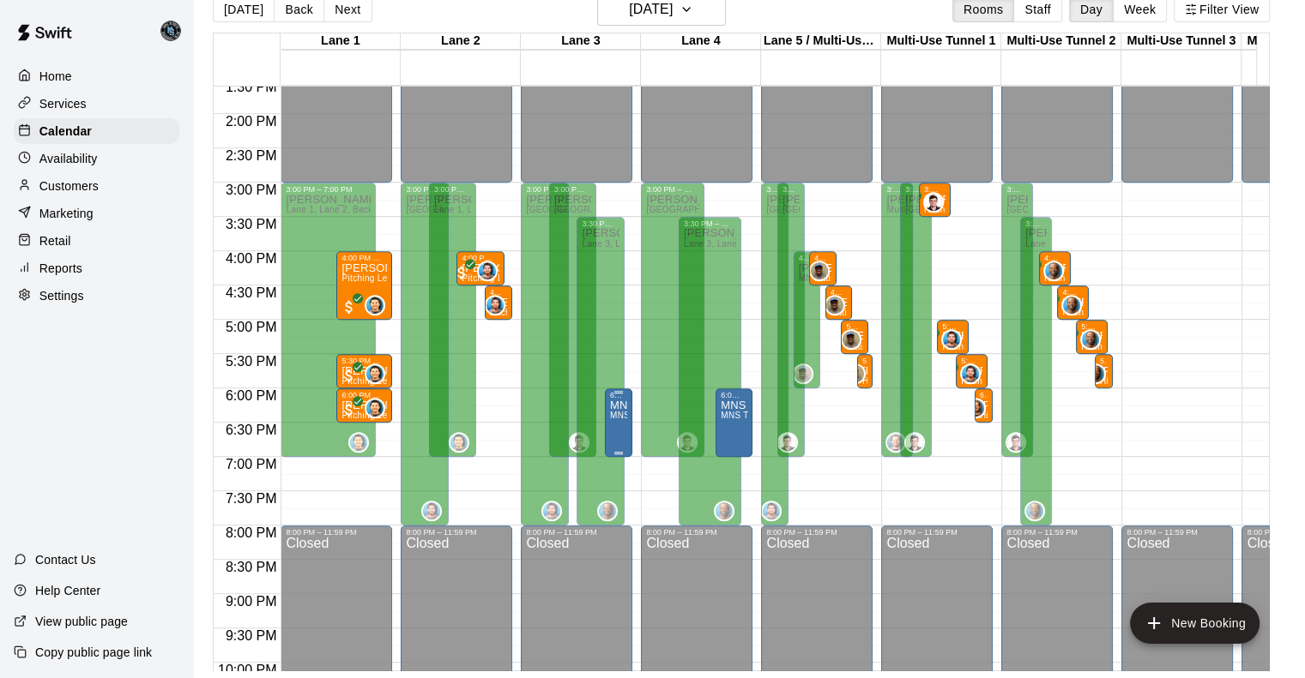
click at [622, 419] on span "MNS Team Practice" at bounding box center [650, 415] width 81 height 9
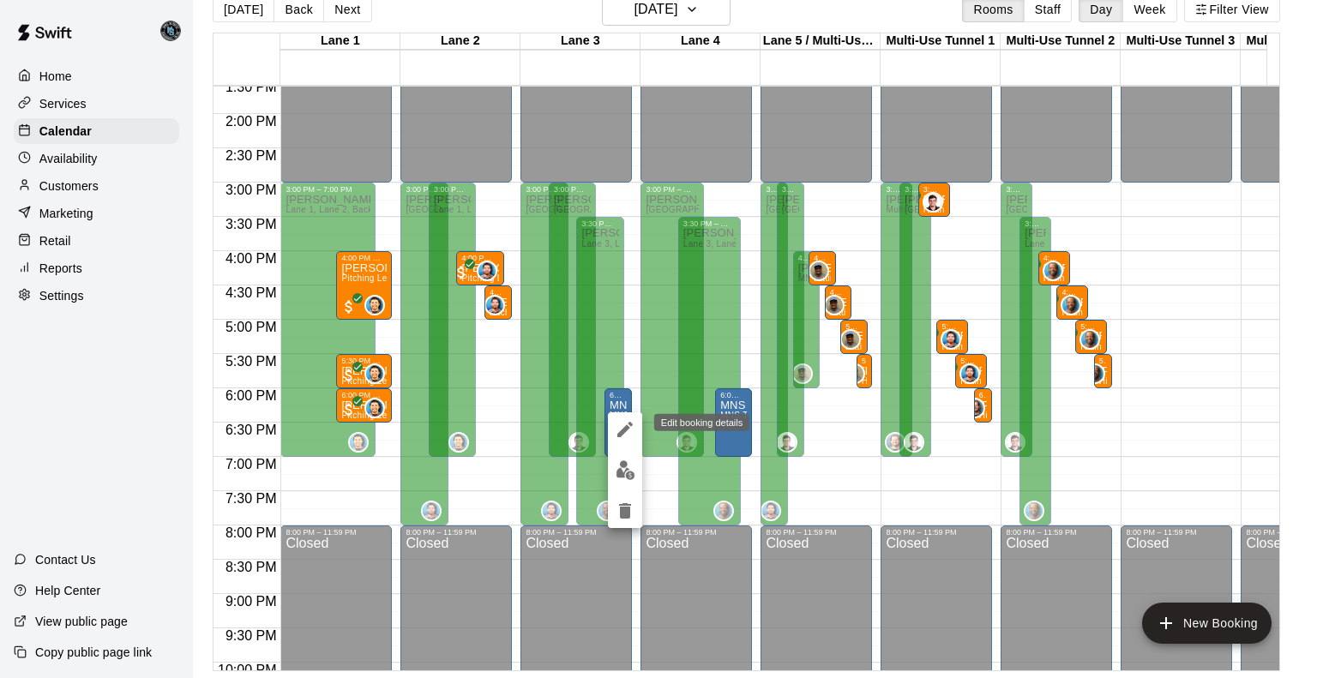
click at [622, 421] on icon "edit" at bounding box center [625, 429] width 21 height 21
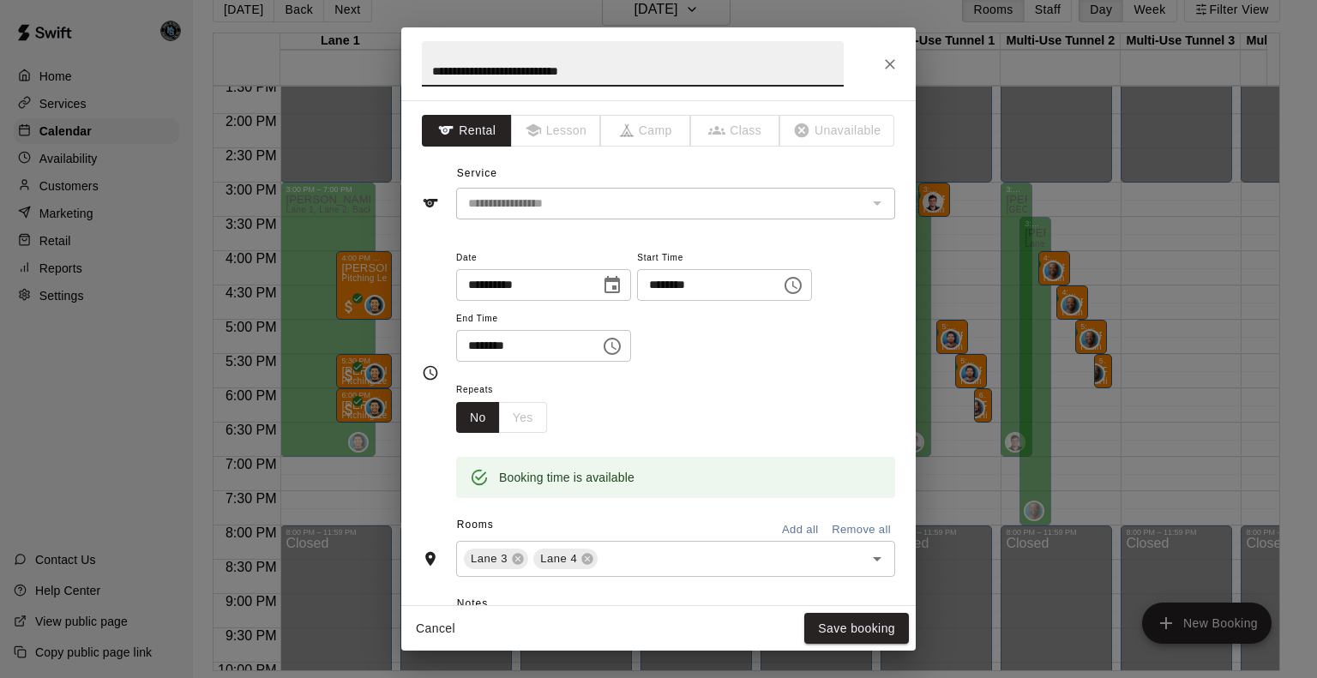
click at [889, 61] on icon "Close" at bounding box center [890, 64] width 17 height 17
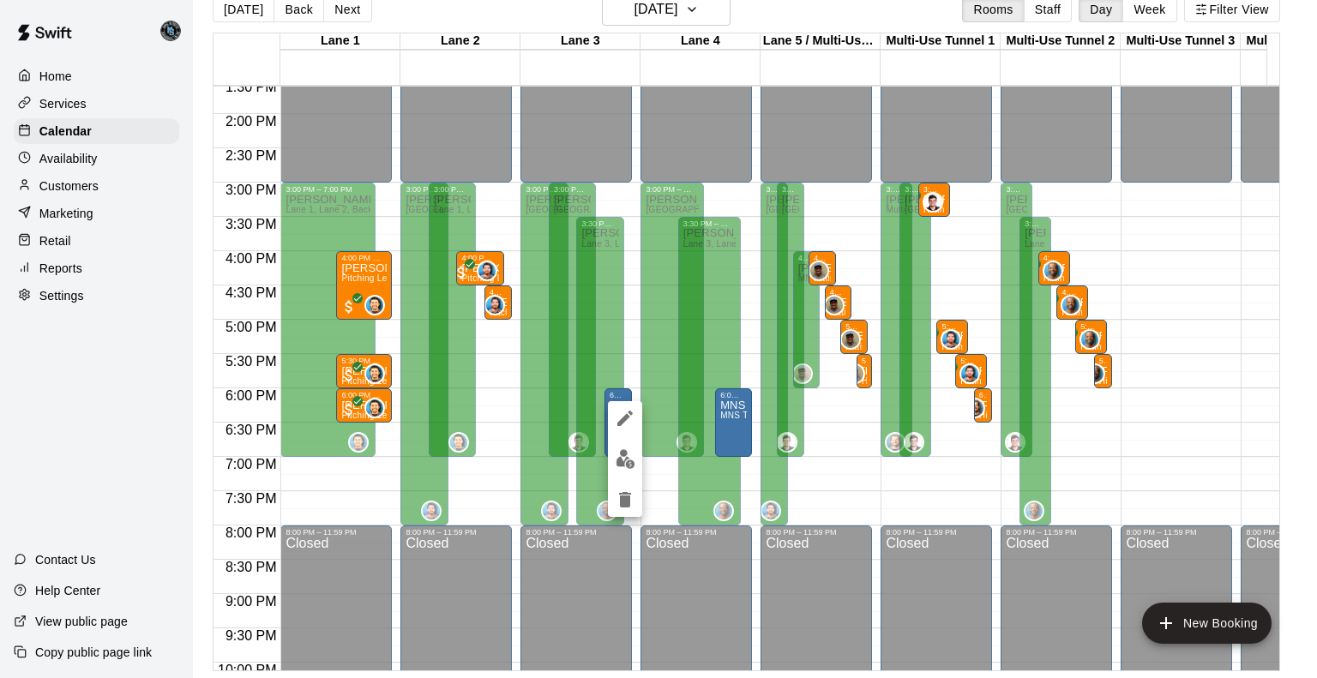
click at [624, 497] on icon "delete" at bounding box center [625, 499] width 12 height 15
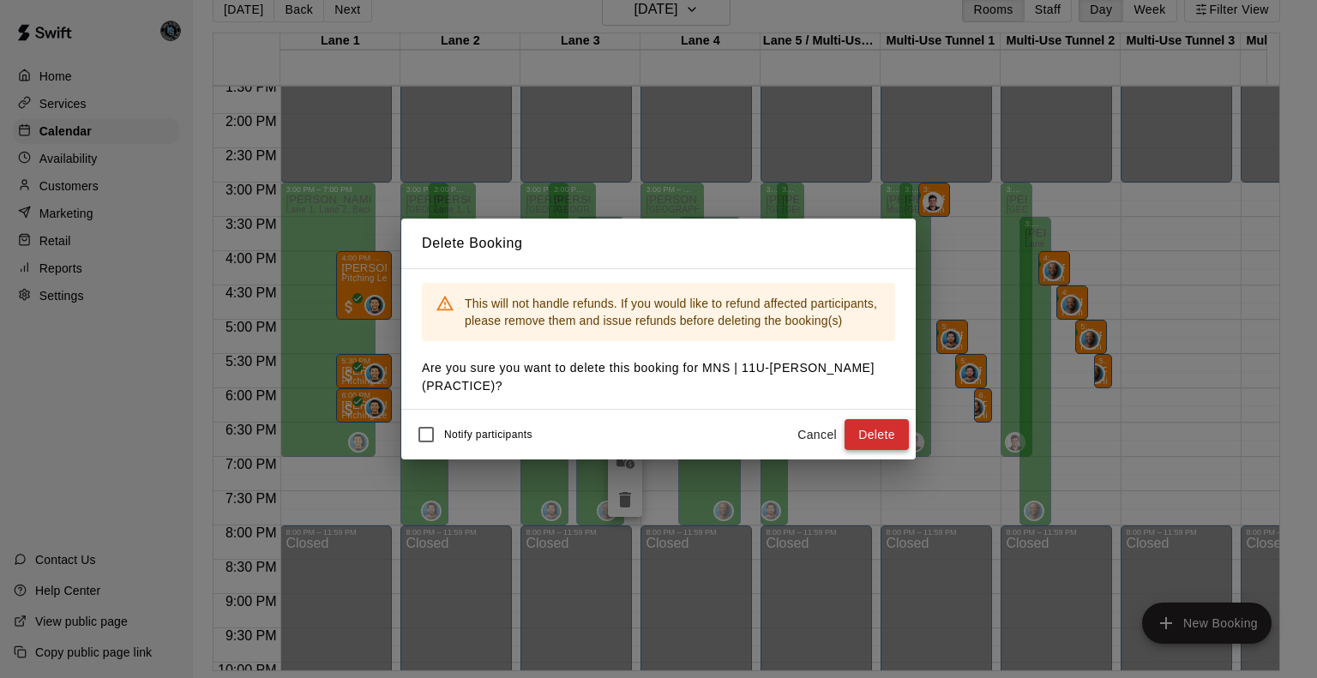
click at [861, 431] on button "Delete" at bounding box center [877, 435] width 64 height 32
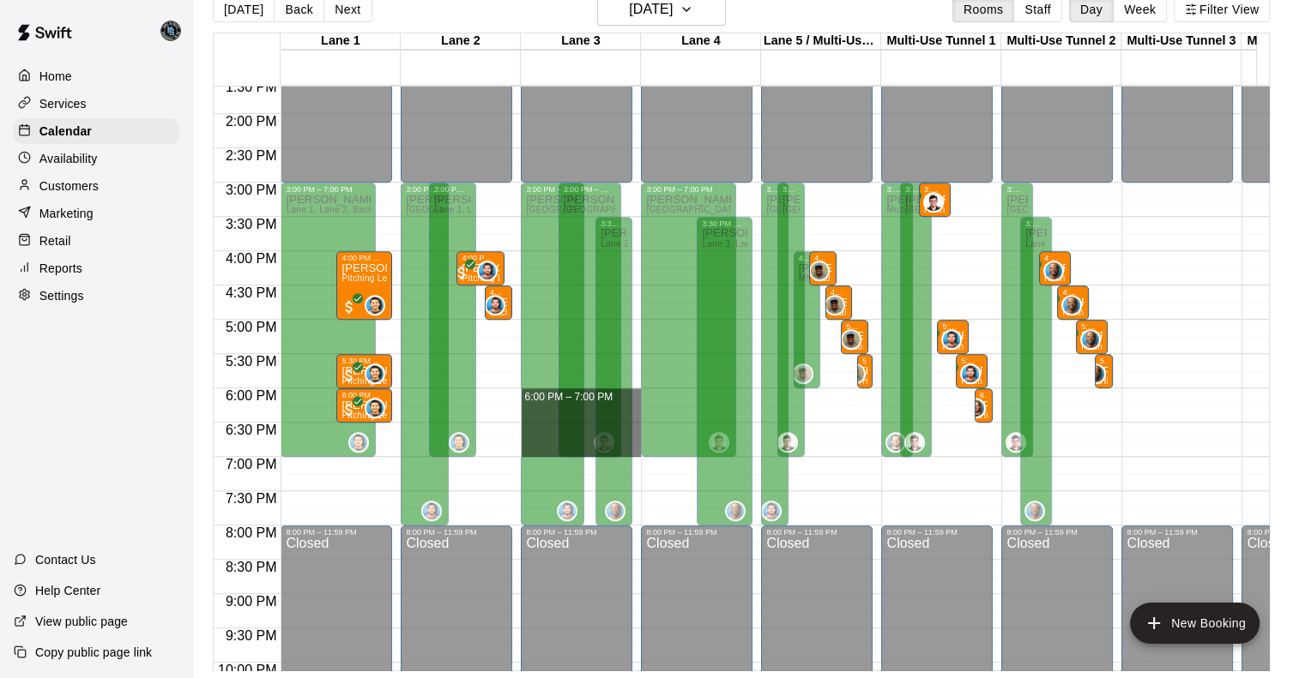
drag, startPoint x: 632, startPoint y: 390, endPoint x: 632, endPoint y: 448, distance: 57.5
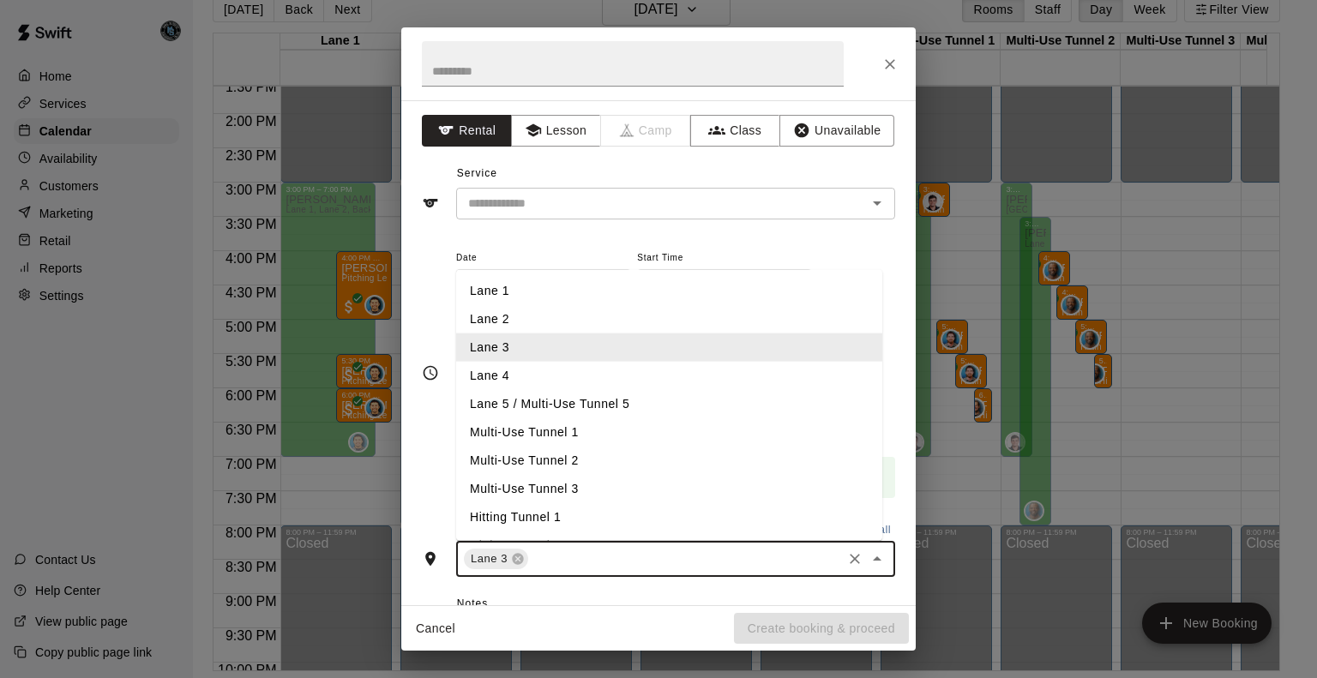
click at [624, 559] on input "text" at bounding box center [685, 559] width 309 height 21
click at [542, 370] on li "Lane 4" at bounding box center [669, 376] width 426 height 28
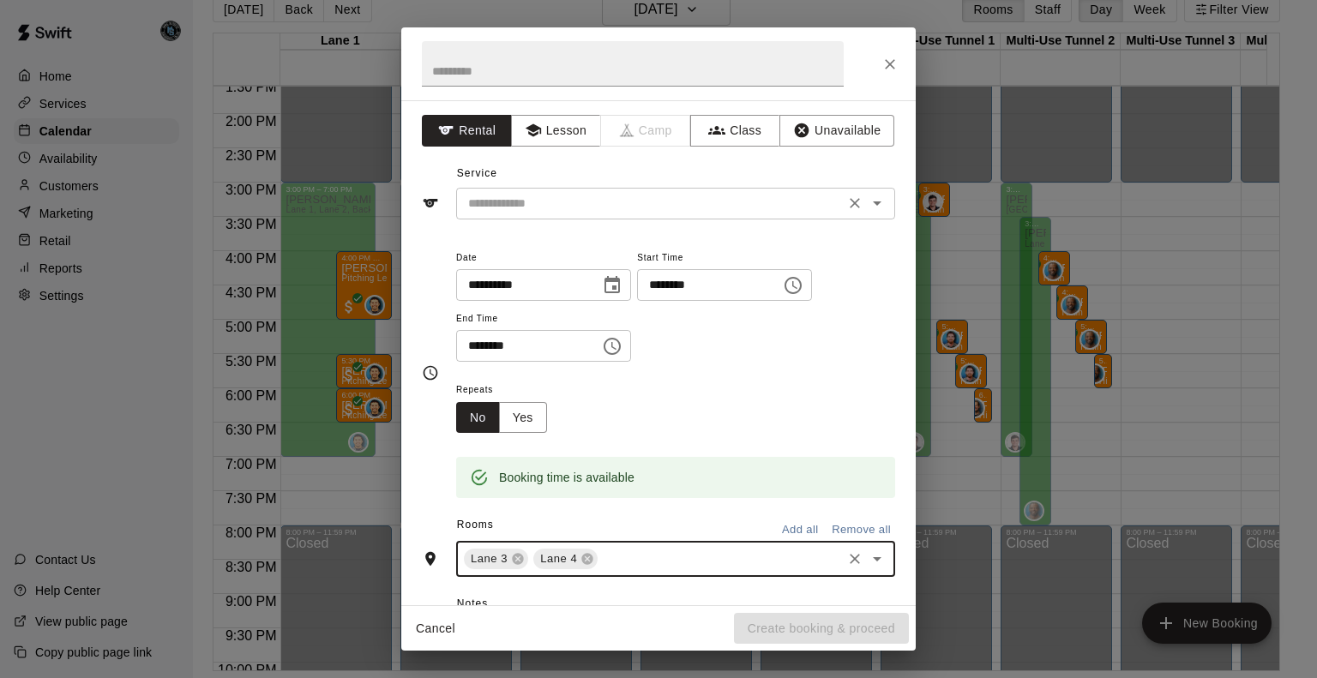
click at [534, 193] on input "text" at bounding box center [650, 203] width 378 height 21
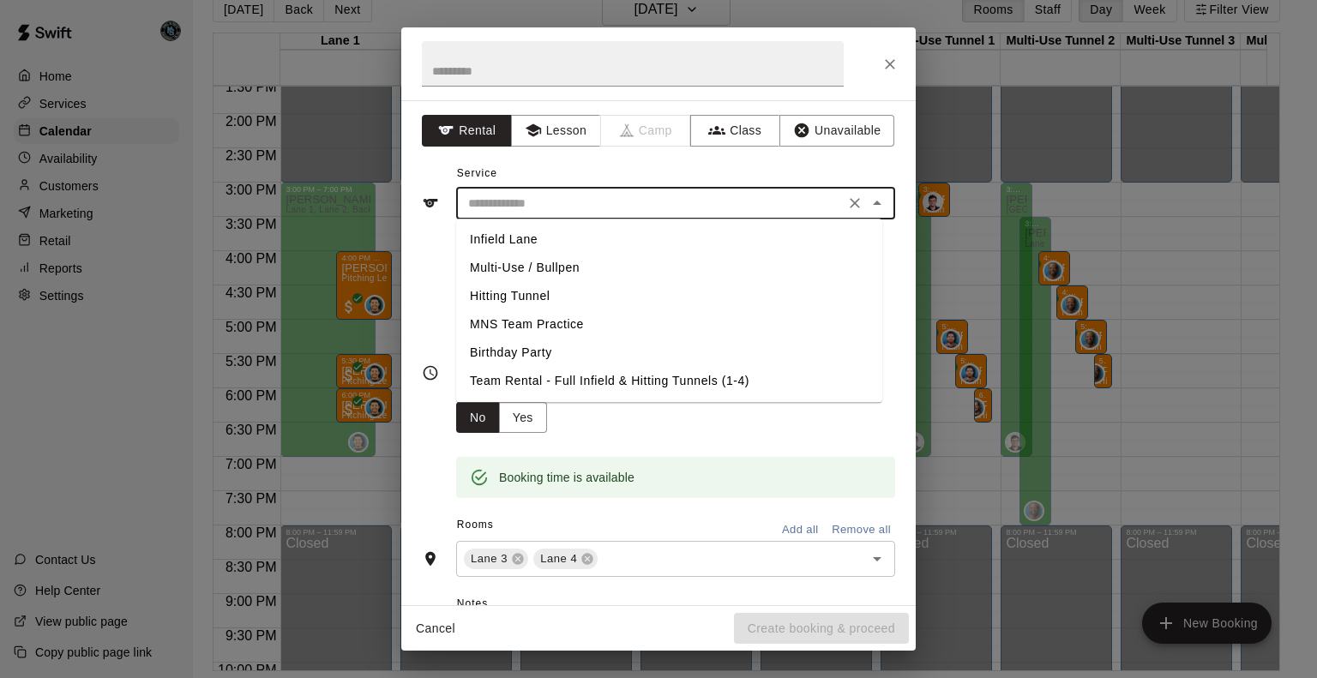
click at [537, 324] on li "MNS Team Practice" at bounding box center [669, 325] width 426 height 28
type input "**********"
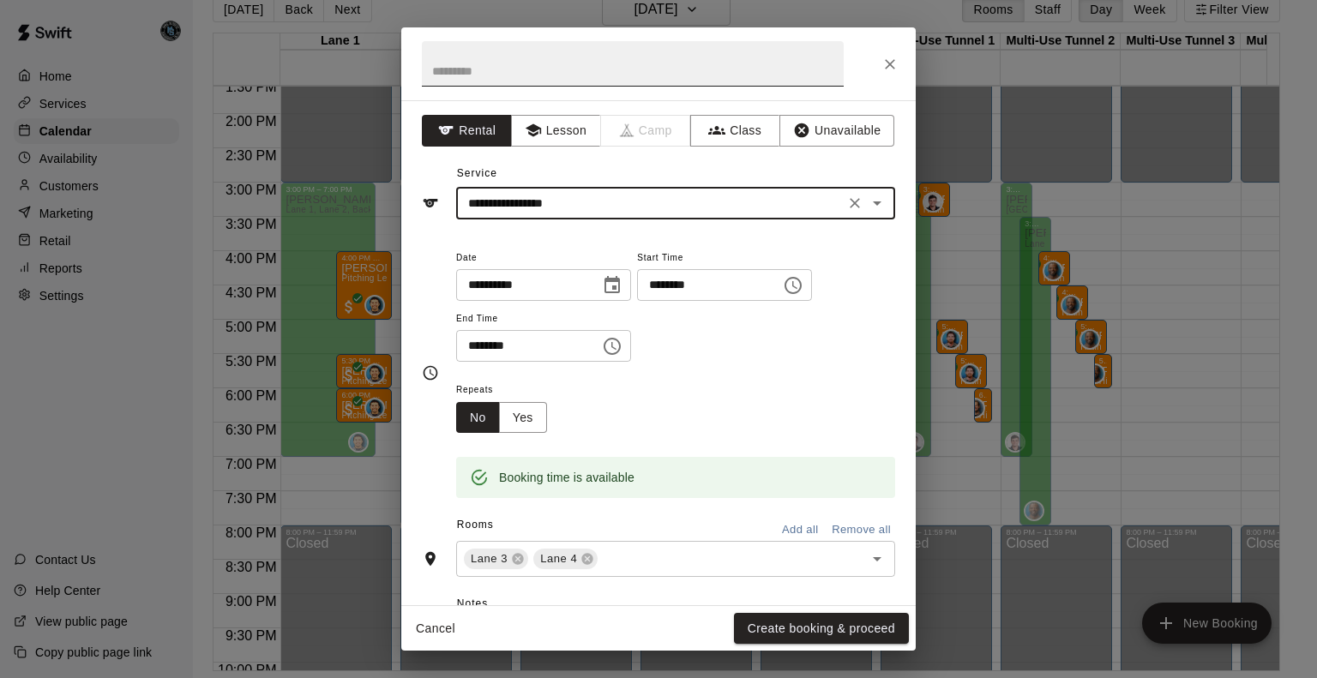
click at [548, 68] on input "text" at bounding box center [633, 63] width 422 height 45
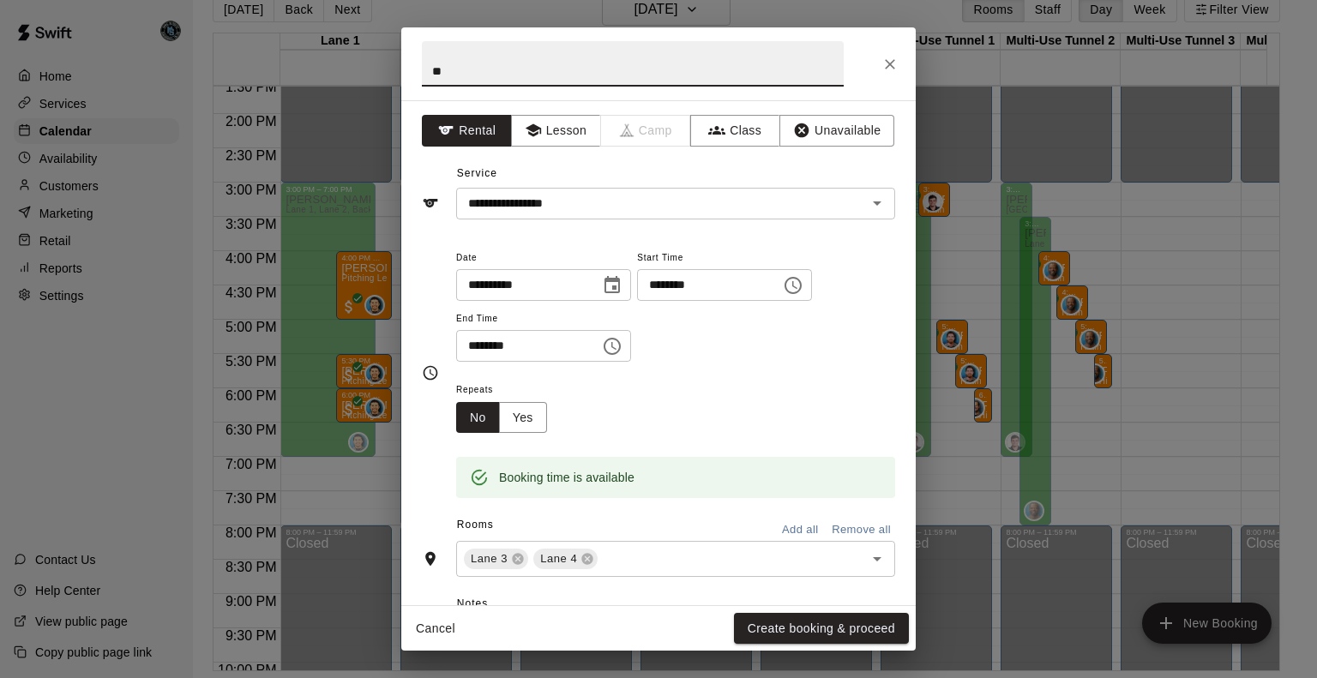
type input "*"
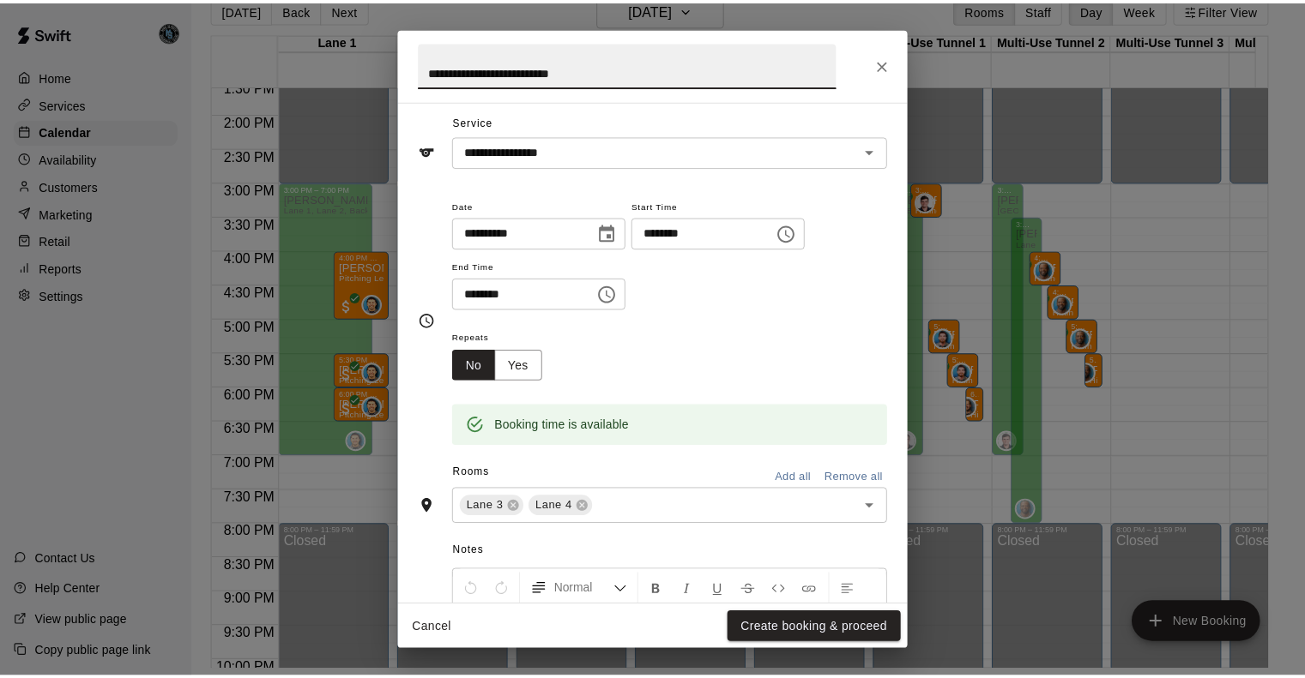
scroll to position [63, 0]
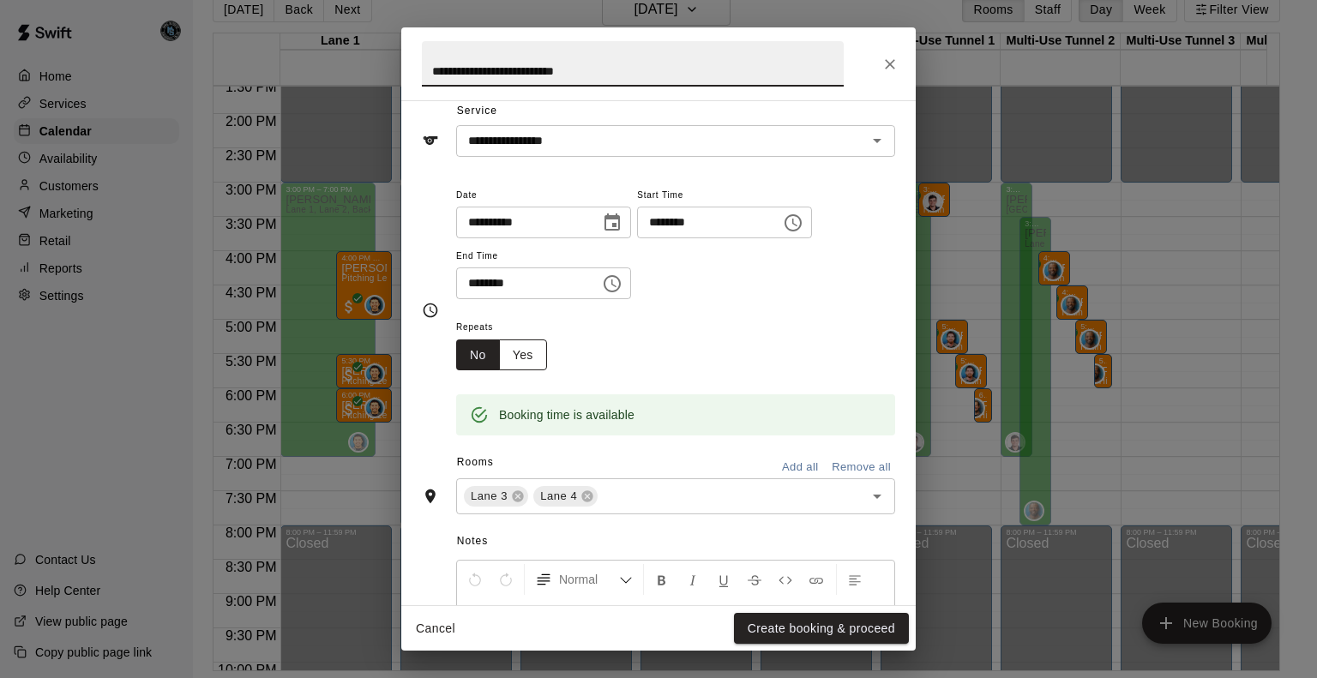
type input "**********"
drag, startPoint x: 518, startPoint y: 344, endPoint x: 528, endPoint y: 346, distance: 10.4
click at [521, 344] on button "Yes" at bounding box center [523, 356] width 48 height 32
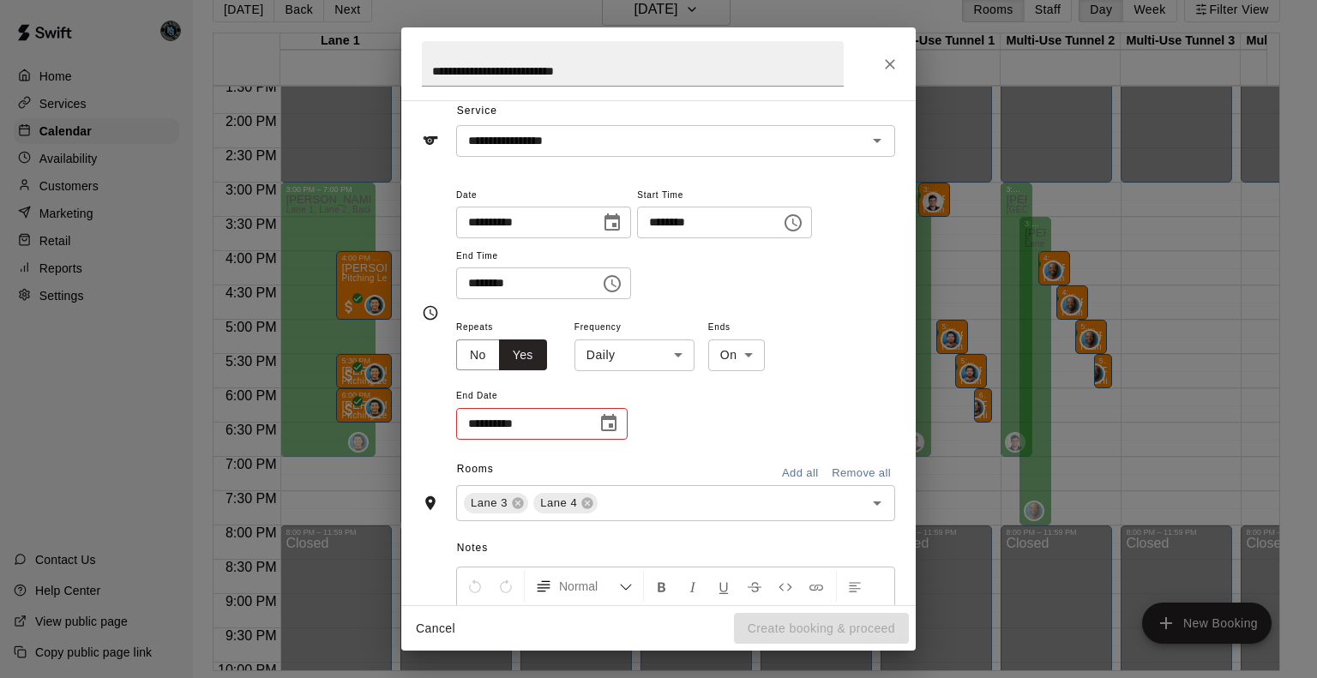
click at [643, 356] on body "Home Services Calendar Availability Customers Marketing Retail Reports Settings…" at bounding box center [658, 326] width 1317 height 706
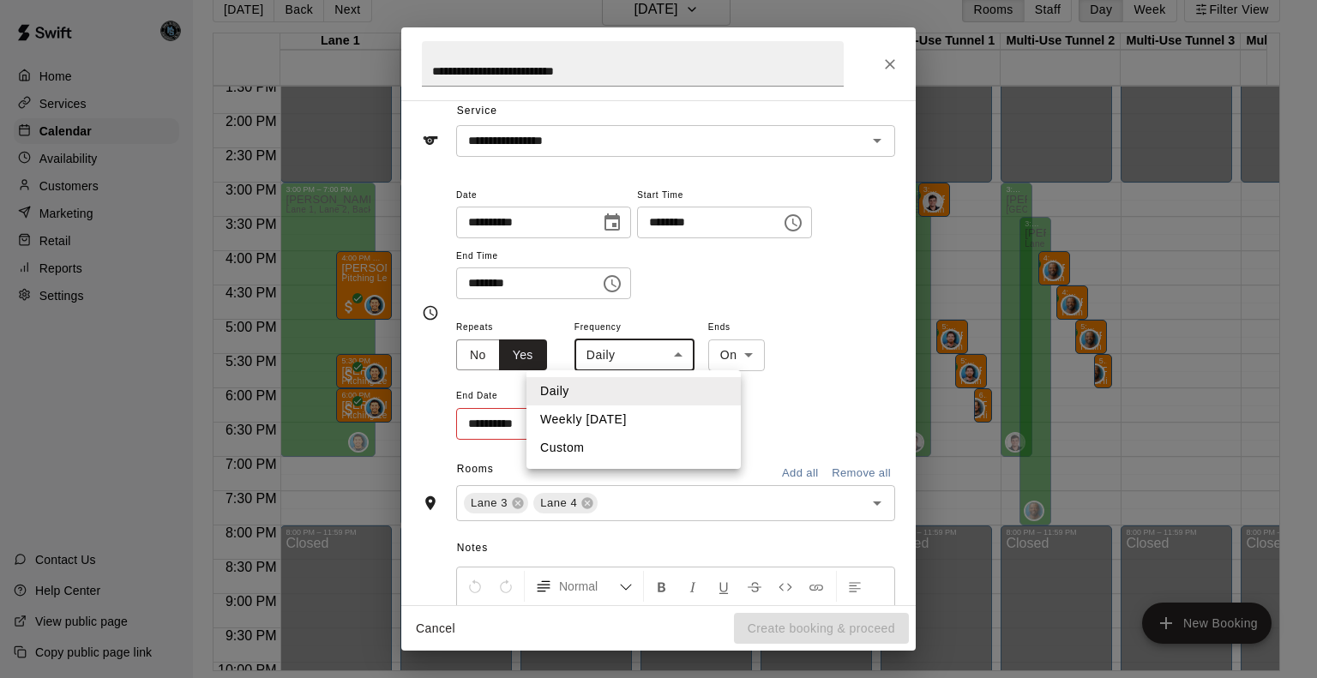
click at [648, 418] on li "Weekly on Monday" at bounding box center [634, 420] width 214 height 28
type input "******"
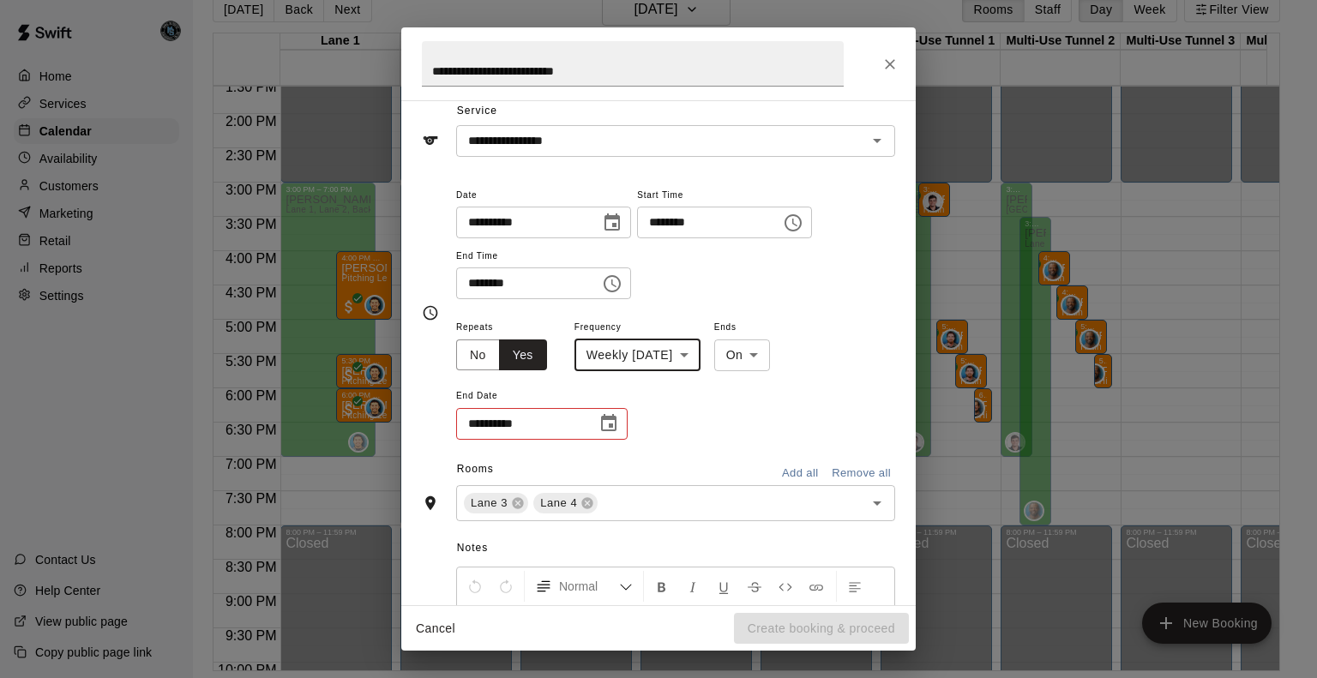
click at [607, 422] on icon "Choose date" at bounding box center [609, 423] width 21 height 21
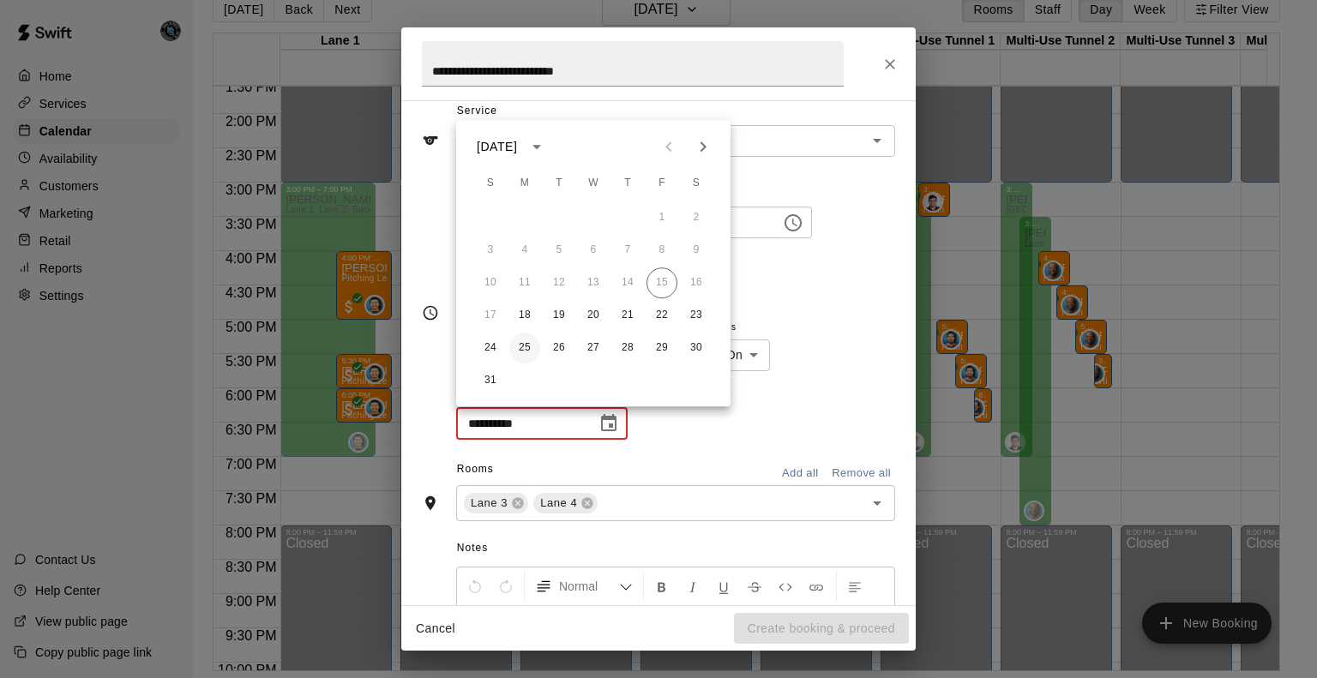
drag, startPoint x: 525, startPoint y: 348, endPoint x: 570, endPoint y: 410, distance: 76.2
click at [527, 348] on button "25" at bounding box center [524, 348] width 31 height 31
type input "**********"
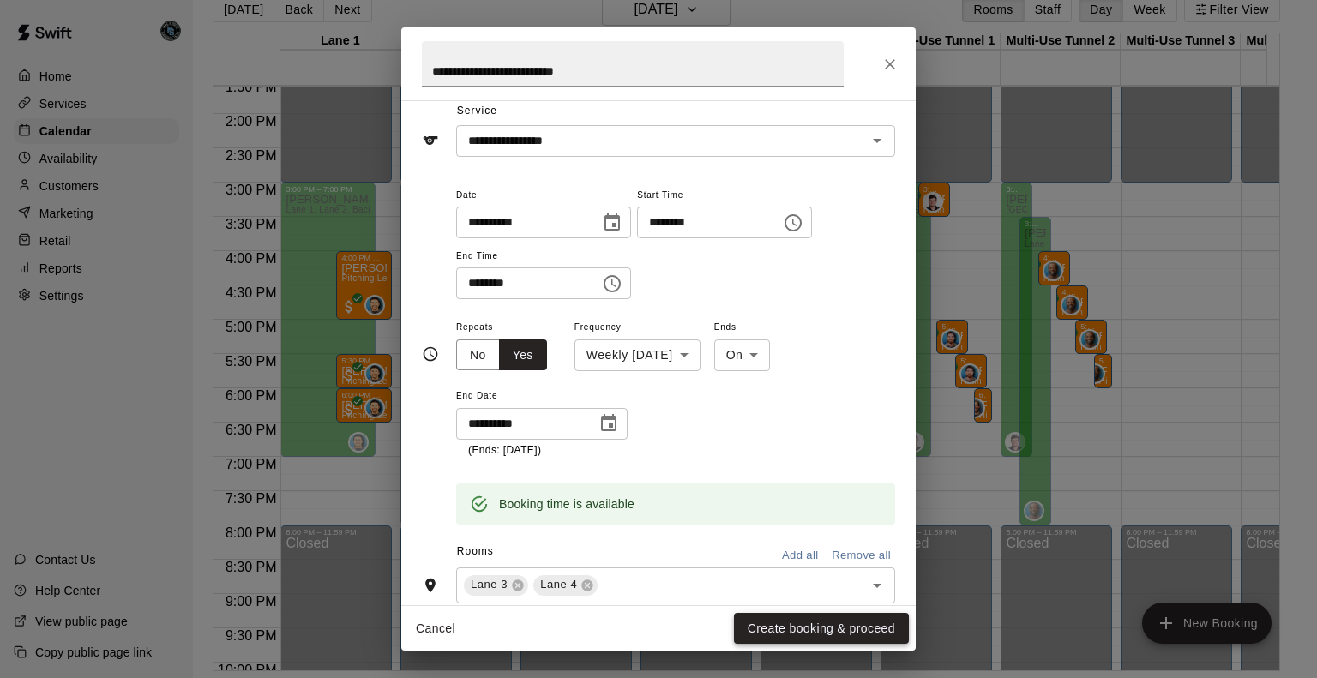
click at [833, 626] on button "Create booking & proceed" at bounding box center [821, 629] width 175 height 32
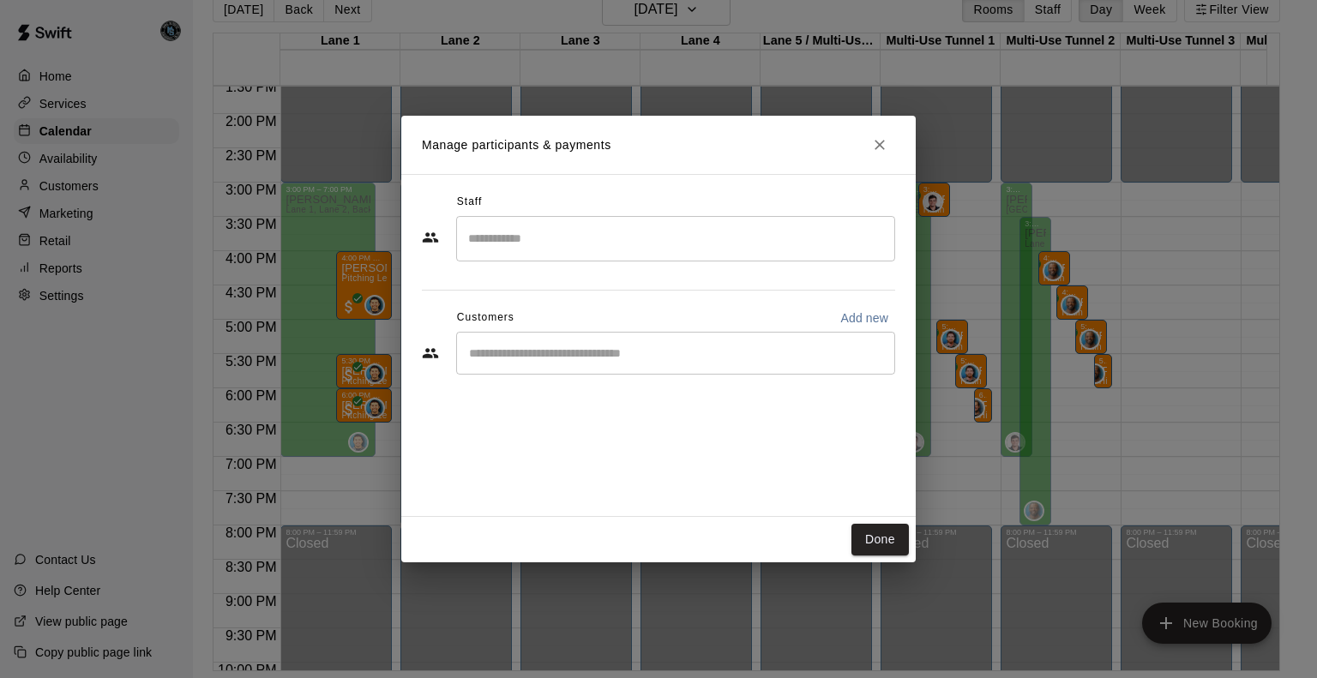
click at [564, 359] on input "Start typing to search customers..." at bounding box center [676, 353] width 424 height 17
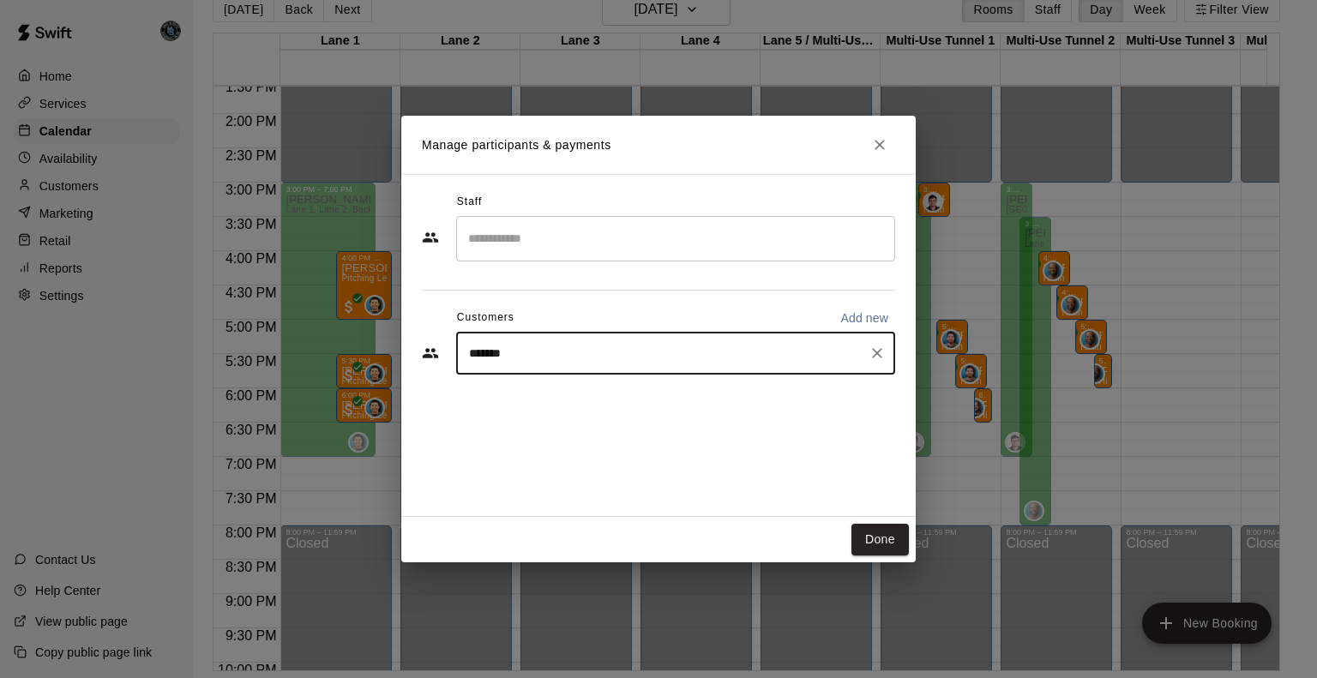
type input "********"
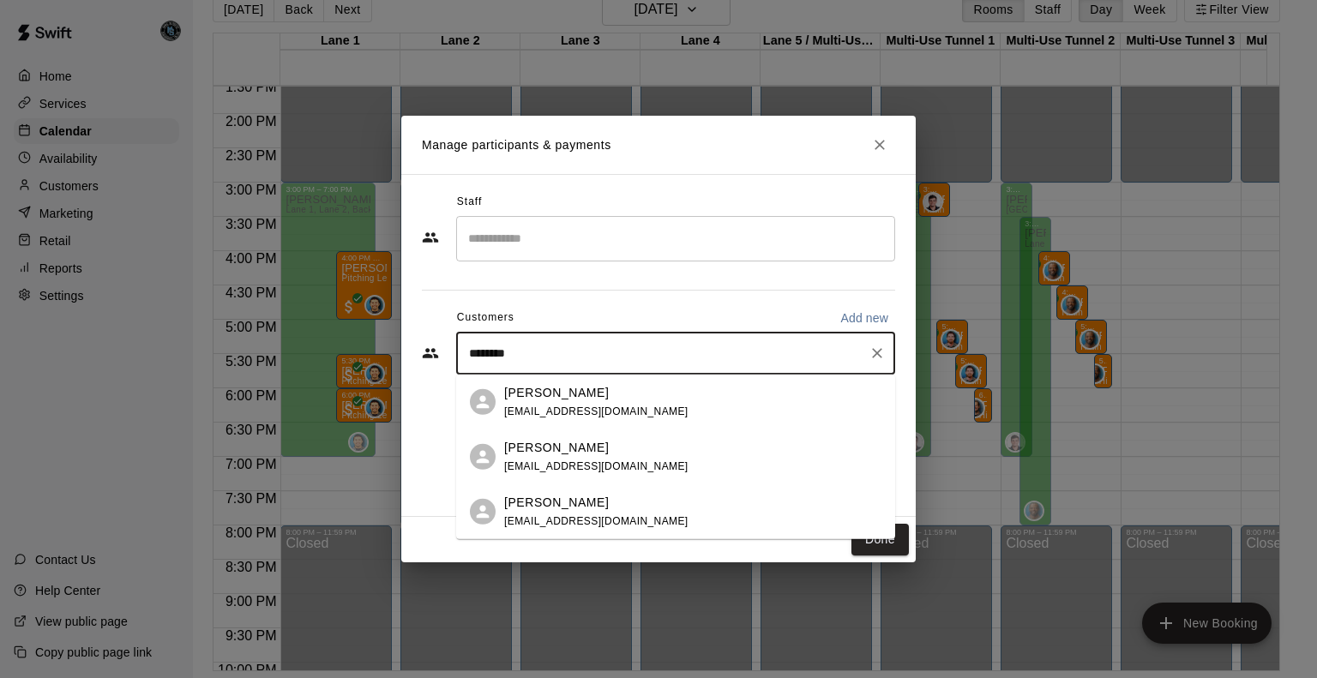
drag, startPoint x: 598, startPoint y: 390, endPoint x: 611, endPoint y: 387, distance: 13.3
click at [604, 389] on p "Dustin Chambers" at bounding box center [556, 392] width 105 height 18
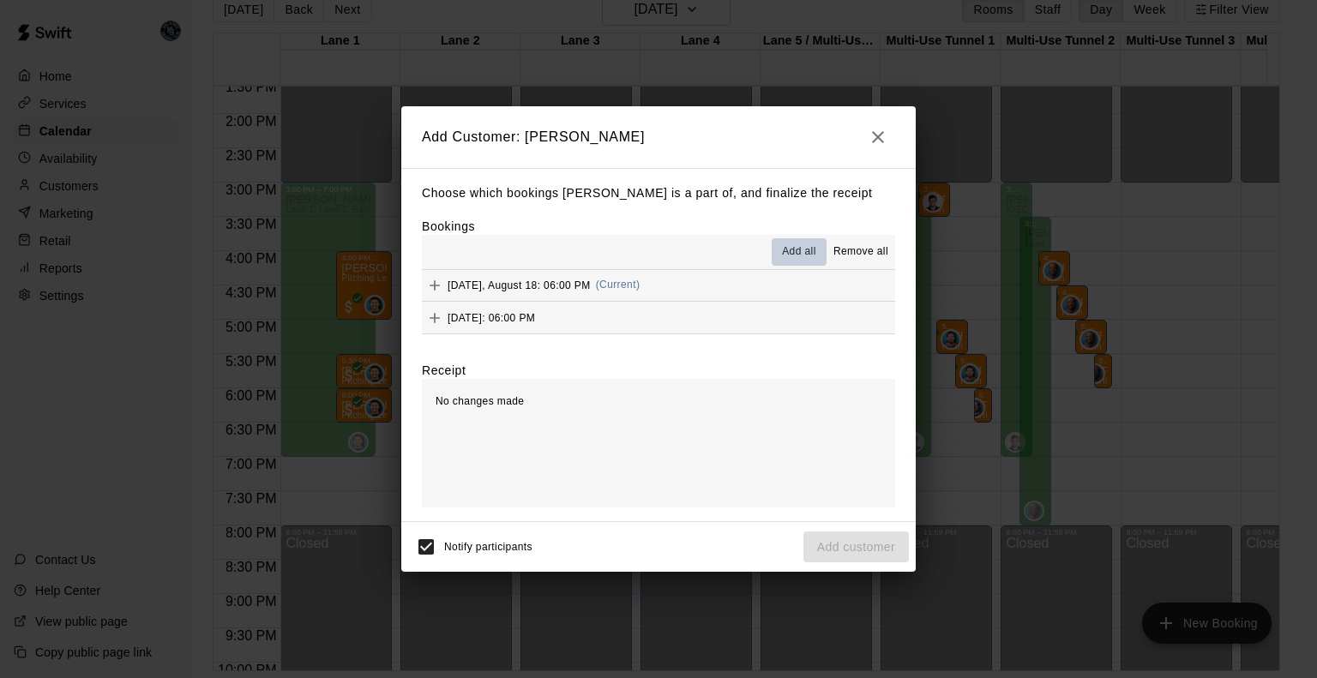
click at [798, 254] on span "Add all" at bounding box center [799, 252] width 34 height 17
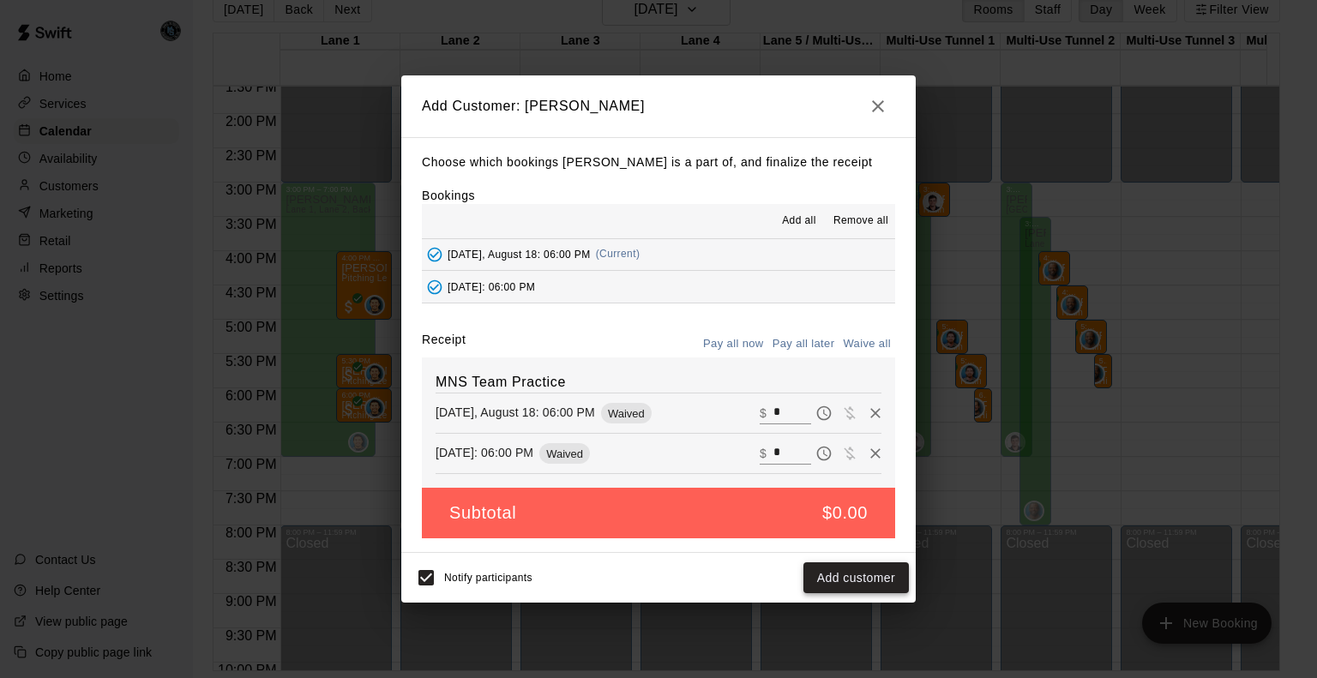
click at [874, 579] on button "Add customer" at bounding box center [857, 579] width 106 height 32
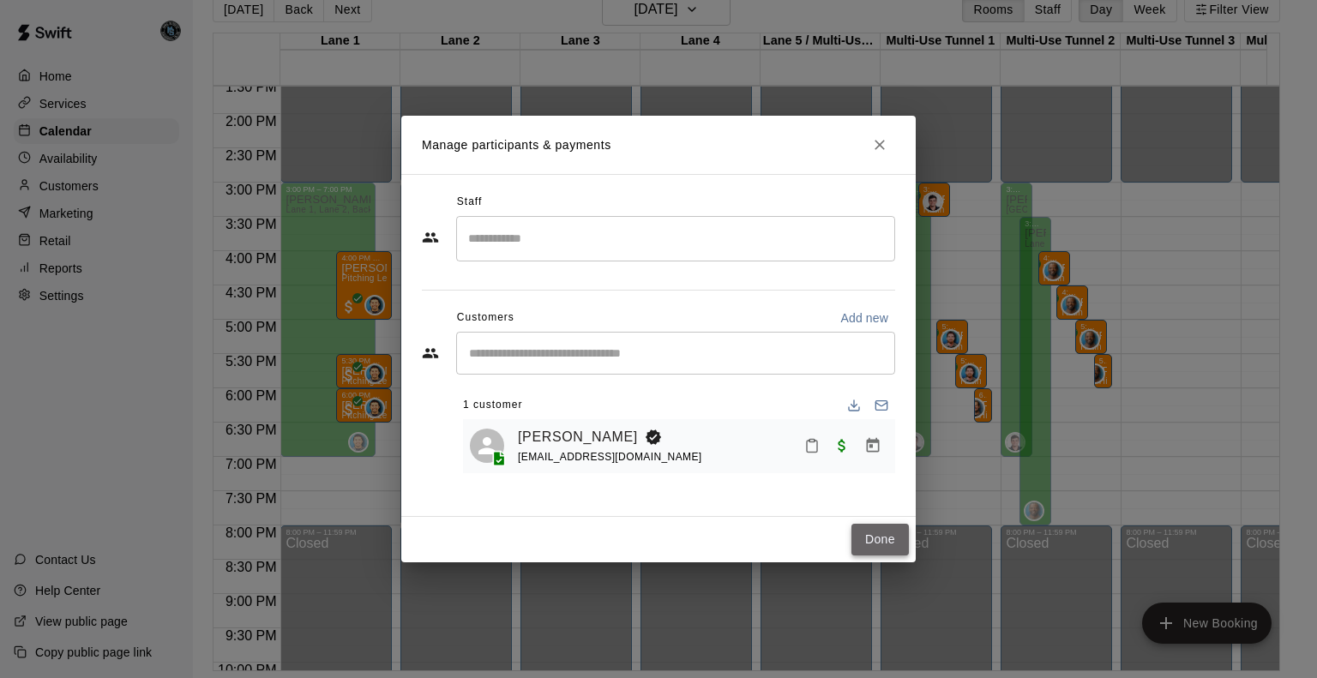
click at [890, 538] on button "Done" at bounding box center [880, 540] width 57 height 32
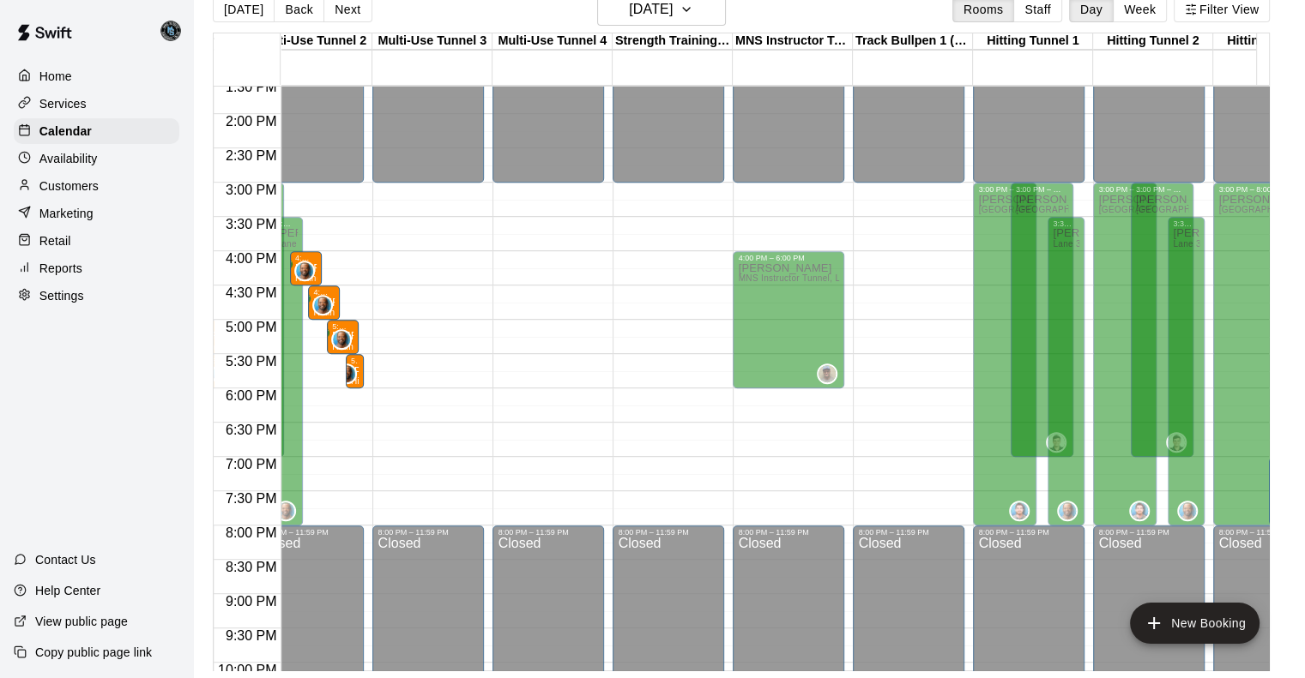
scroll to position [0, 755]
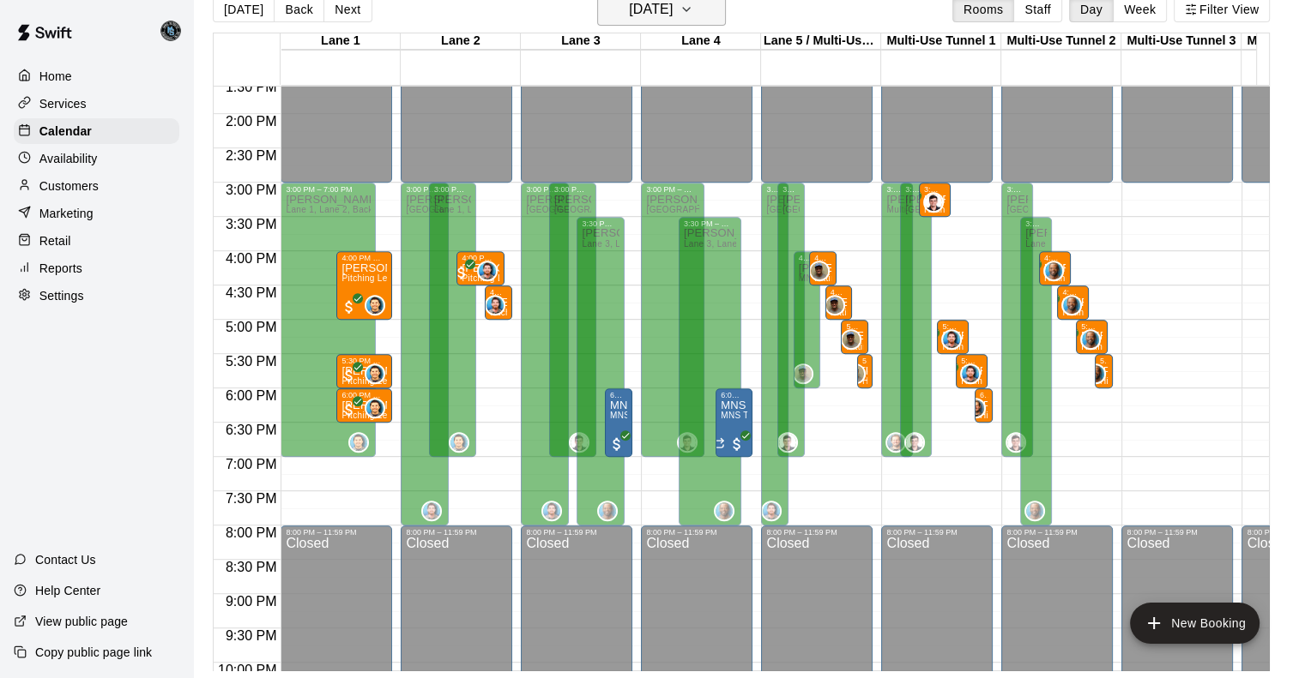
click at [693, 10] on icon "button" at bounding box center [686, 9] width 14 height 21
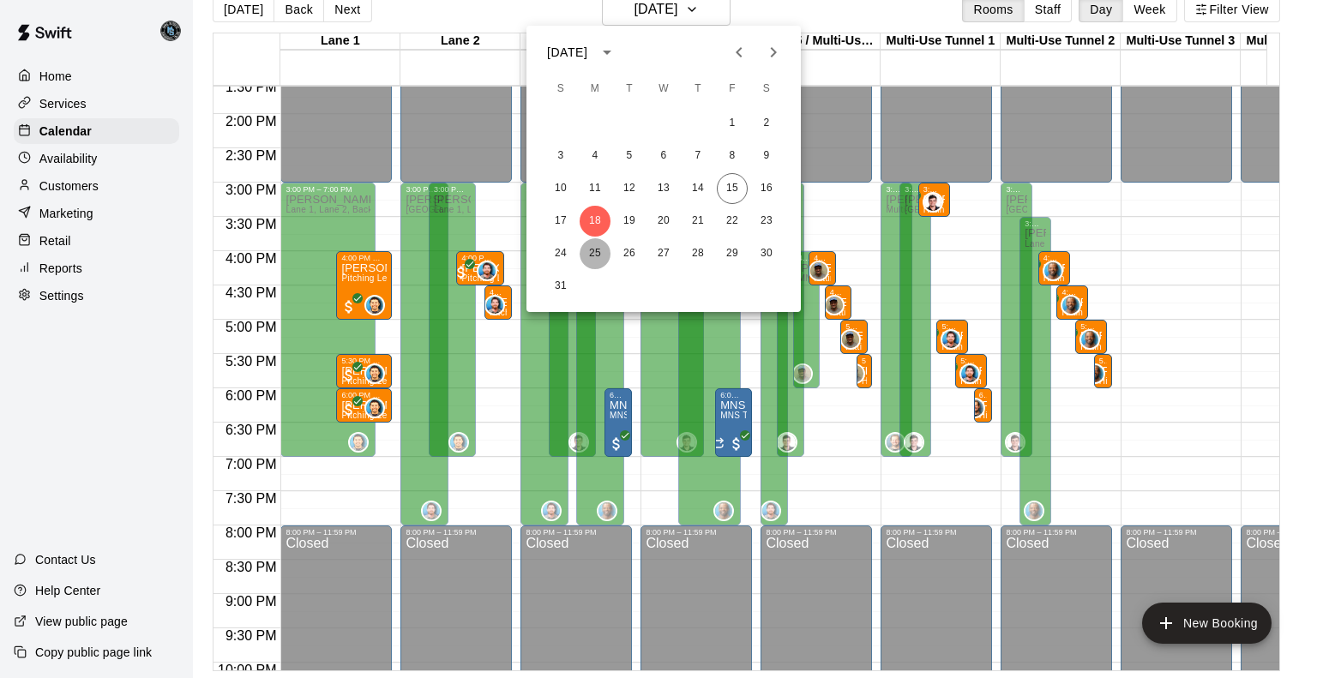
click at [594, 256] on button "25" at bounding box center [595, 253] width 31 height 31
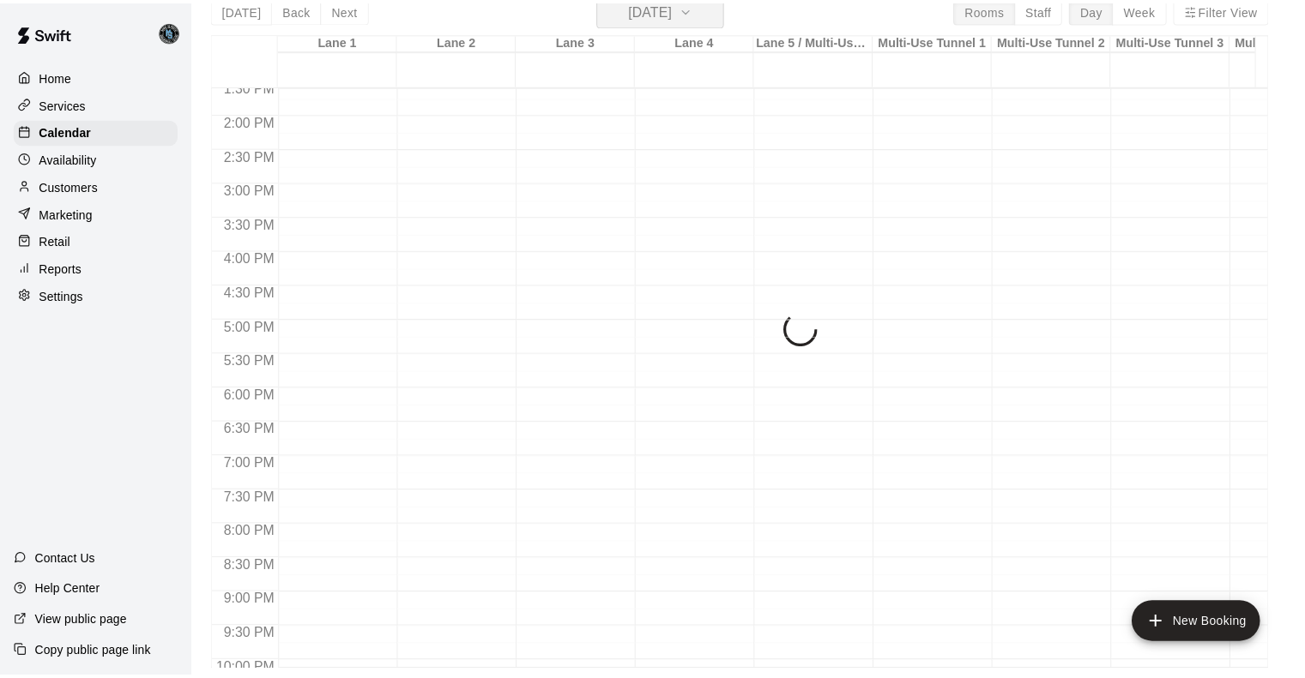
scroll to position [21, 0]
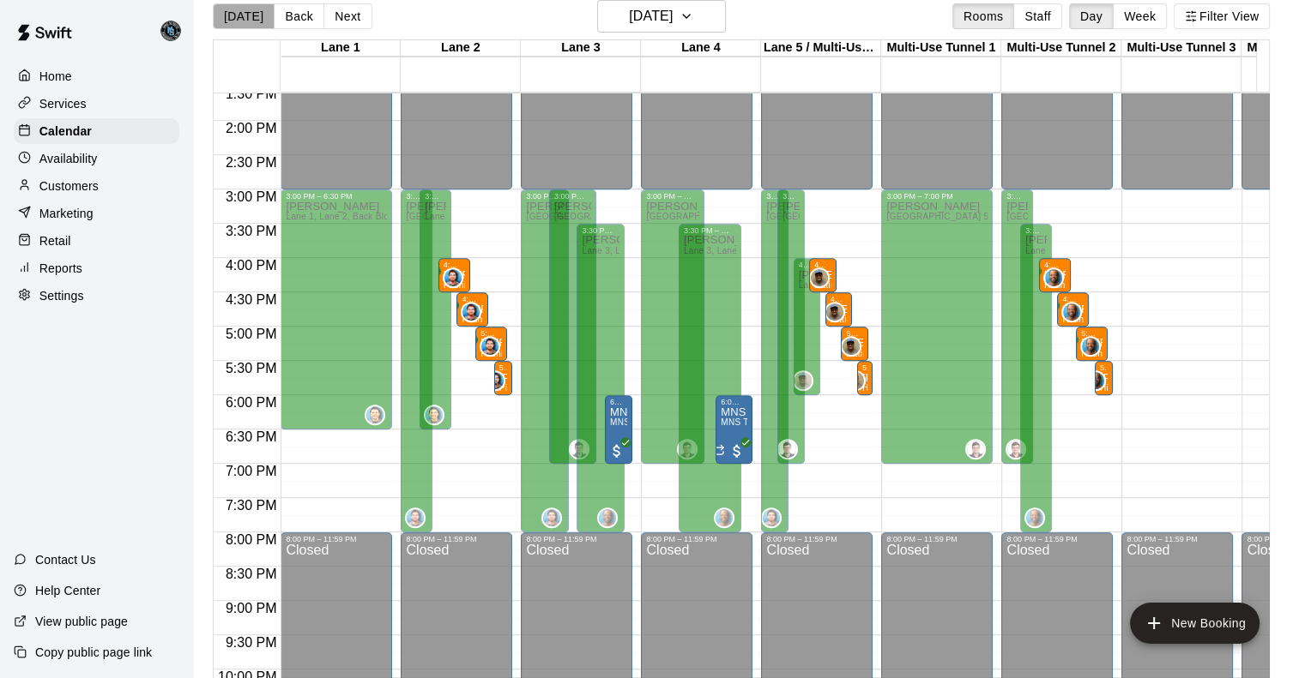
click at [243, 10] on button "[DATE]" at bounding box center [244, 16] width 62 height 26
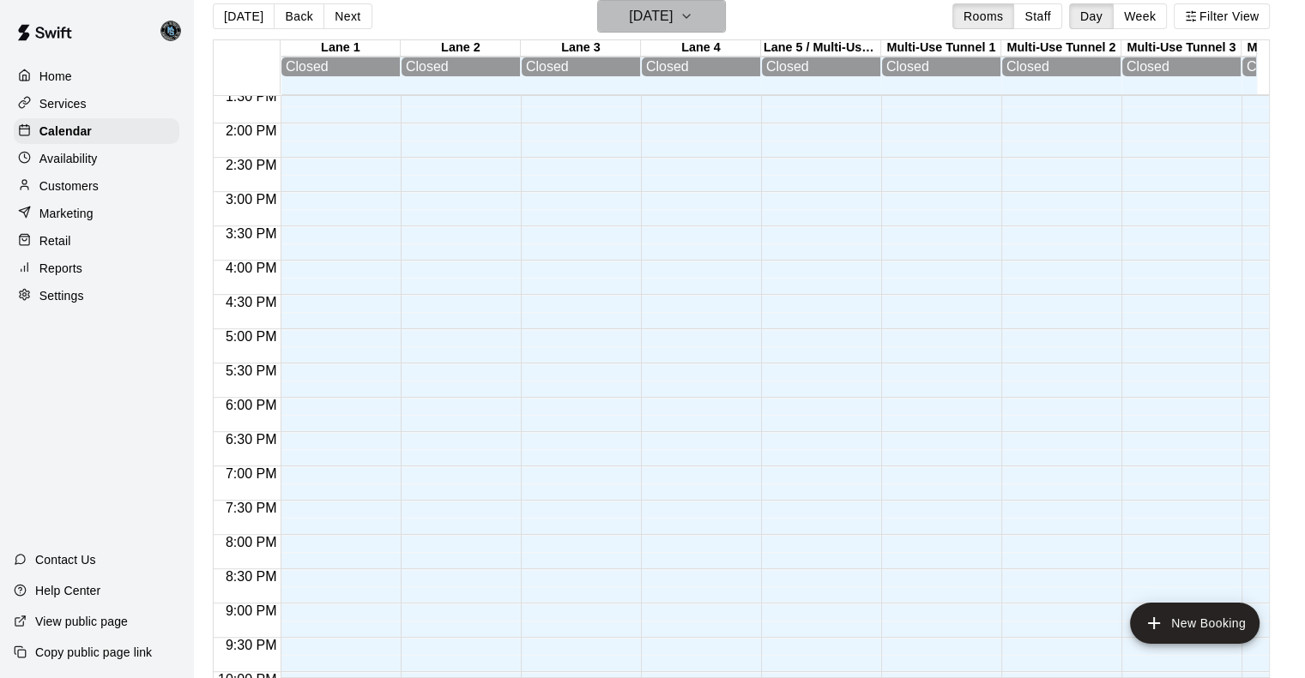
click at [672, 7] on h6 "[DATE]" at bounding box center [651, 16] width 44 height 24
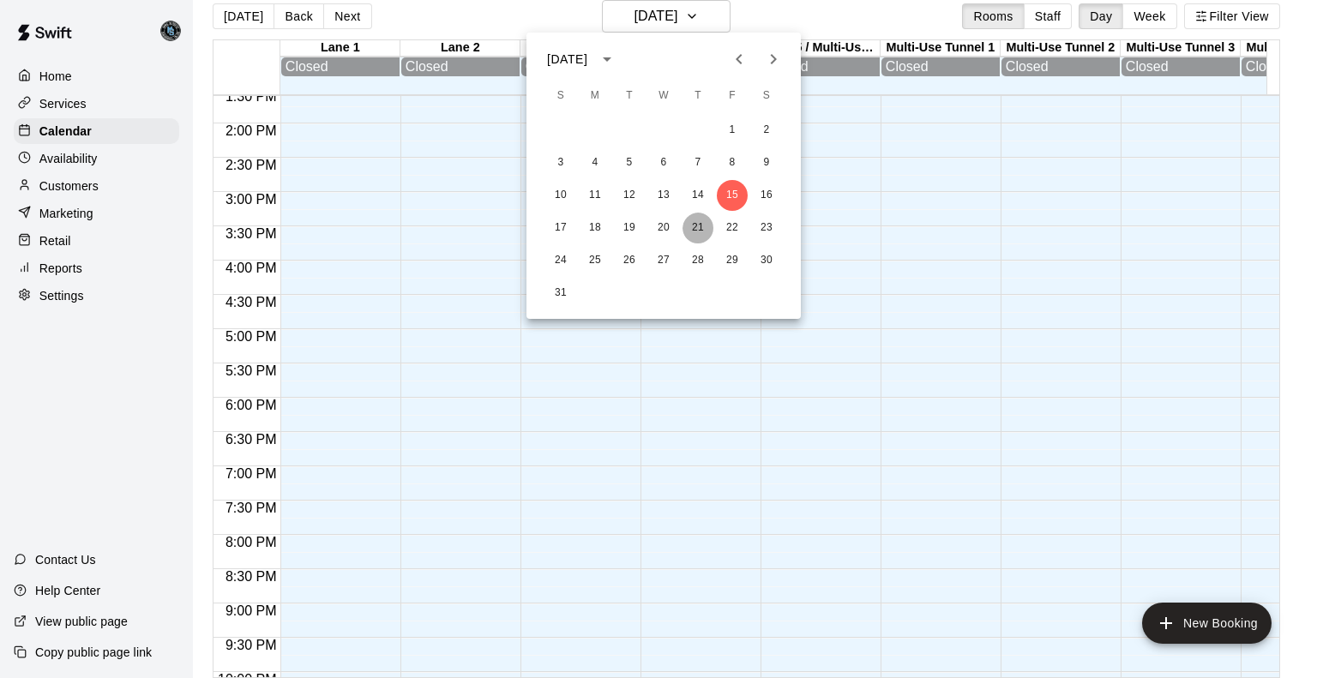
click at [696, 226] on button "21" at bounding box center [698, 228] width 31 height 31
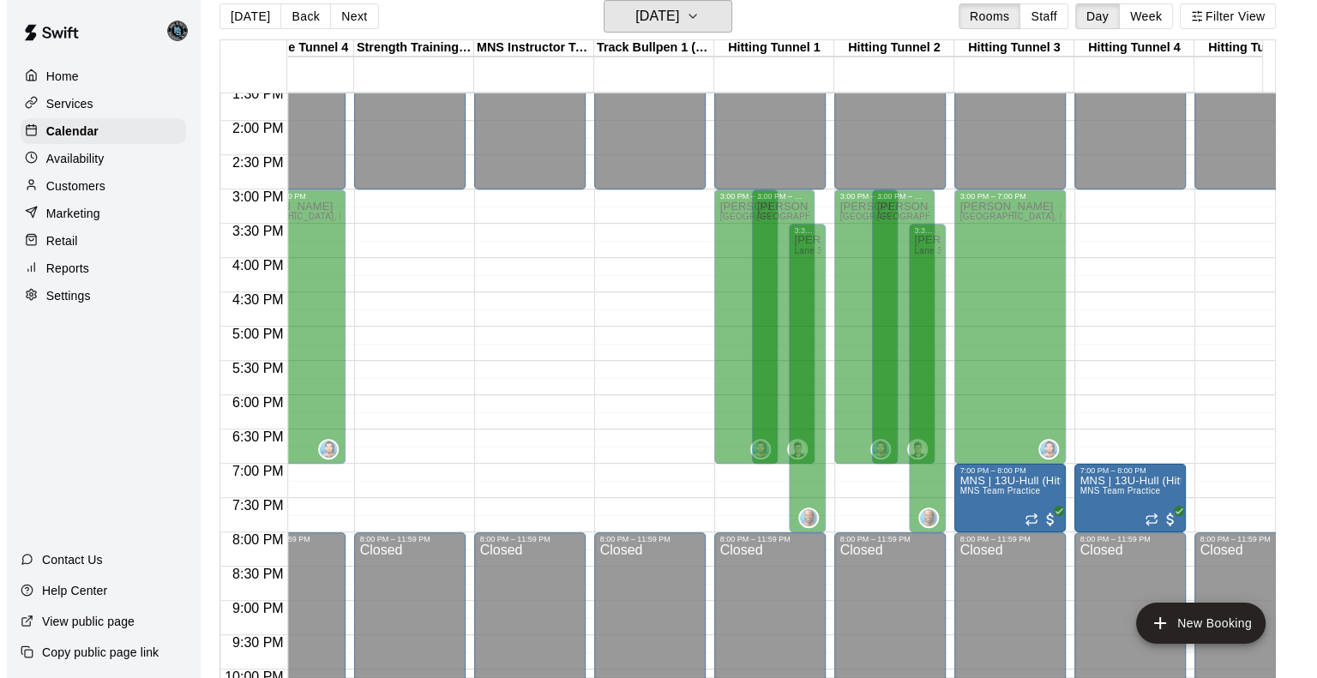
scroll to position [0, 1145]
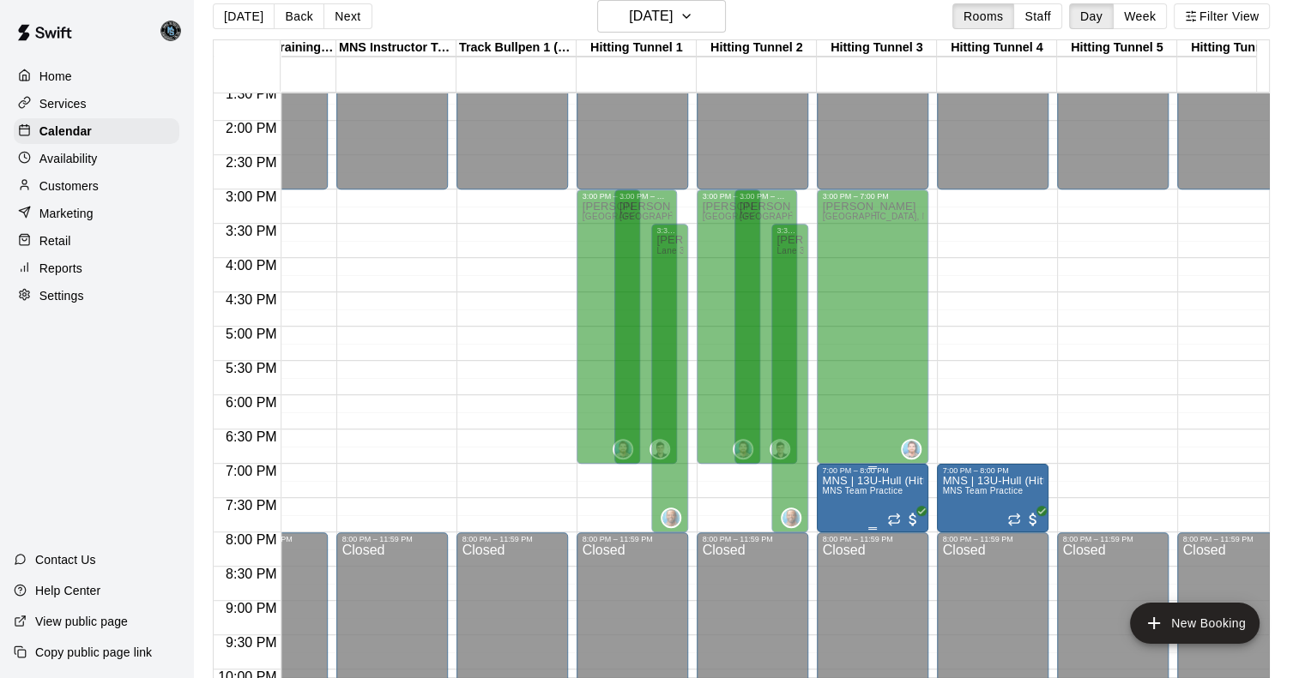
click at [873, 481] on p "MNS | 13U-Hull (Hitting Practice)" at bounding box center [872, 481] width 101 height 0
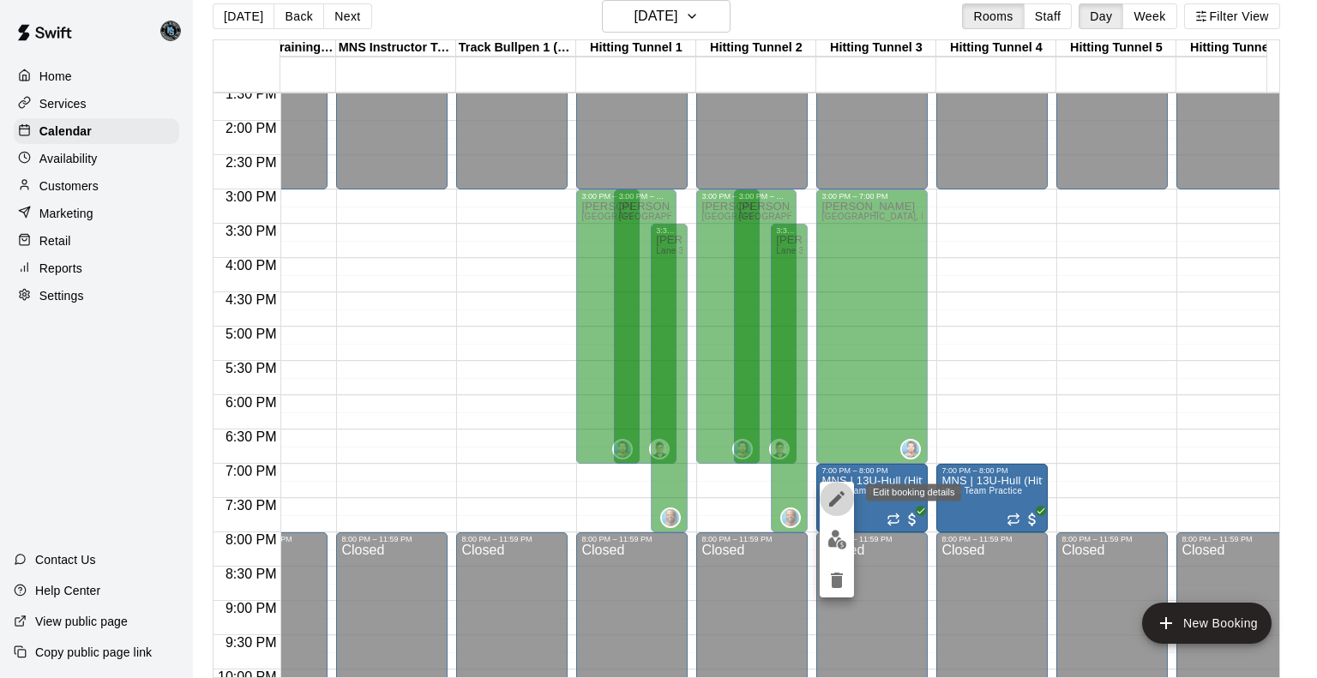
click at [835, 498] on icon "edit" at bounding box center [836, 498] width 15 height 15
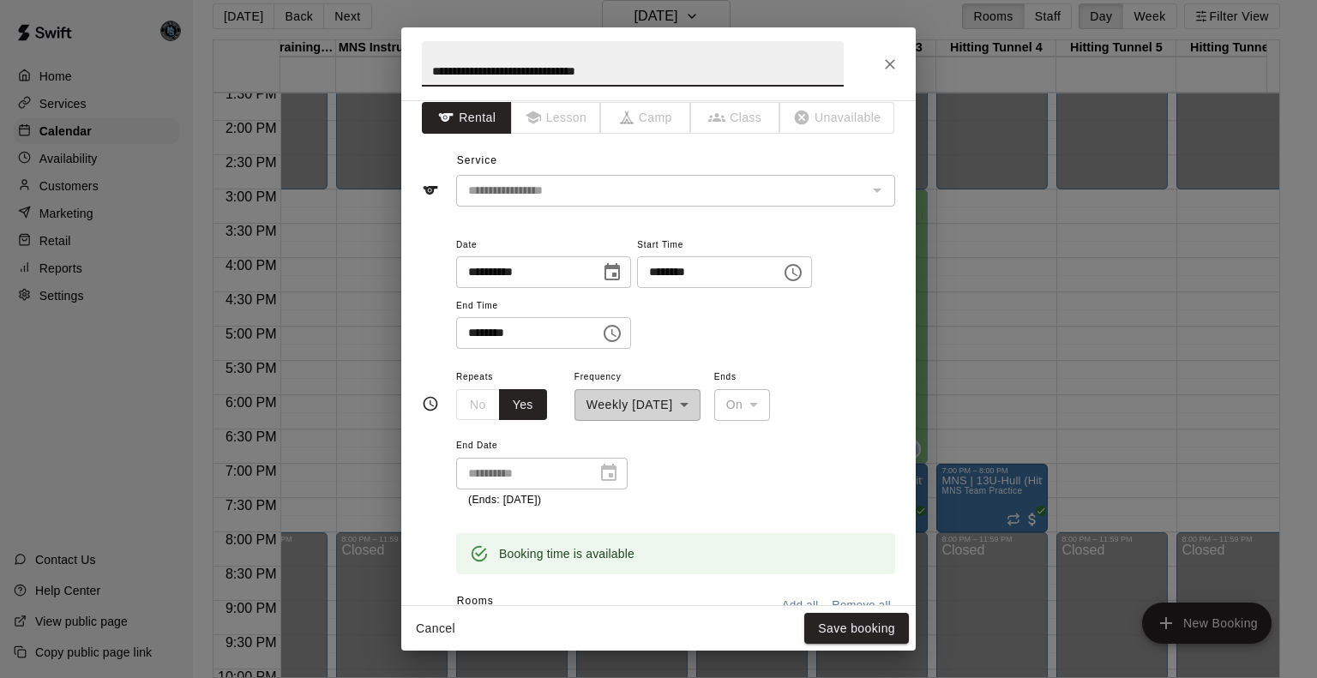
scroll to position [0, 0]
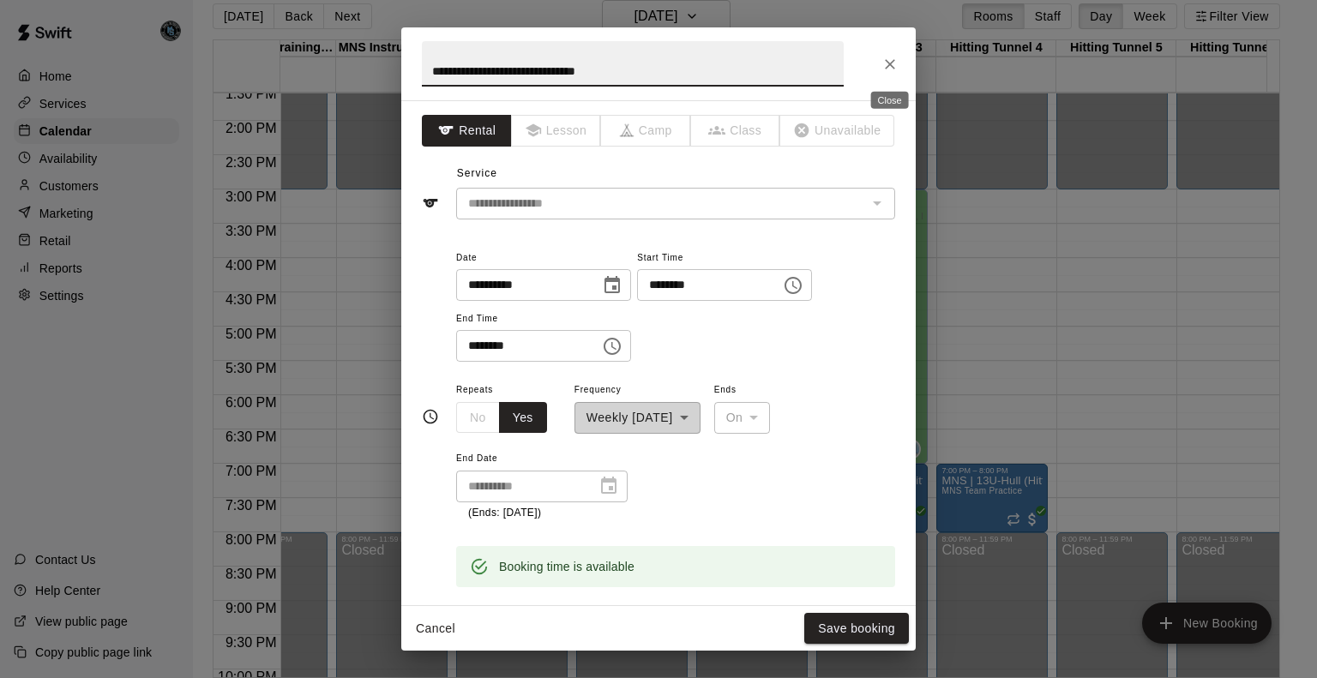
click at [895, 57] on icon "Close" at bounding box center [890, 64] width 17 height 17
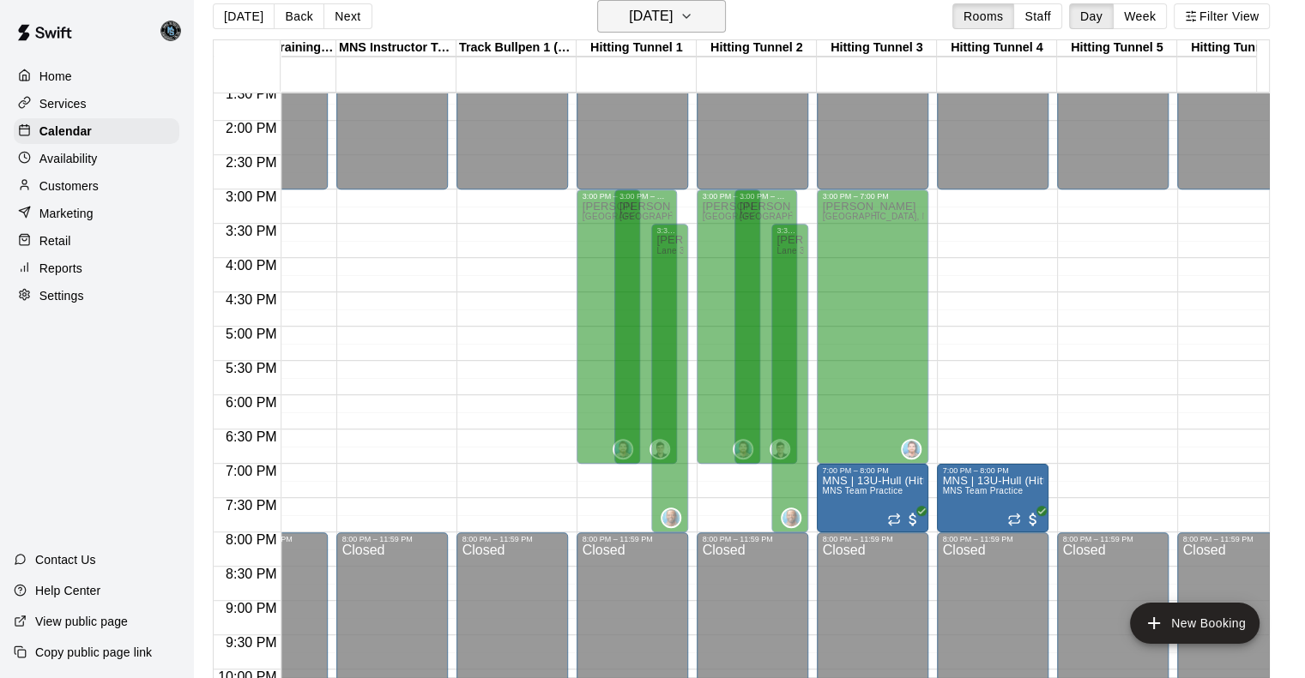
click at [707, 9] on button "Thursday Aug 21" at bounding box center [661, 16] width 129 height 33
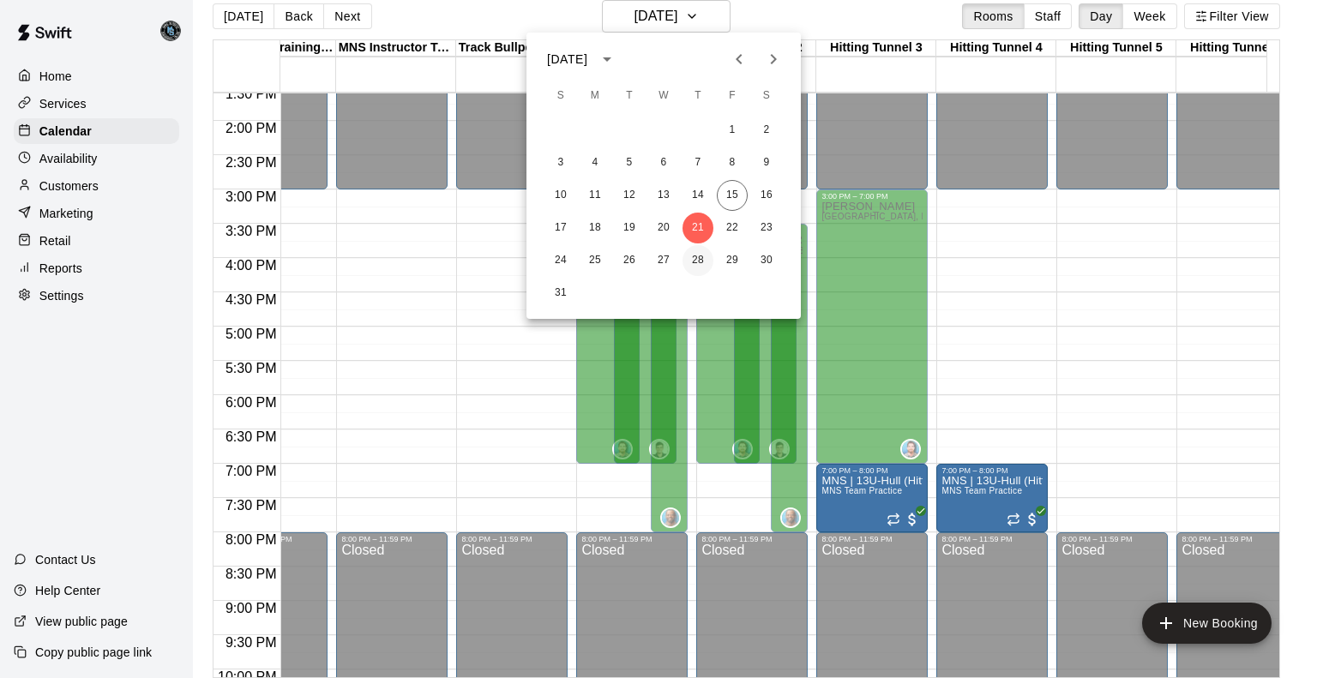
click at [699, 263] on button "28" at bounding box center [698, 260] width 31 height 31
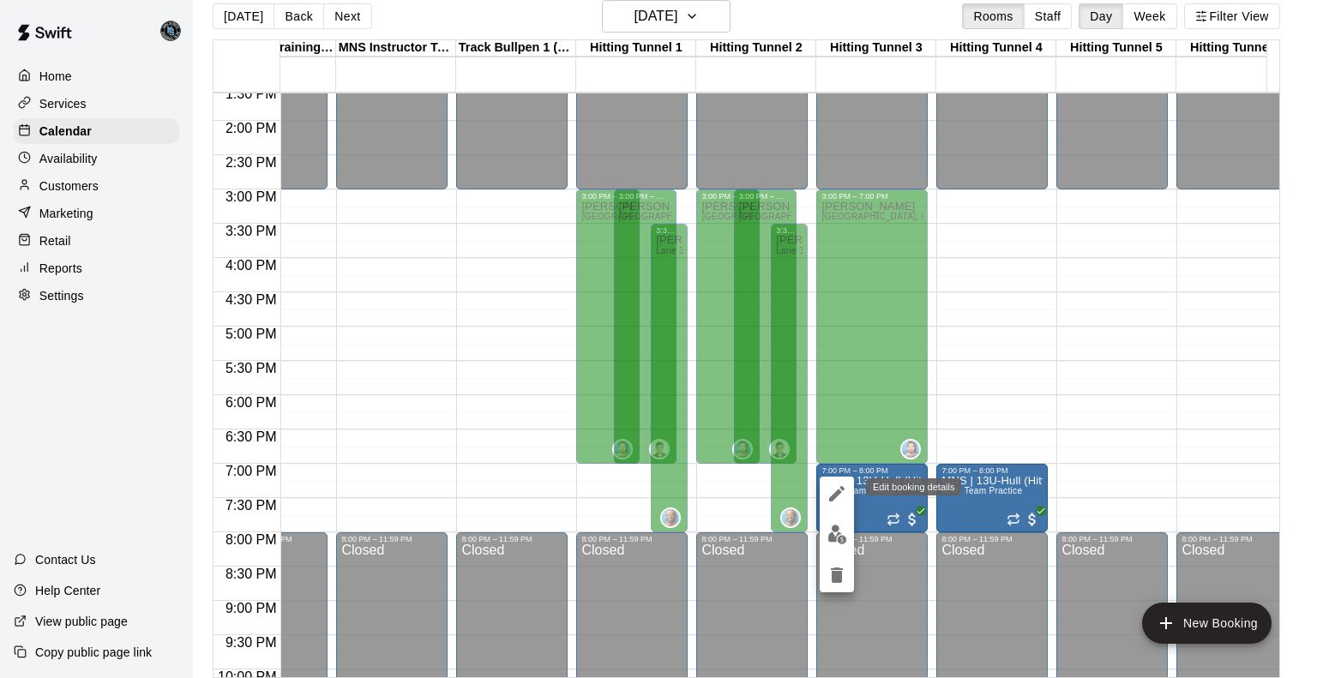
click at [830, 495] on icon "edit" at bounding box center [837, 494] width 21 height 21
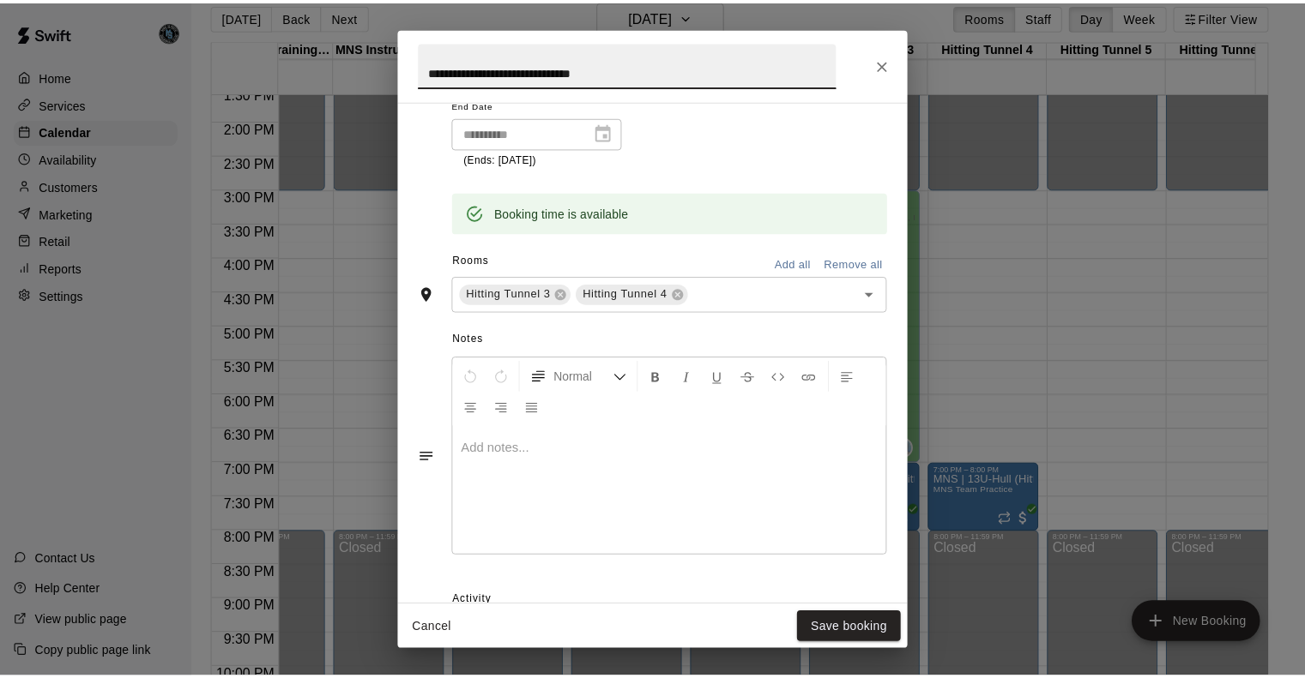
scroll to position [501, 0]
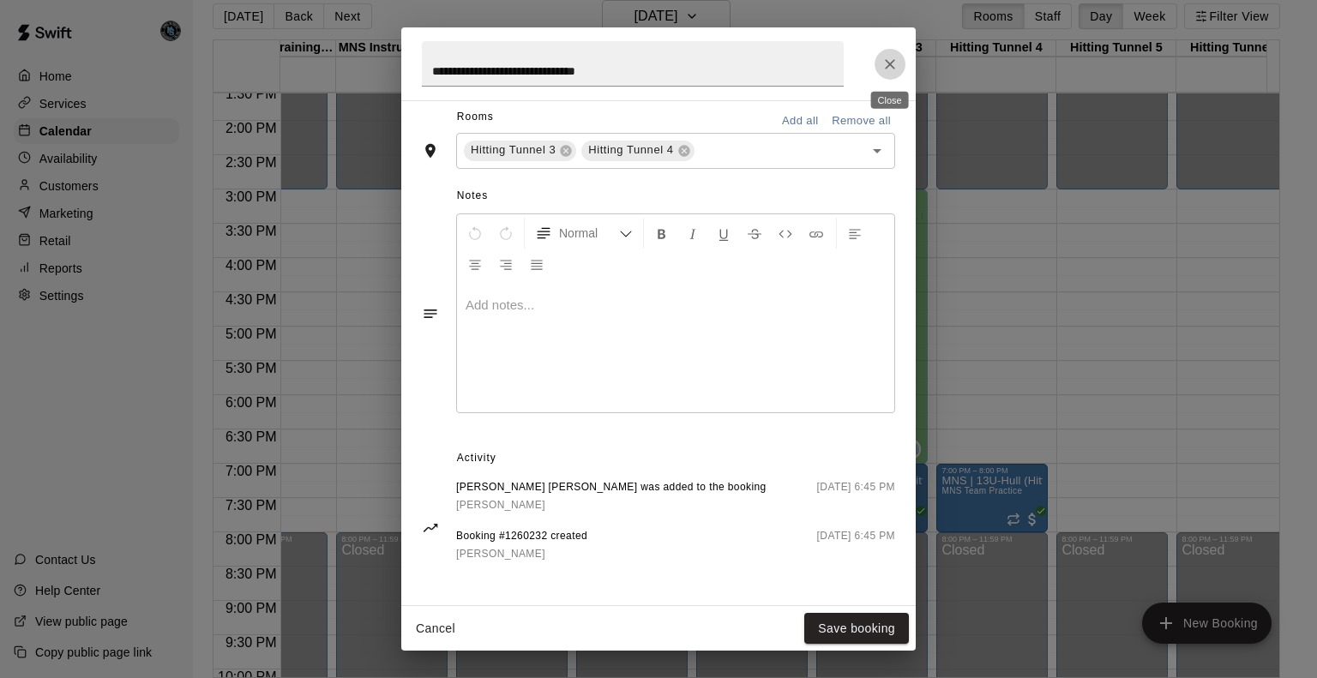
click at [890, 61] on icon "Close" at bounding box center [890, 64] width 17 height 17
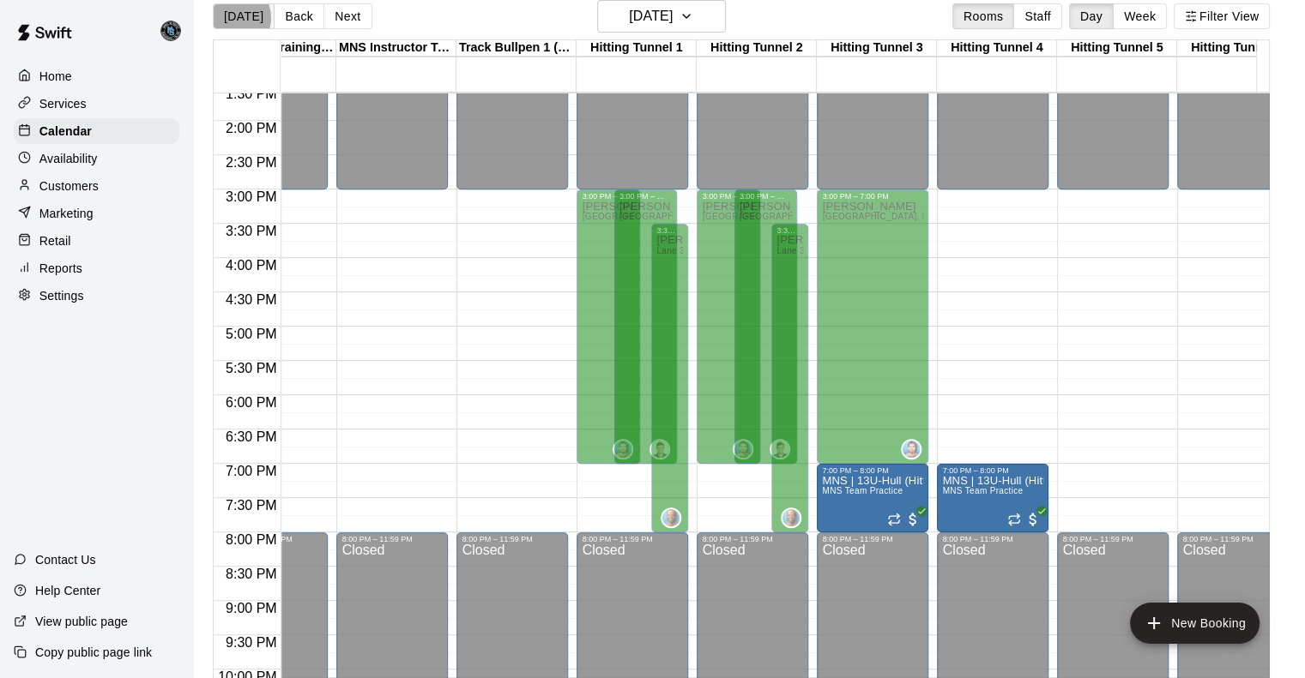
click at [230, 17] on button "[DATE]" at bounding box center [244, 16] width 62 height 26
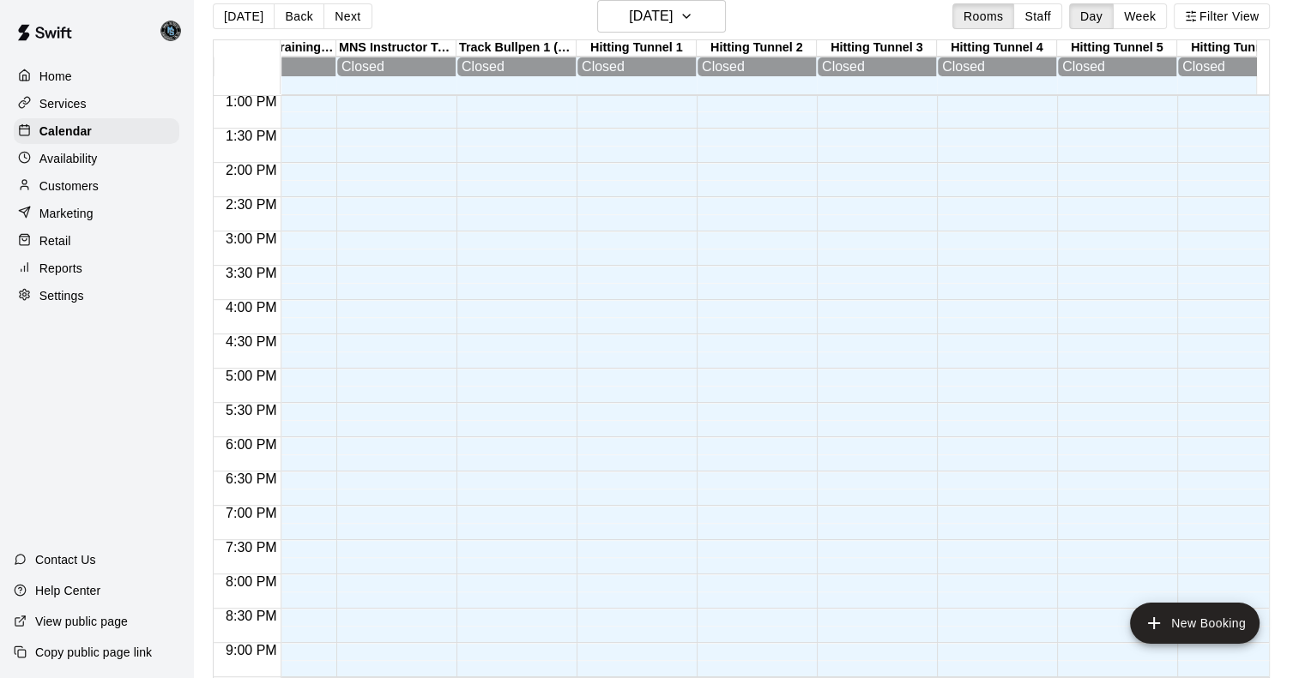
scroll to position [856, 1145]
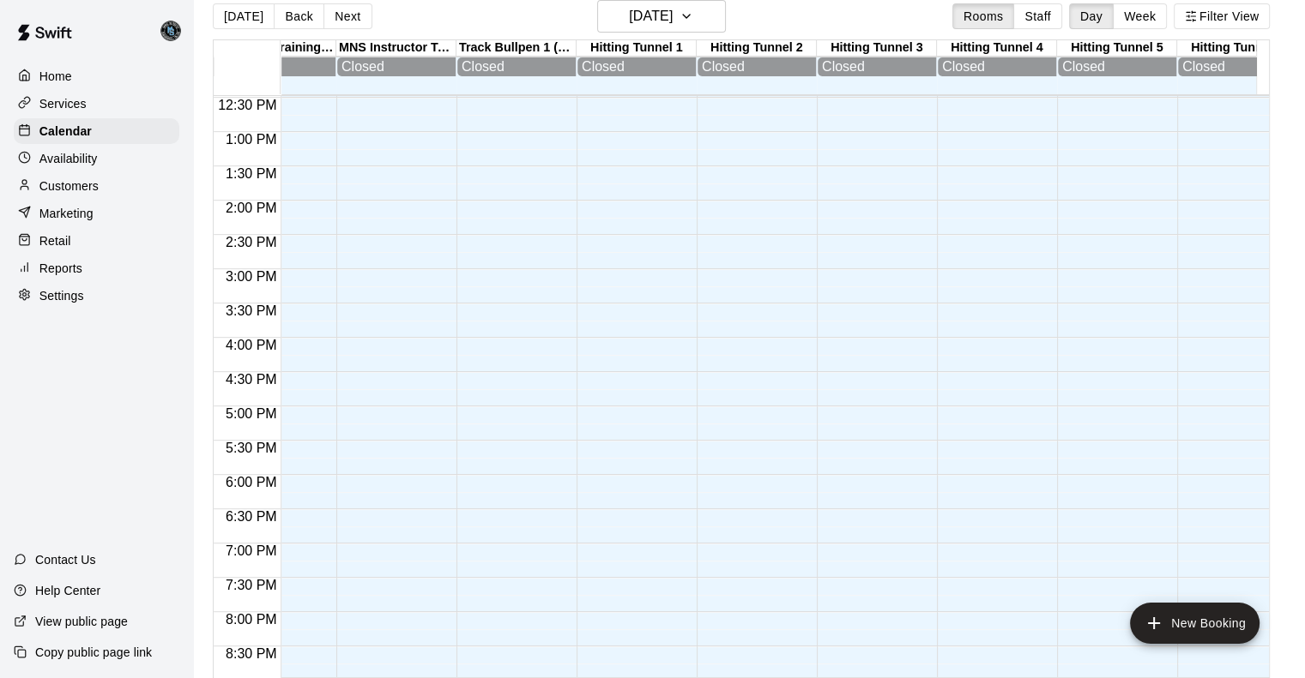
click at [344, 15] on button "Next" at bounding box center [347, 16] width 48 height 26
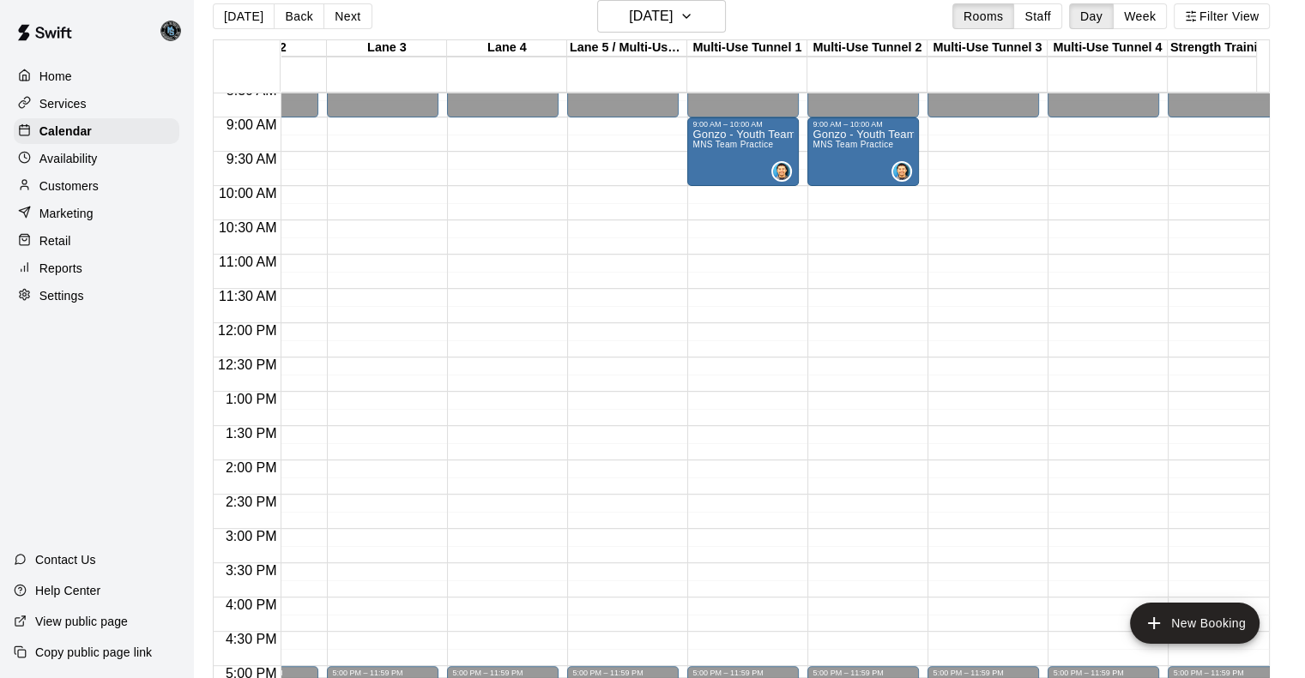
scroll to position [594, 0]
